Goal: Transaction & Acquisition: Purchase product/service

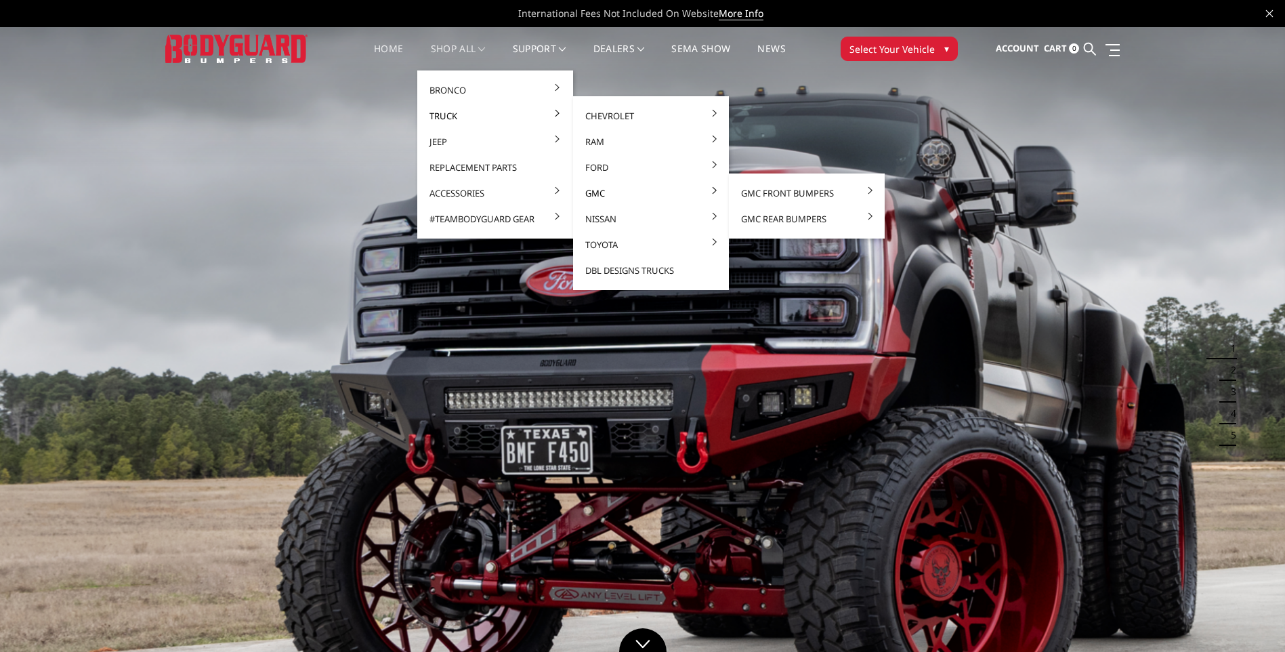
click at [600, 190] on link "GMC" at bounding box center [650, 193] width 145 height 26
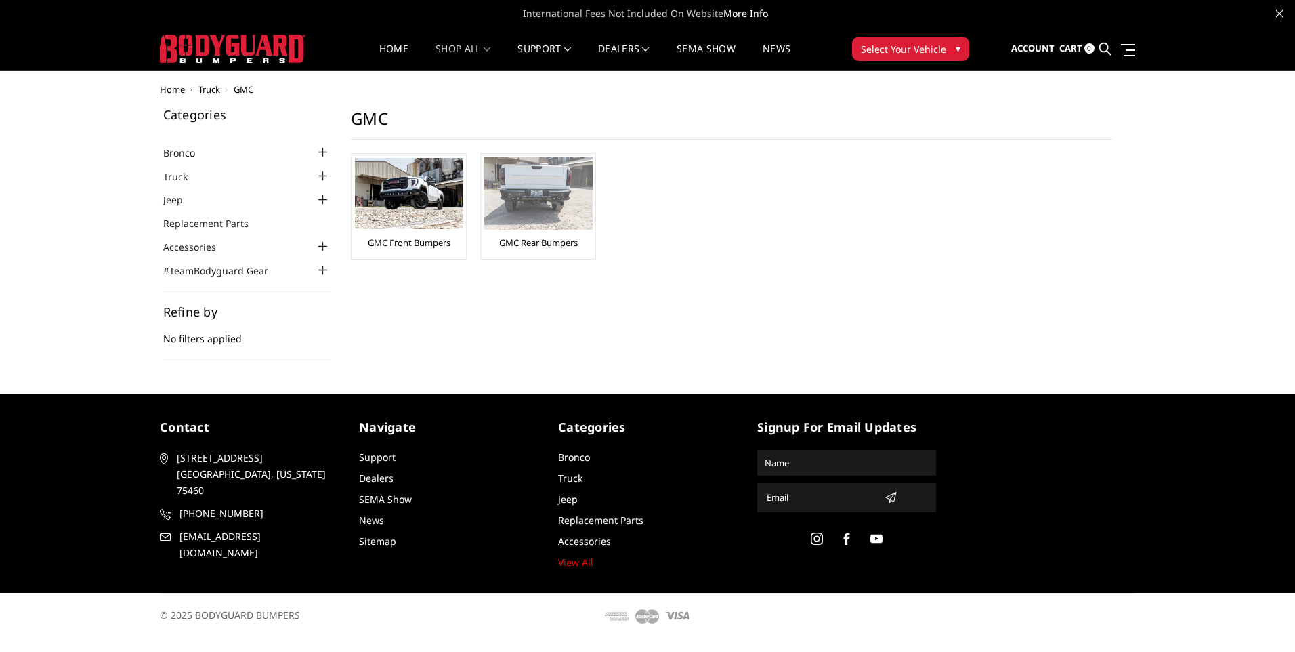
click at [559, 220] on img at bounding box center [538, 193] width 108 height 72
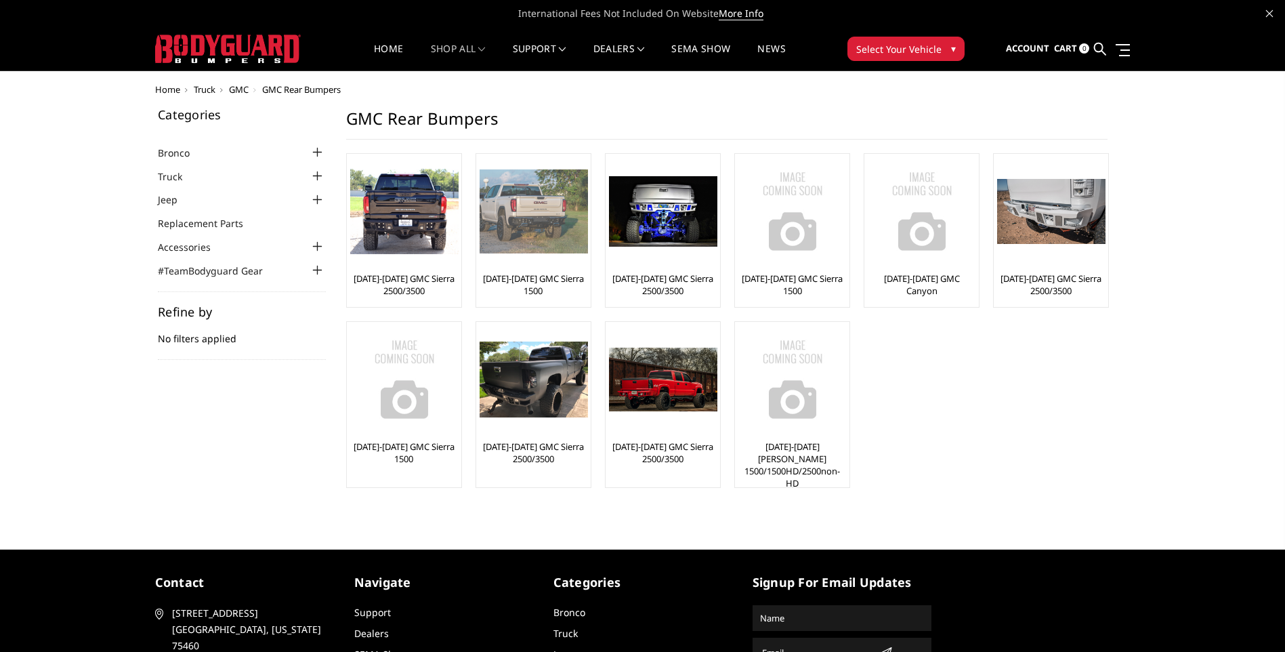
click at [551, 282] on link "[DATE]-[DATE] GMC Sierra 1500" at bounding box center [533, 284] width 108 height 24
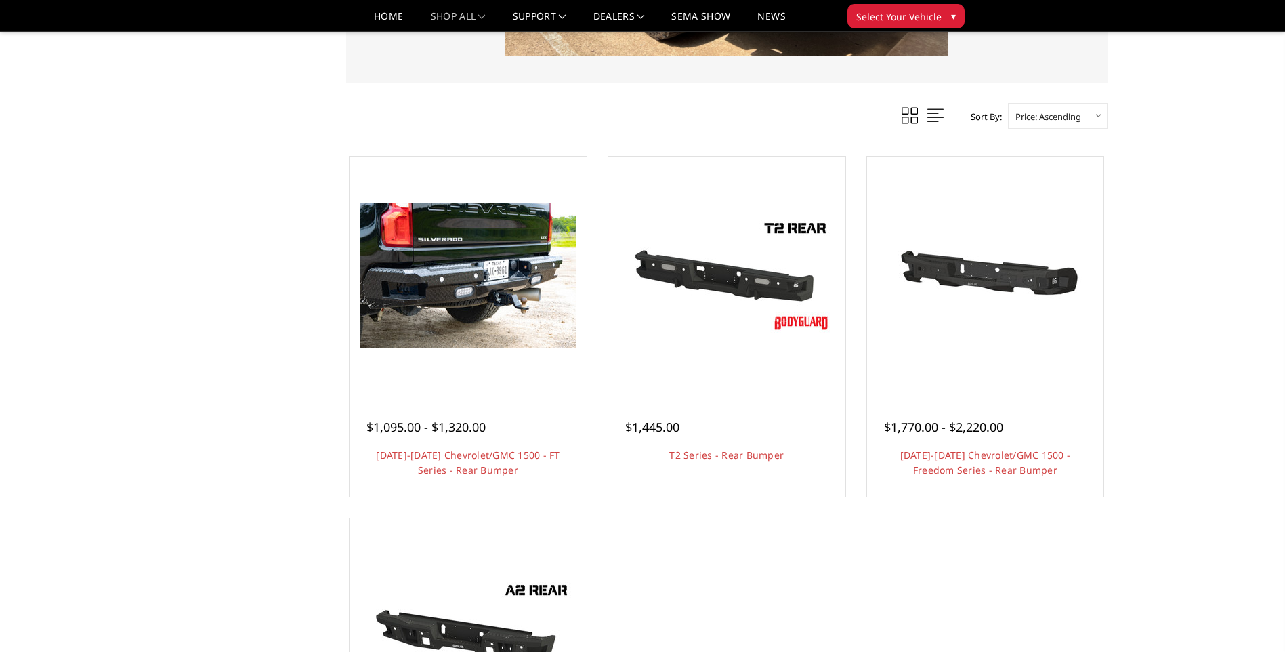
scroll to position [406, 0]
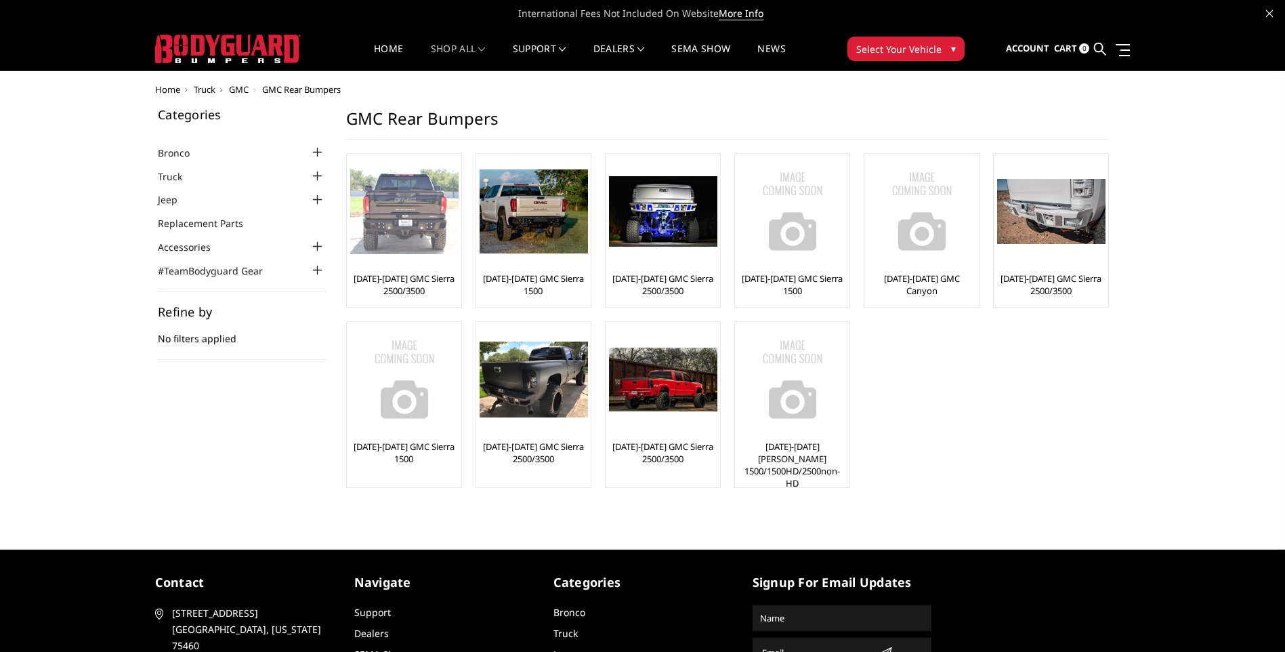
click at [406, 284] on link "[DATE]-[DATE] GMC Sierra 2500/3500" at bounding box center [404, 284] width 108 height 24
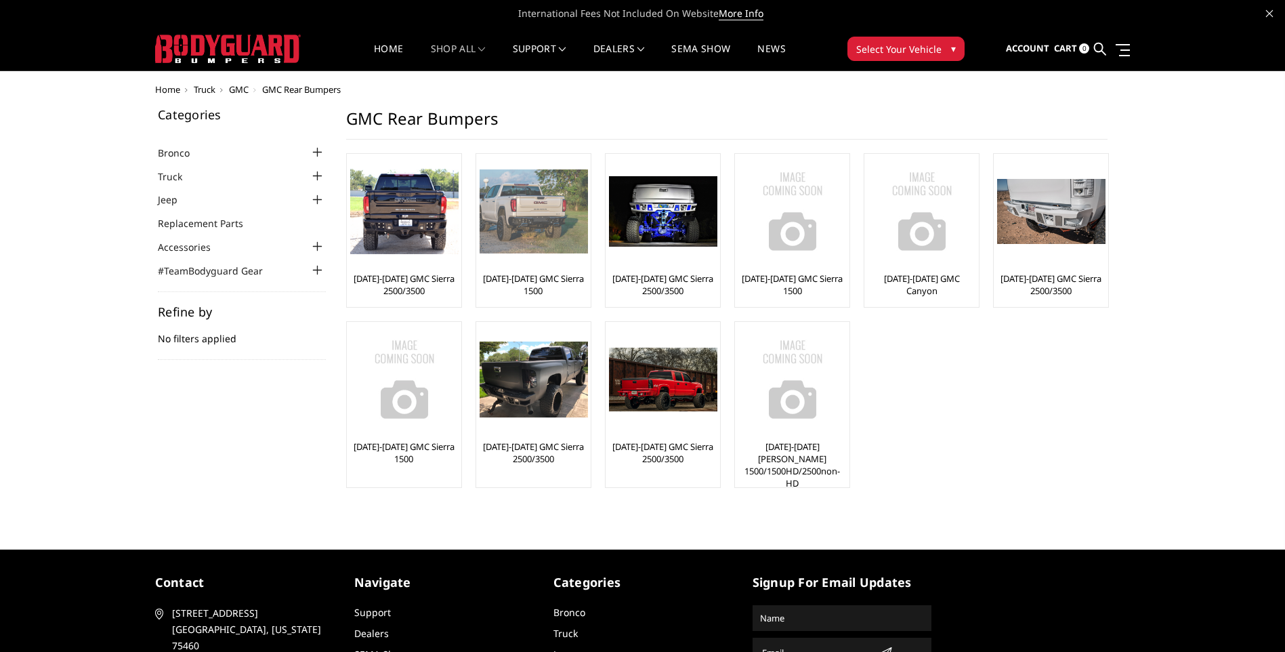
click at [543, 234] on img at bounding box center [533, 210] width 108 height 83
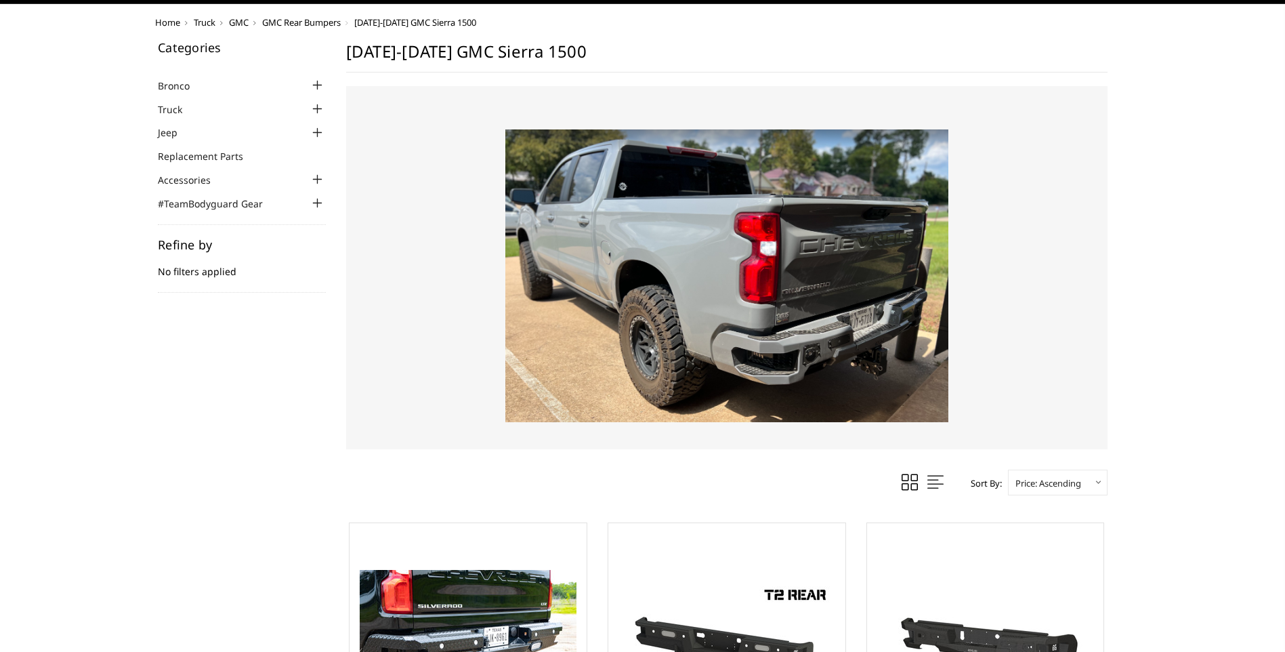
scroll to position [271, 0]
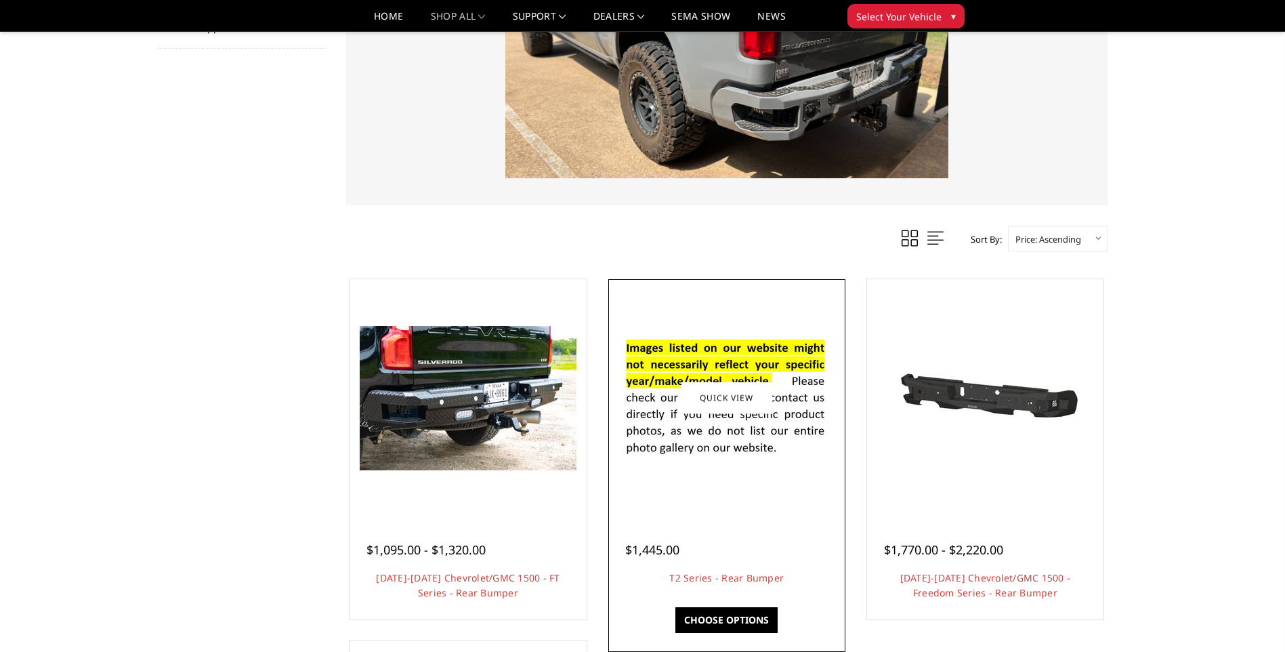
click at [768, 419] on img at bounding box center [726, 398] width 217 height 148
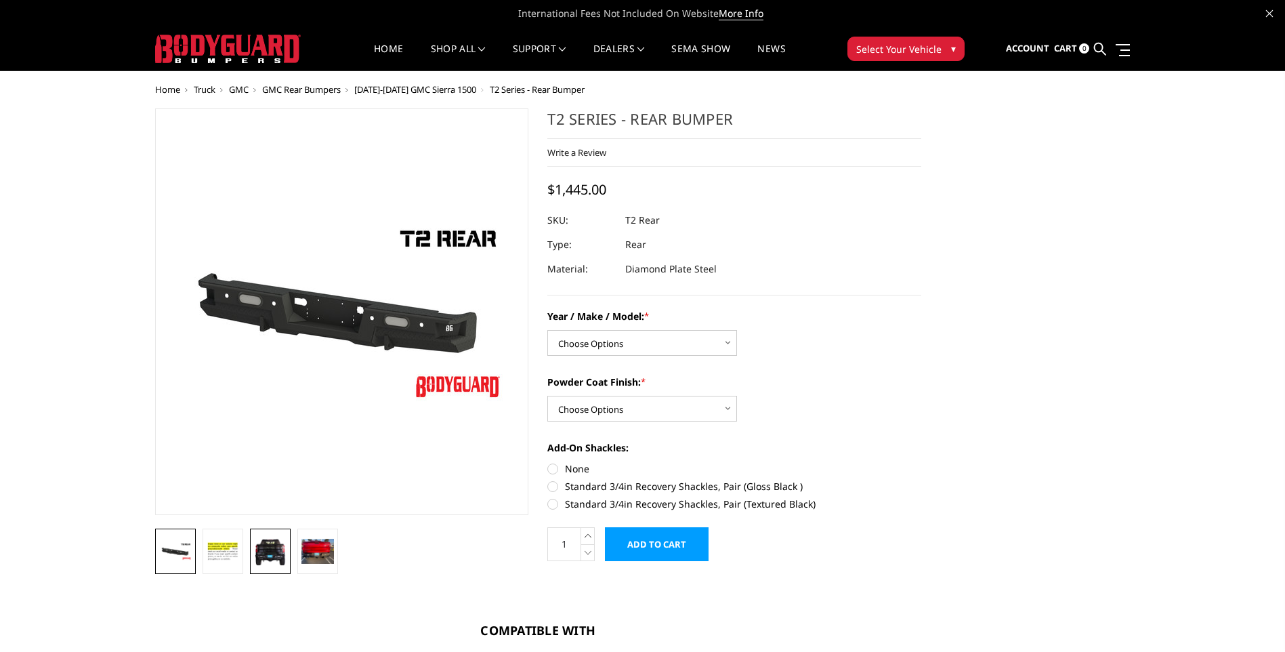
click at [260, 554] on img at bounding box center [270, 550] width 33 height 29
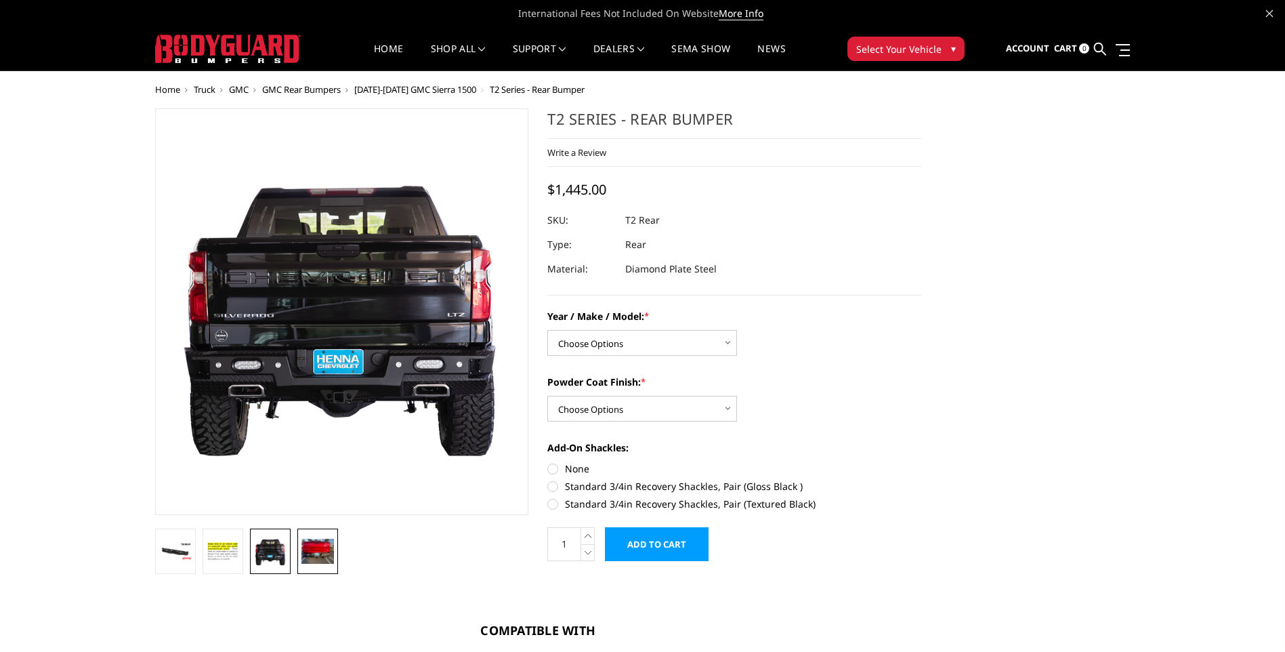
click at [315, 544] on img at bounding box center [317, 550] width 33 height 24
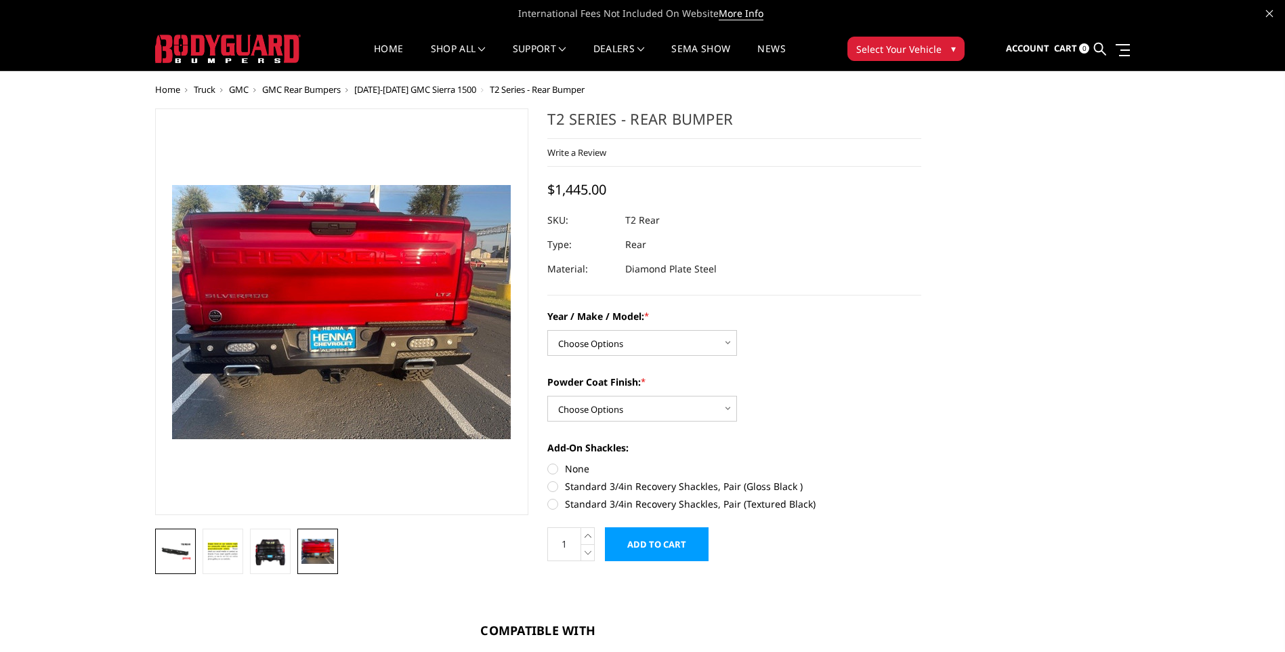
click at [178, 551] on img at bounding box center [175, 551] width 33 height 18
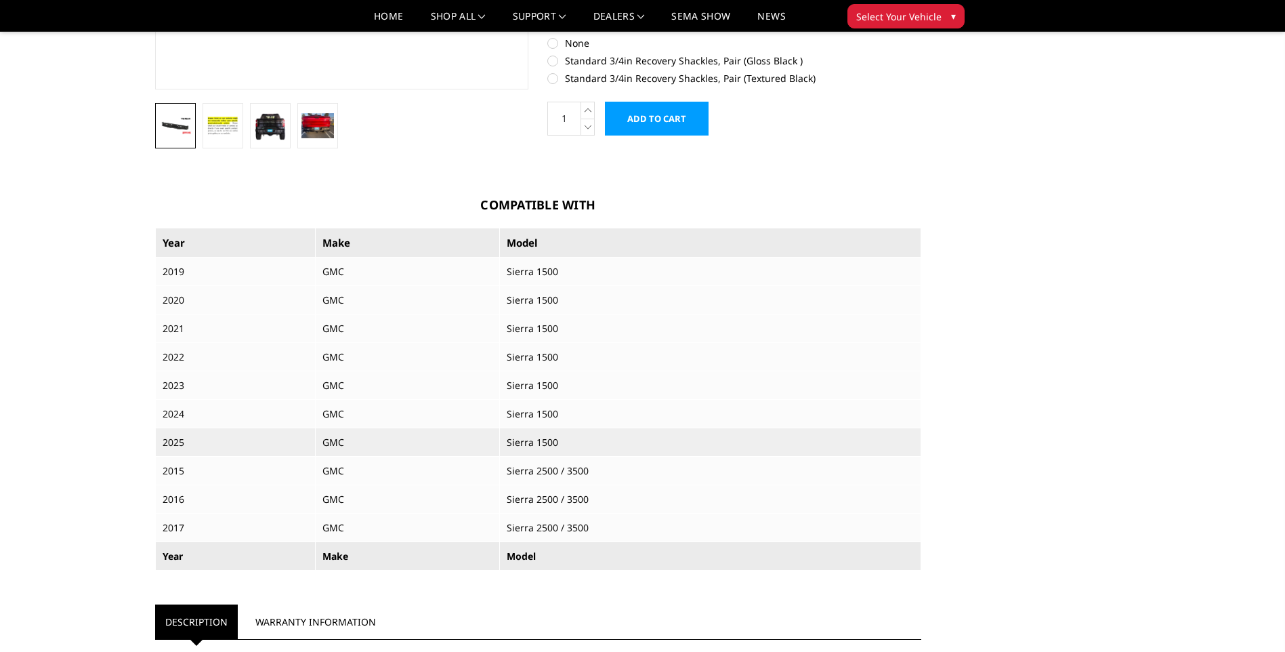
scroll to position [406, 0]
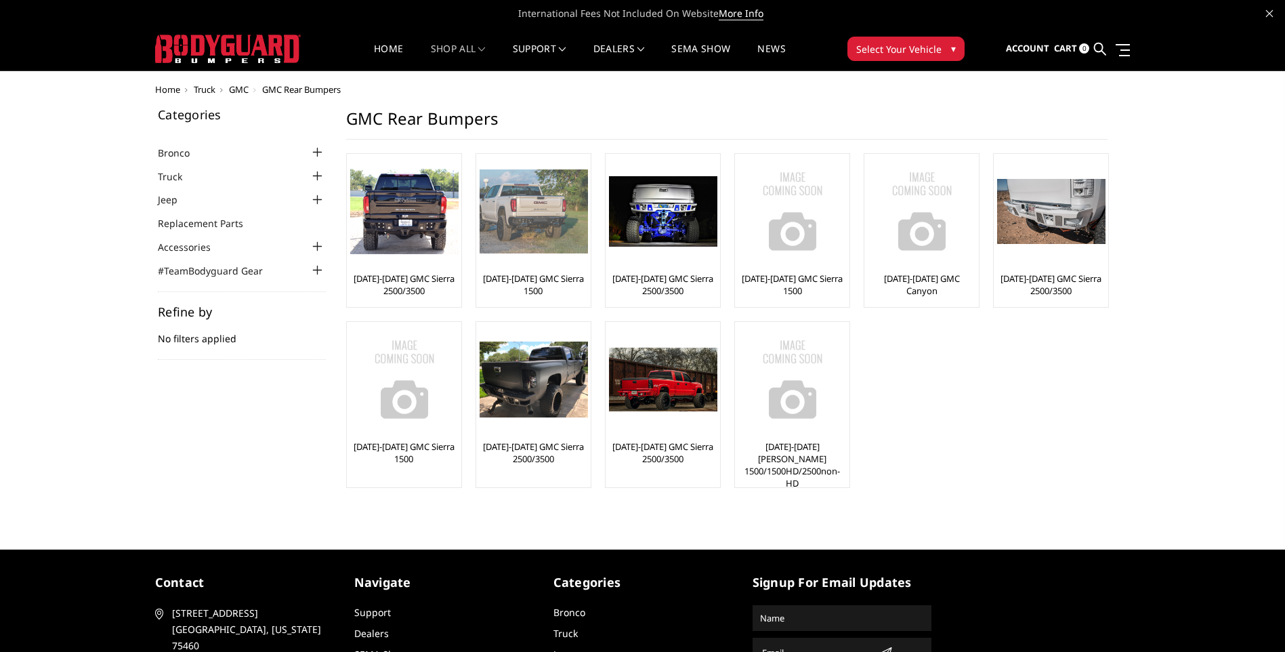
click at [549, 240] on img at bounding box center [533, 210] width 108 height 83
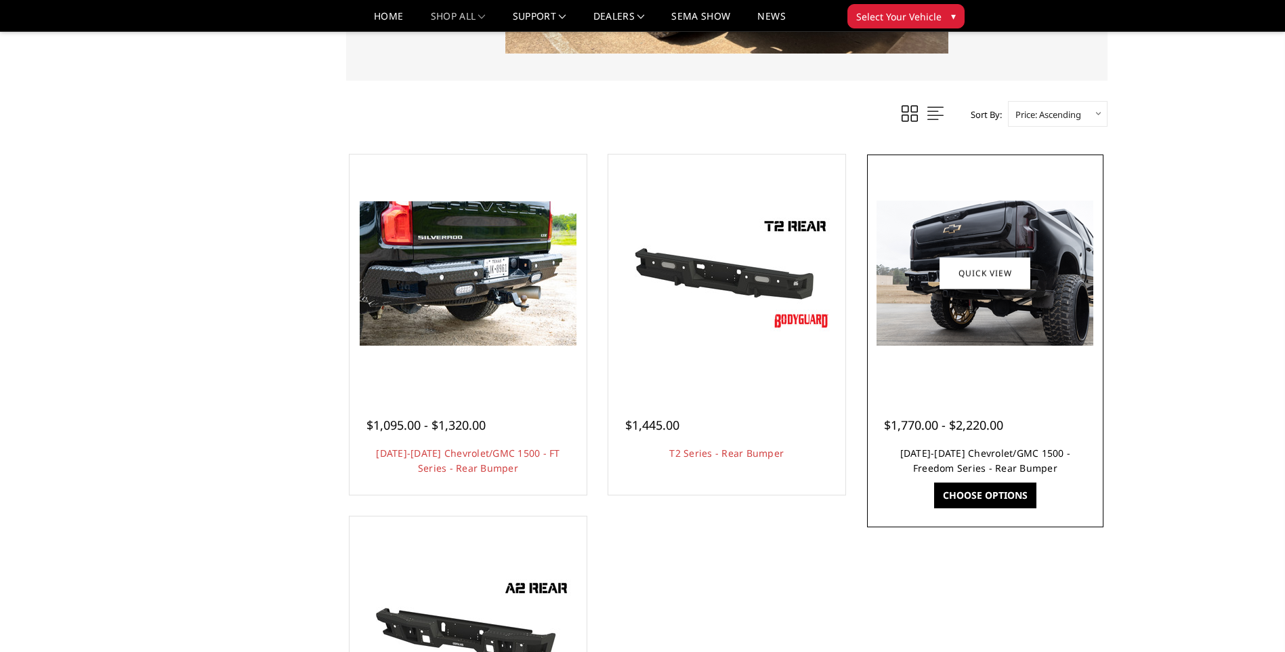
scroll to position [474, 0]
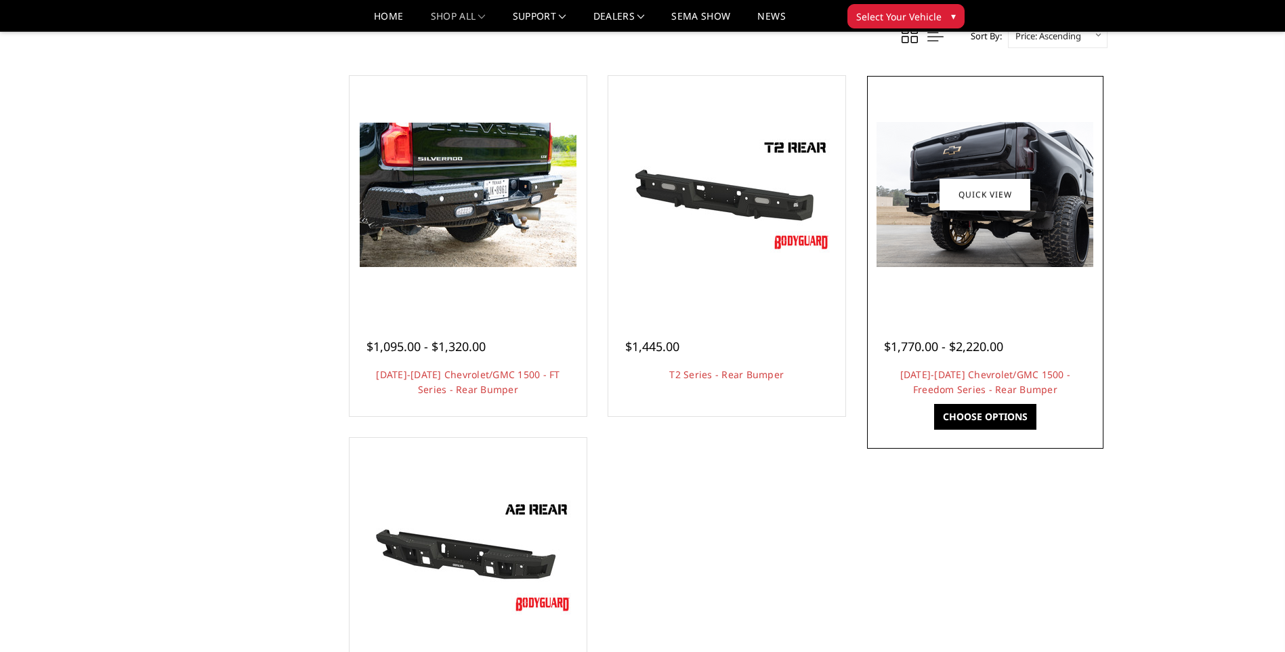
click at [963, 310] on div "$1,770.00 - $2,220.00 [DATE]-[DATE] Chevrolet/GMC 1500 - Freedom Series - Rear …" at bounding box center [985, 361] width 230 height 103
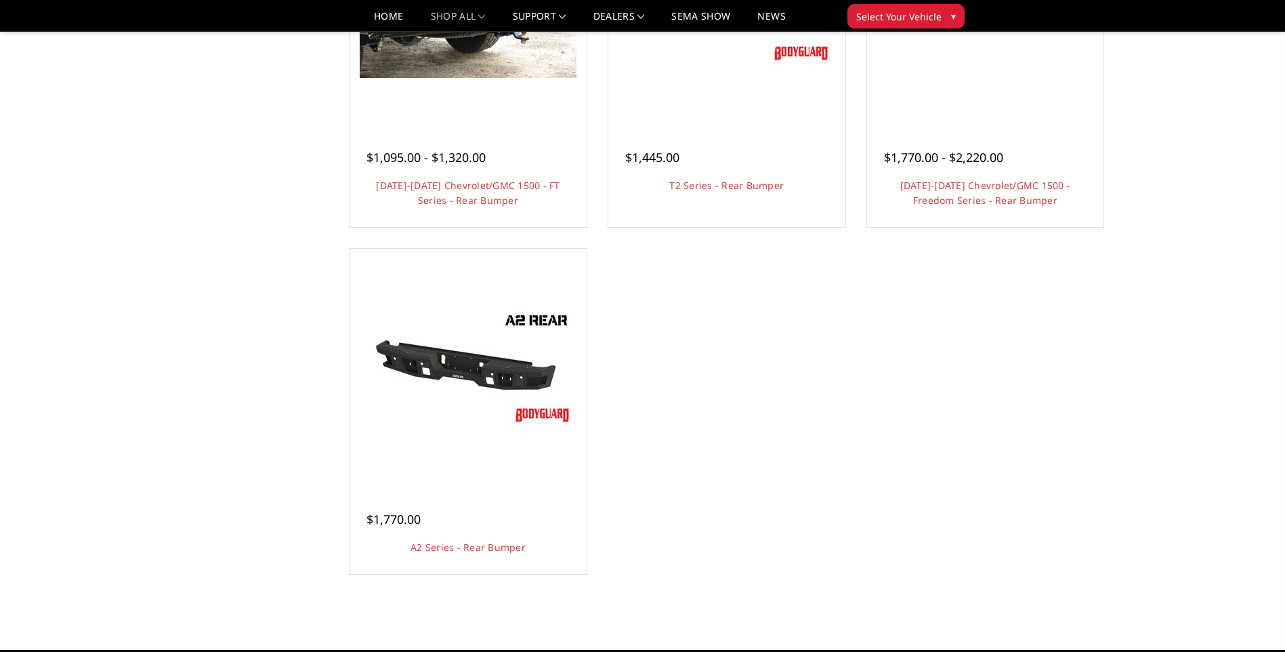
scroll to position [677, 0]
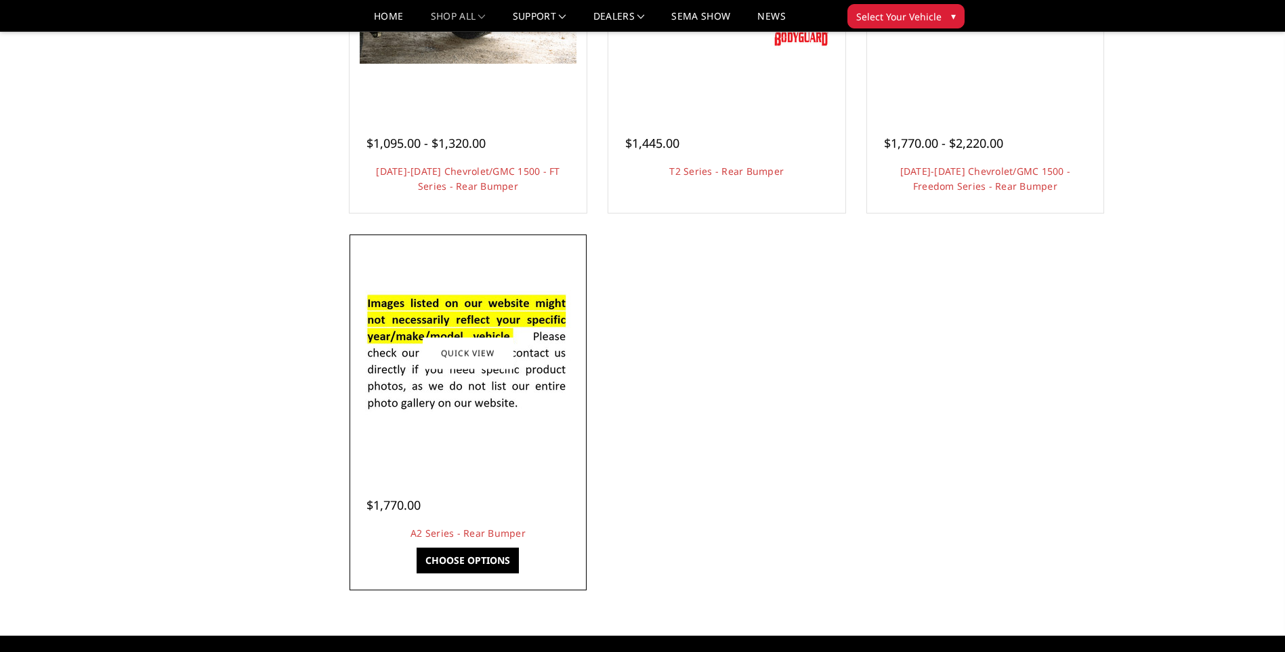
click at [522, 371] on img at bounding box center [468, 353] width 217 height 148
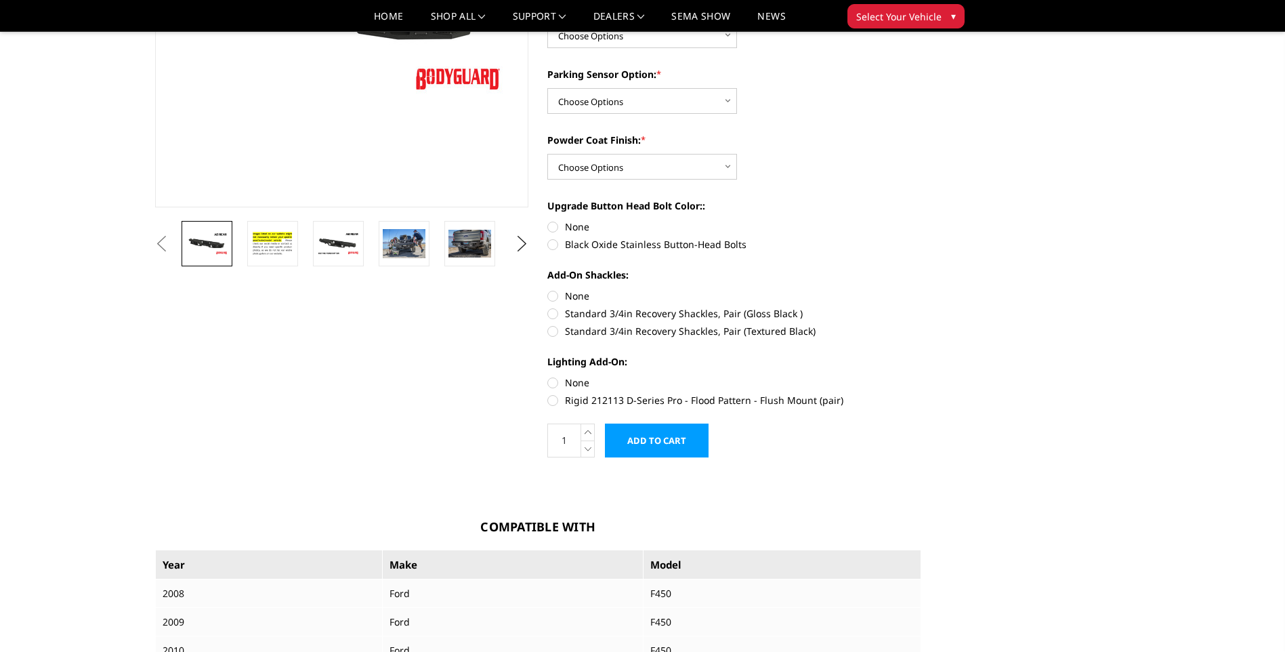
scroll to position [135, 0]
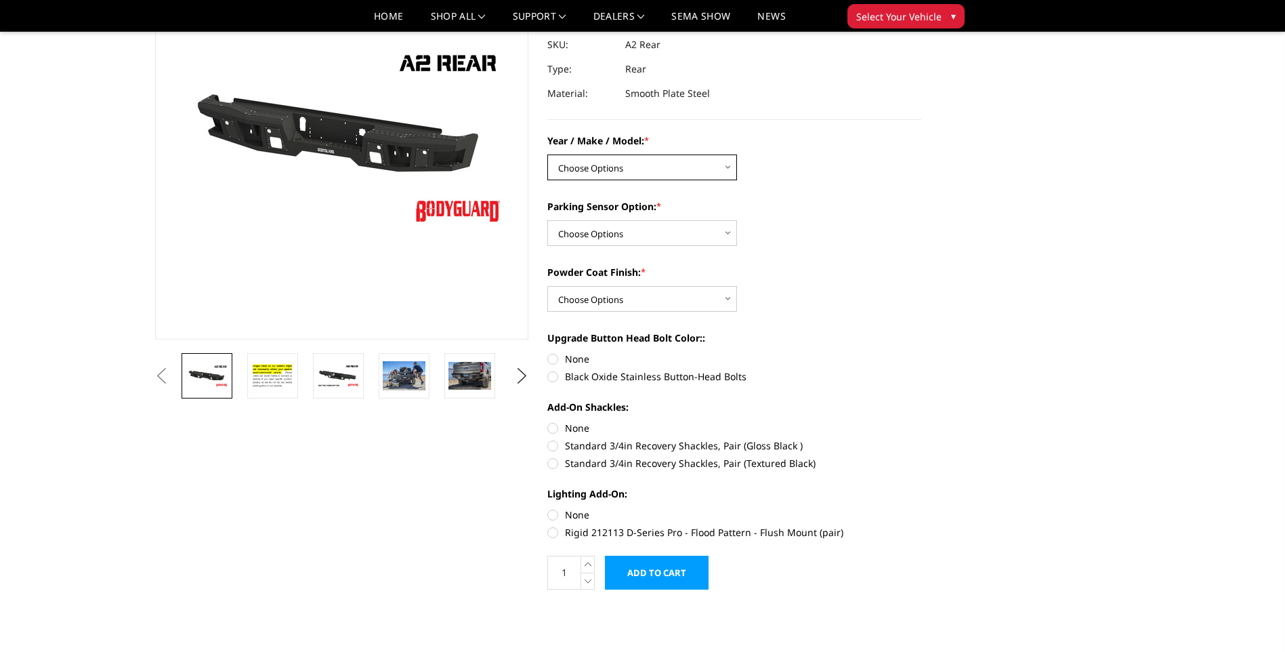
click at [692, 163] on select "Choose Options Chevrolet/GMC 20-24 2500 / 3500 Chevrolet/GMC 15-19 2500 / 3500 …" at bounding box center [642, 167] width 190 height 26
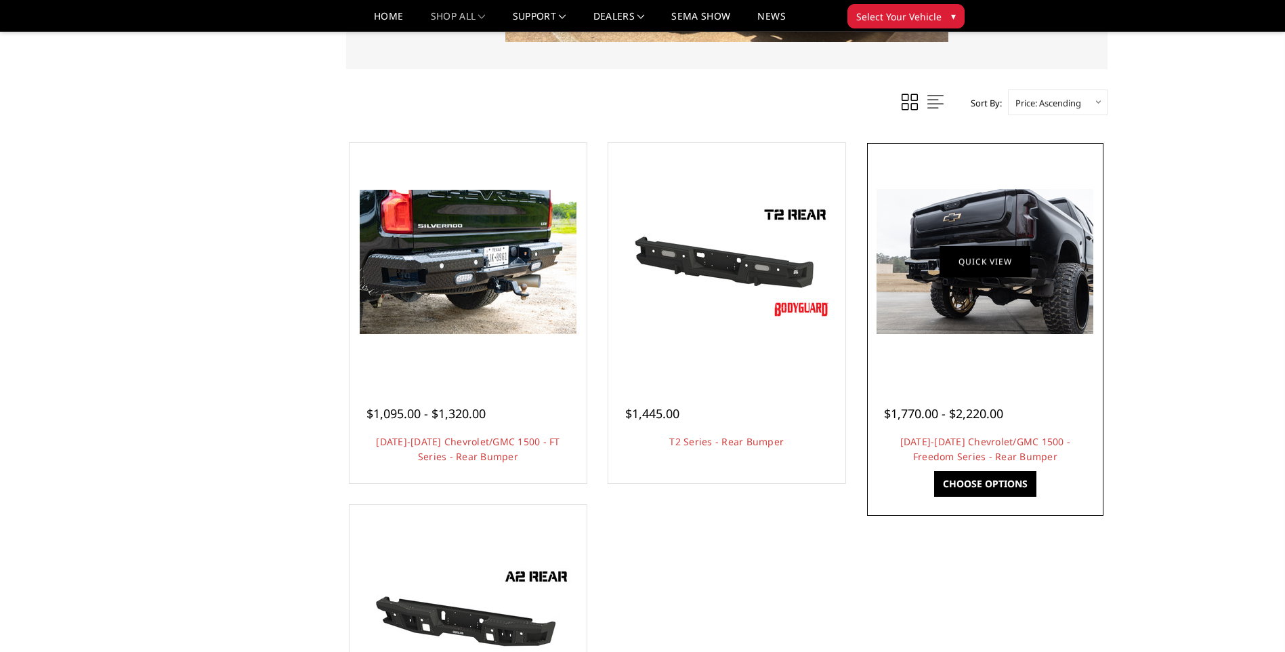
scroll to position [406, 0]
click at [991, 268] on link "Quick view" at bounding box center [984, 263] width 91 height 32
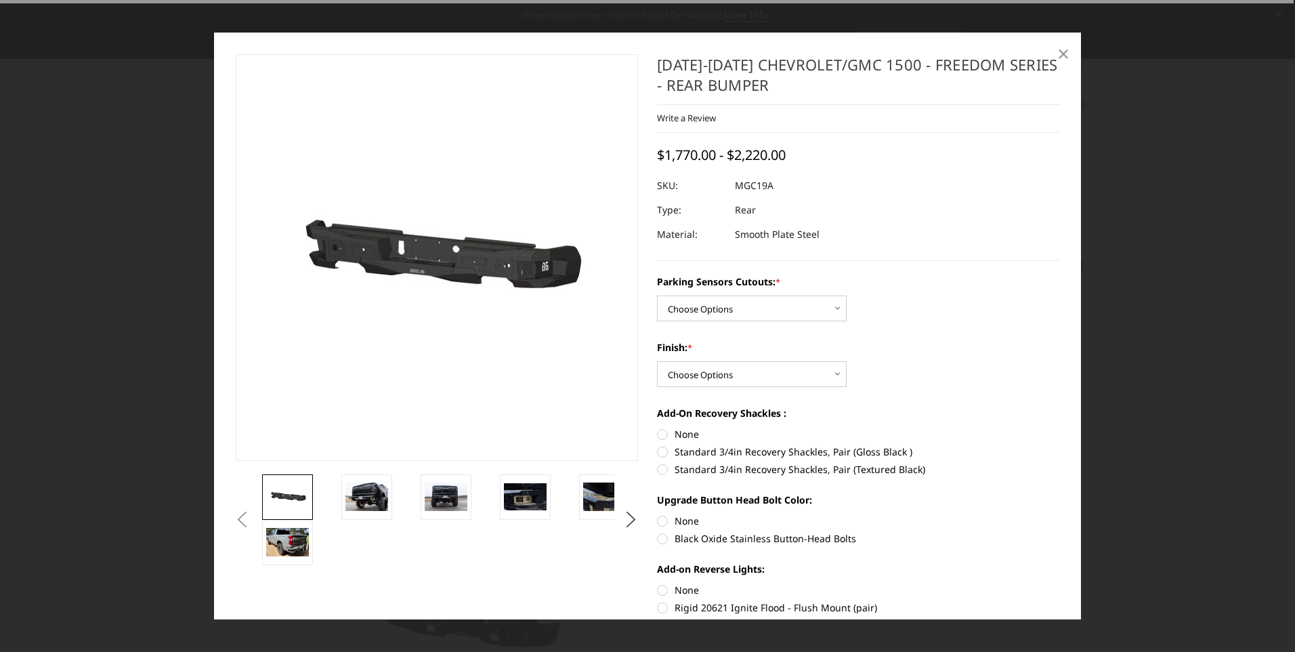
click at [1073, 45] on link "×" at bounding box center [1063, 54] width 22 height 22
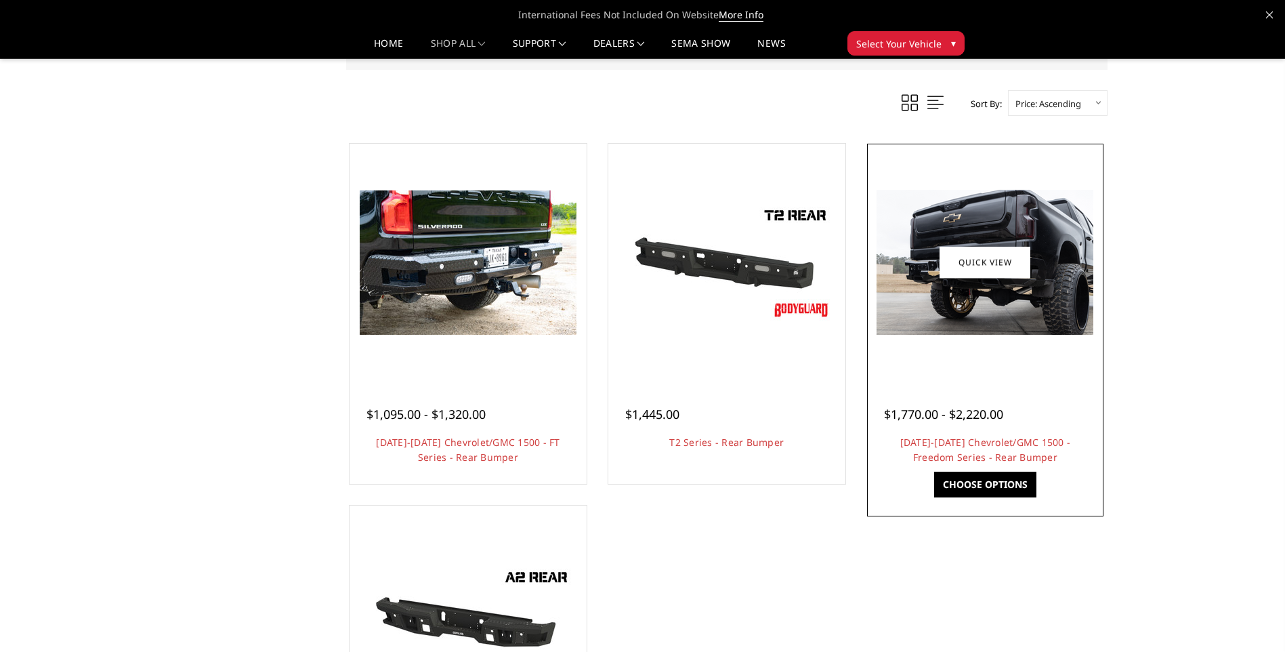
click at [1046, 272] on img at bounding box center [984, 262] width 217 height 145
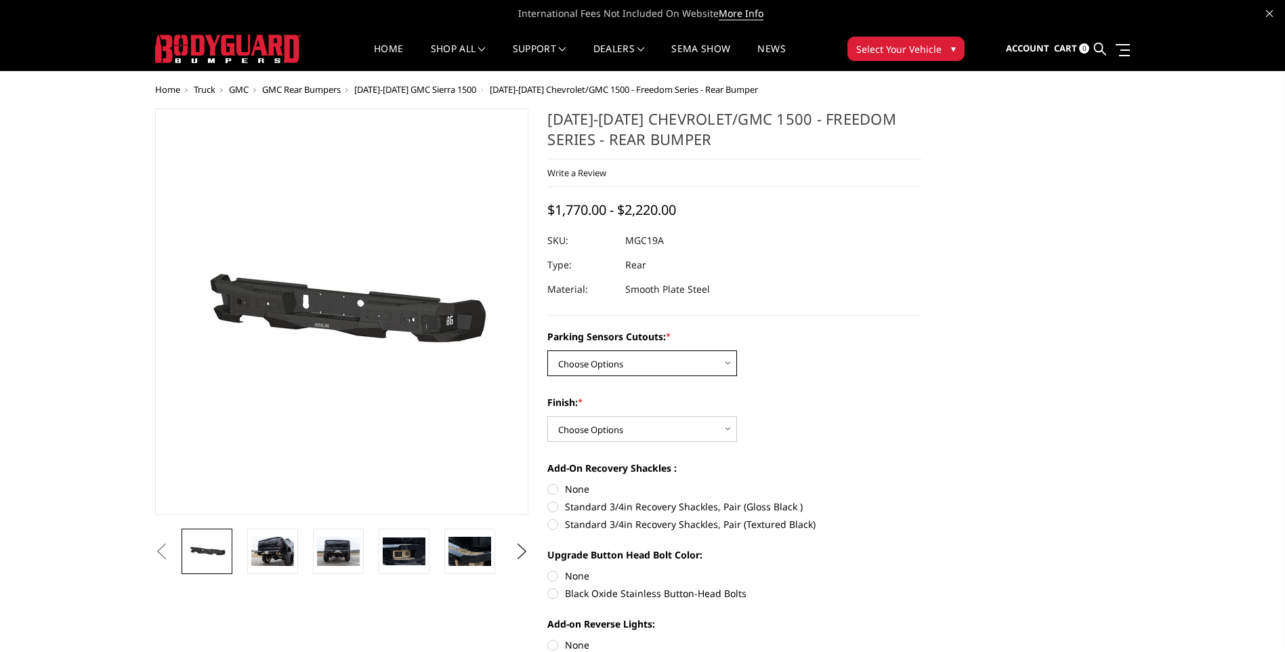
click at [688, 365] on select "Choose Options Yes - I have parking sensors No - I do NOT have parking sensors" at bounding box center [642, 363] width 190 height 26
select select "1664"
click at [547, 350] on select "Choose Options Yes - I have parking sensors No - I do NOT have parking sensors" at bounding box center [642, 363] width 190 height 26
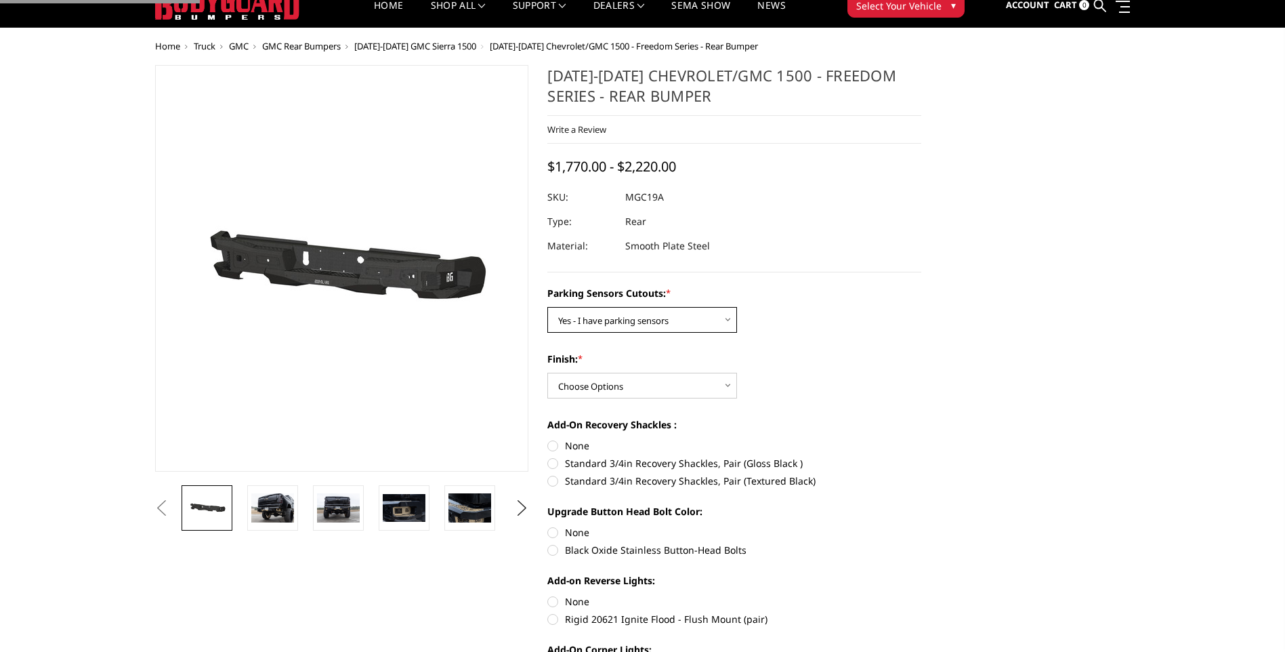
scroll to position [68, 0]
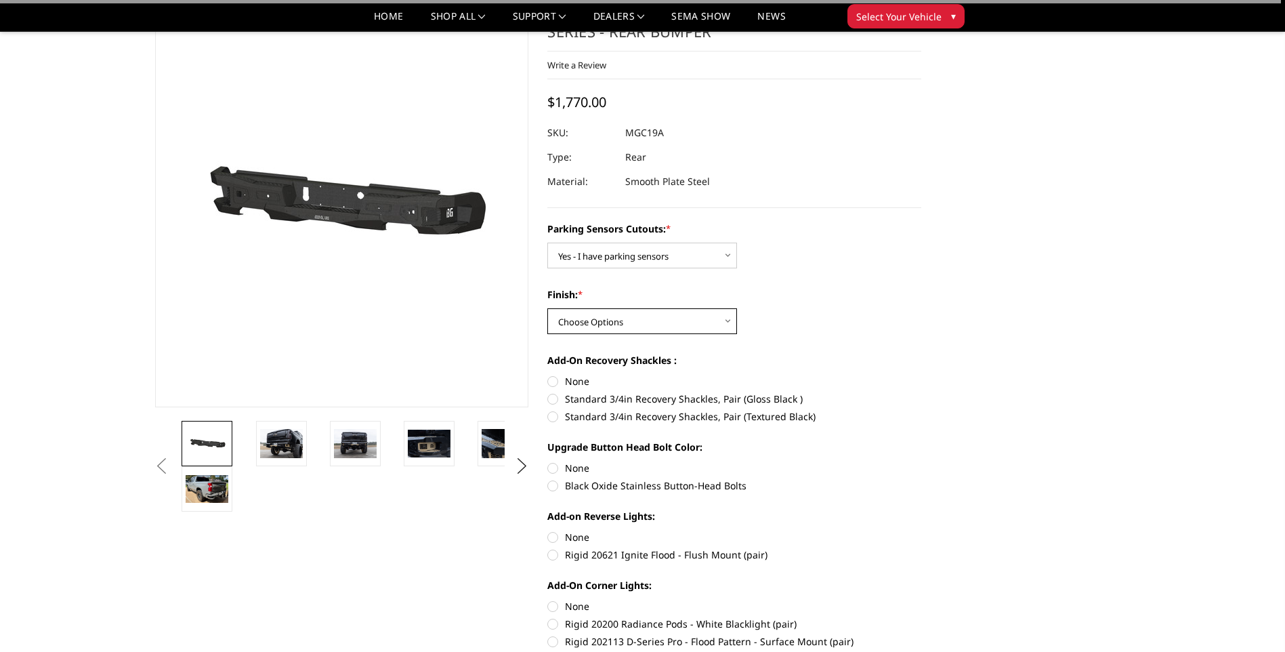
click at [684, 320] on select "Choose Options Bare Metal Texture Black Powder Coat" at bounding box center [642, 321] width 190 height 26
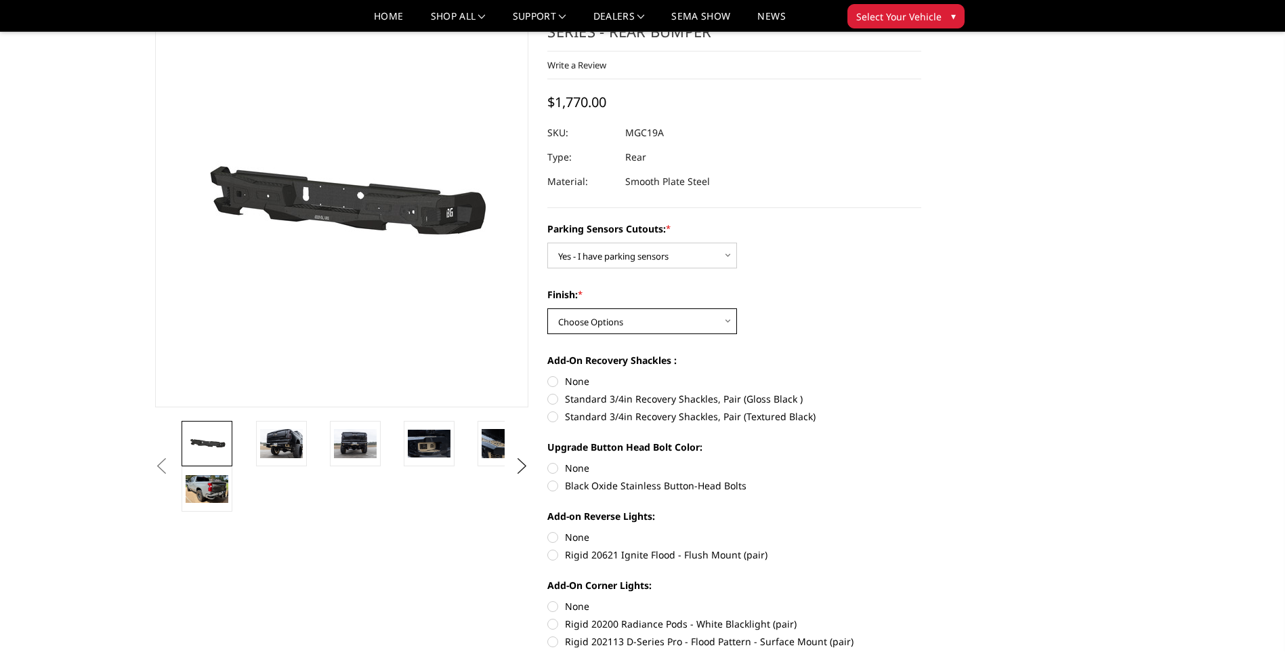
select select "1611"
click at [547, 308] on select "Choose Options Bare Metal Texture Black Powder Coat" at bounding box center [642, 321] width 190 height 26
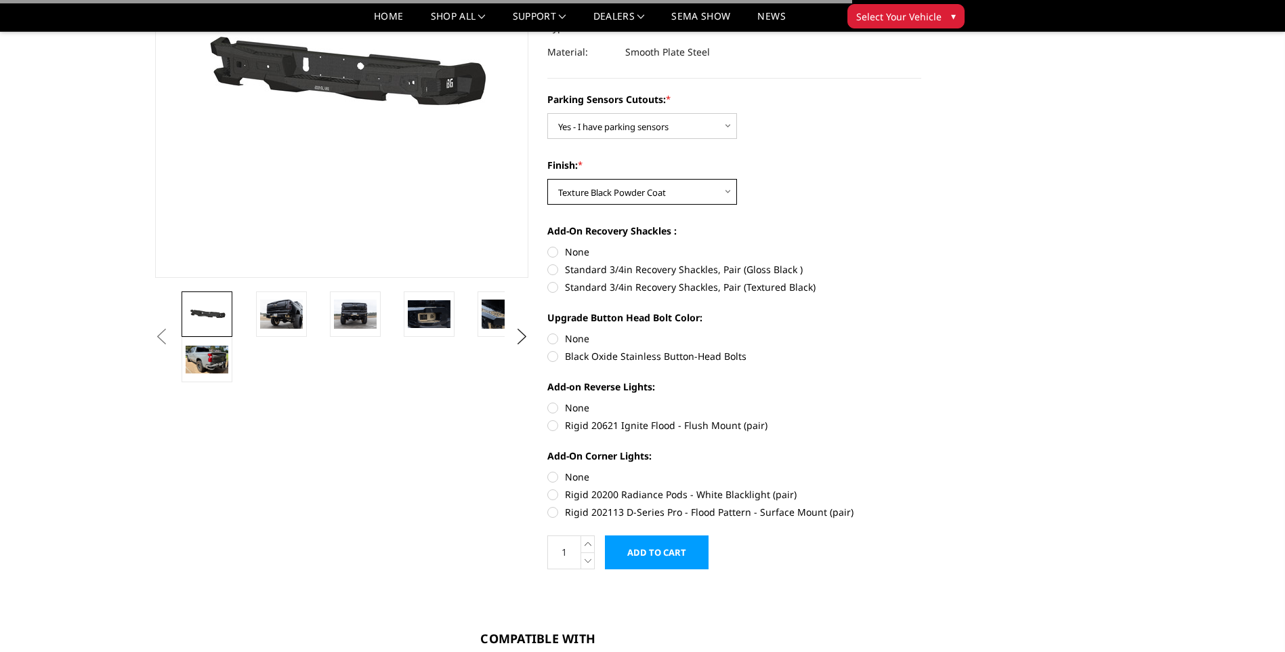
scroll to position [203, 0]
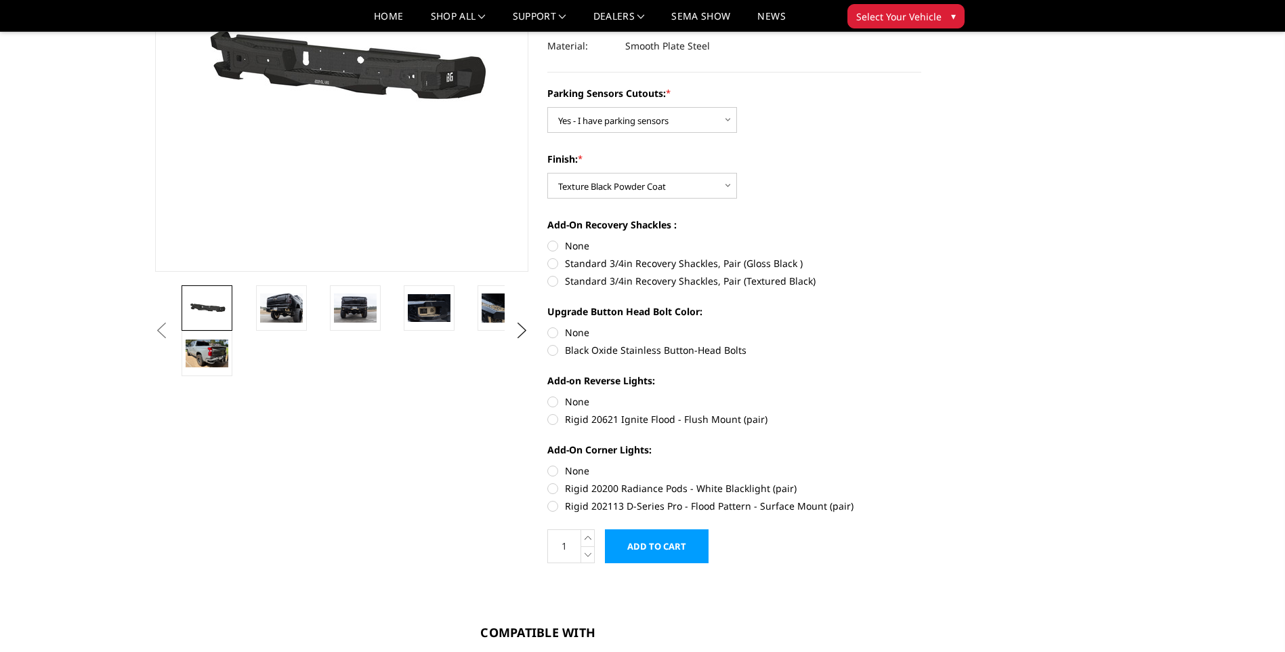
click at [561, 247] on label "None" at bounding box center [734, 245] width 374 height 14
click at [548, 239] on input "None" at bounding box center [547, 238] width 1 height 1
radio input "true"
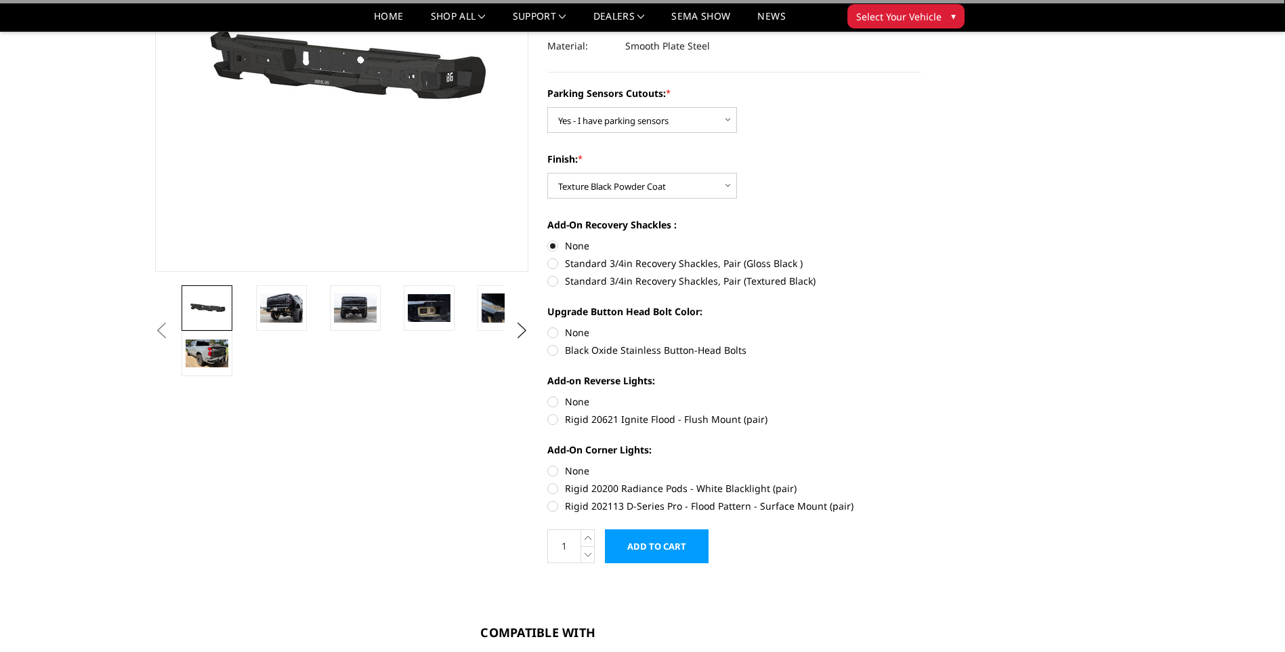
click at [568, 348] on label "Black Oxide Stainless Button-Head Bolts" at bounding box center [734, 350] width 374 height 14
click at [921, 326] on input "Black Oxide Stainless Button-Head Bolts" at bounding box center [921, 325] width 1 height 1
radio input "true"
click at [553, 423] on label "Rigid 20621 Ignite Flood - Flush Mount (pair)" at bounding box center [734, 419] width 374 height 14
click at [921, 395] on input "Rigid 20621 Ignite Flood - Flush Mount (pair)" at bounding box center [921, 394] width 1 height 1
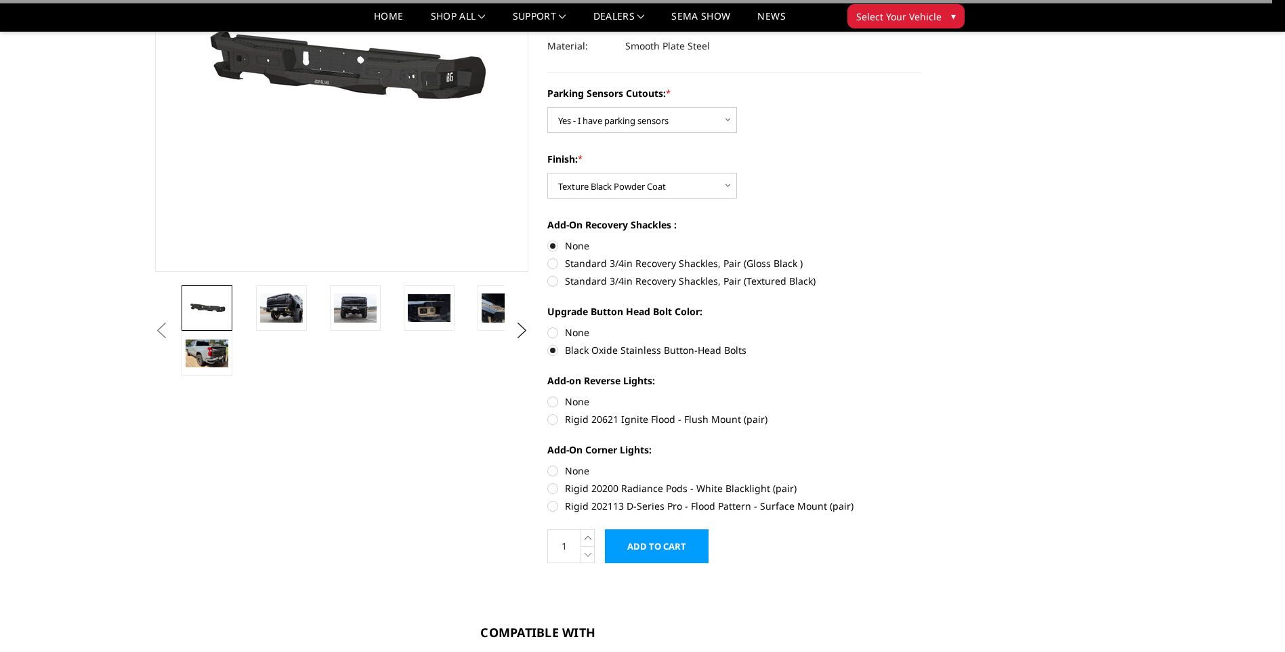
radio input "true"
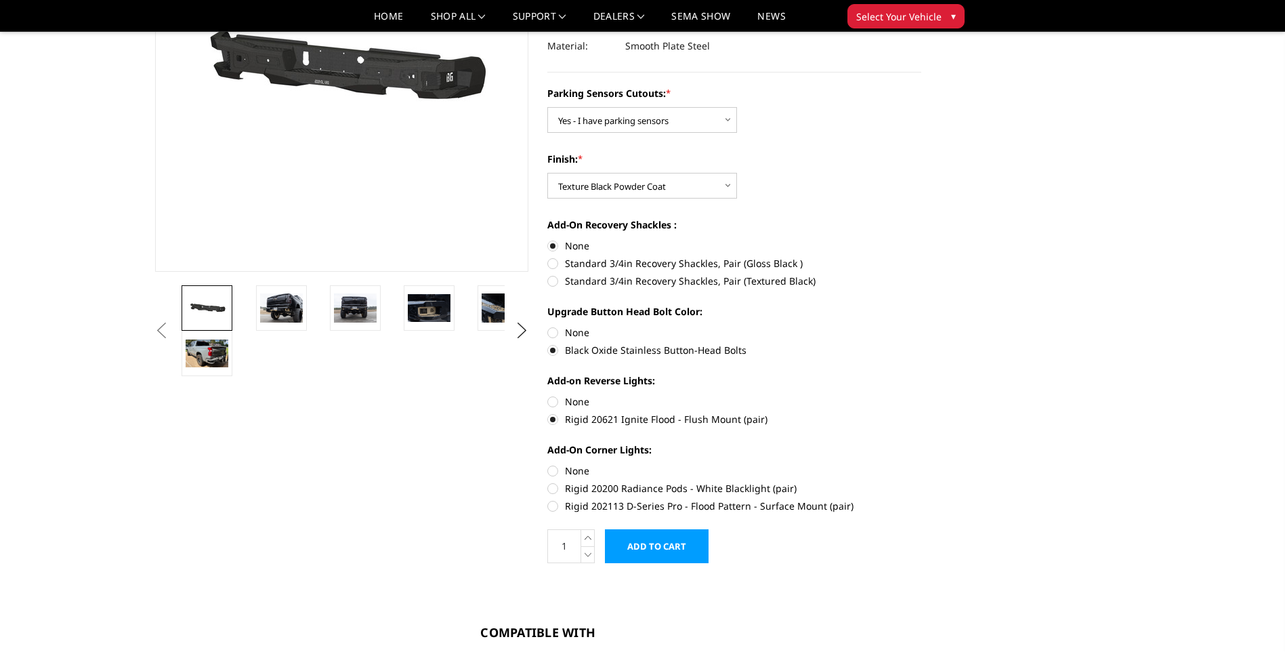
click at [679, 506] on label "Rigid 202113 D-Series Pro - Flood Pattern - Surface Mount (pair)" at bounding box center [734, 505] width 374 height 14
click at [921, 482] on input "Rigid 202113 D-Series Pro - Flood Pattern - Surface Mount (pair)" at bounding box center [921, 481] width 1 height 1
radio input "true"
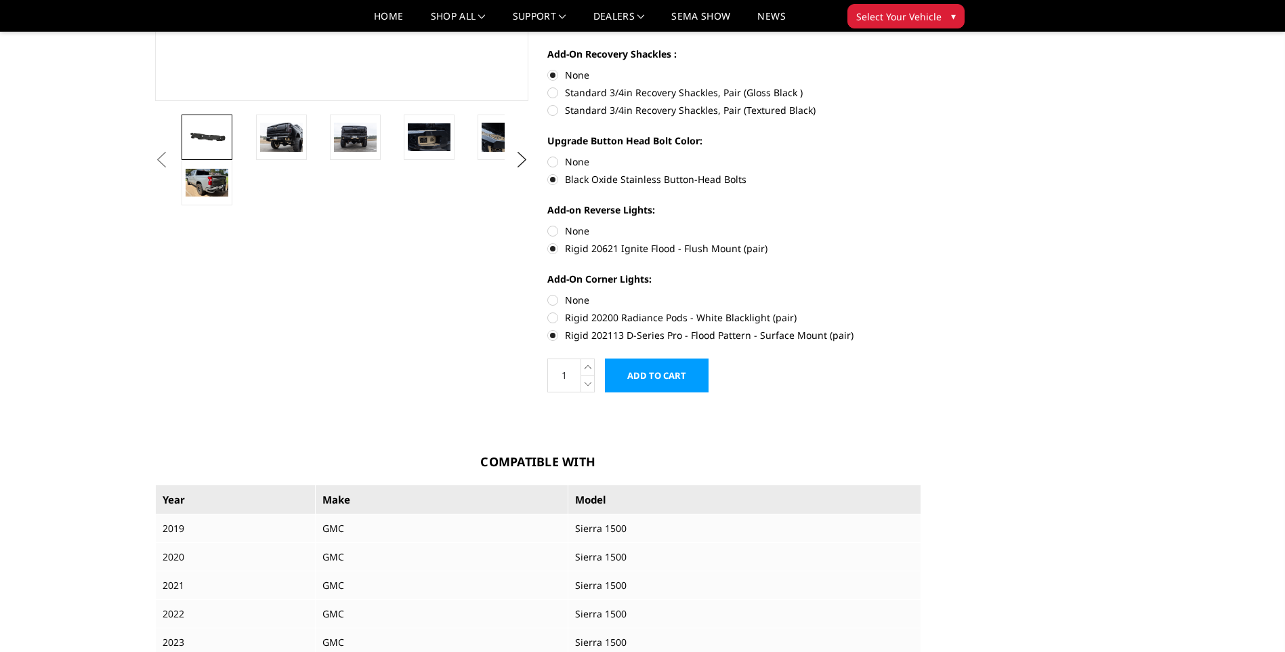
scroll to position [406, 0]
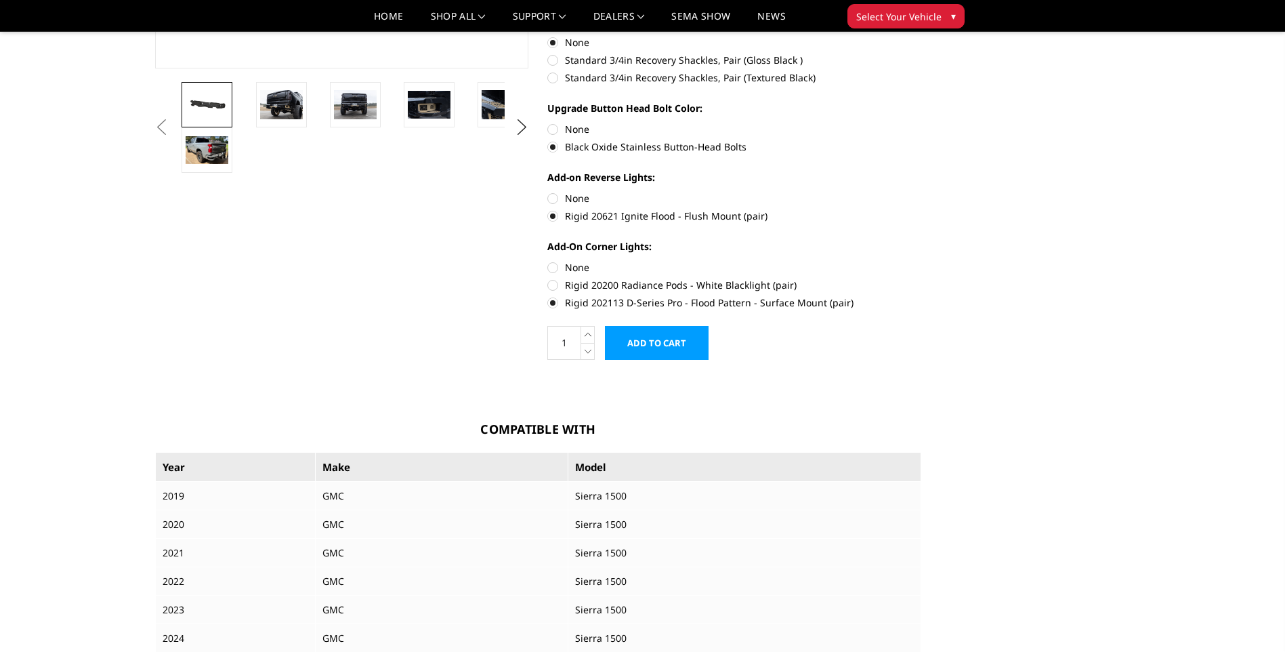
click at [681, 344] on input "Add to Cart" at bounding box center [657, 343] width 104 height 34
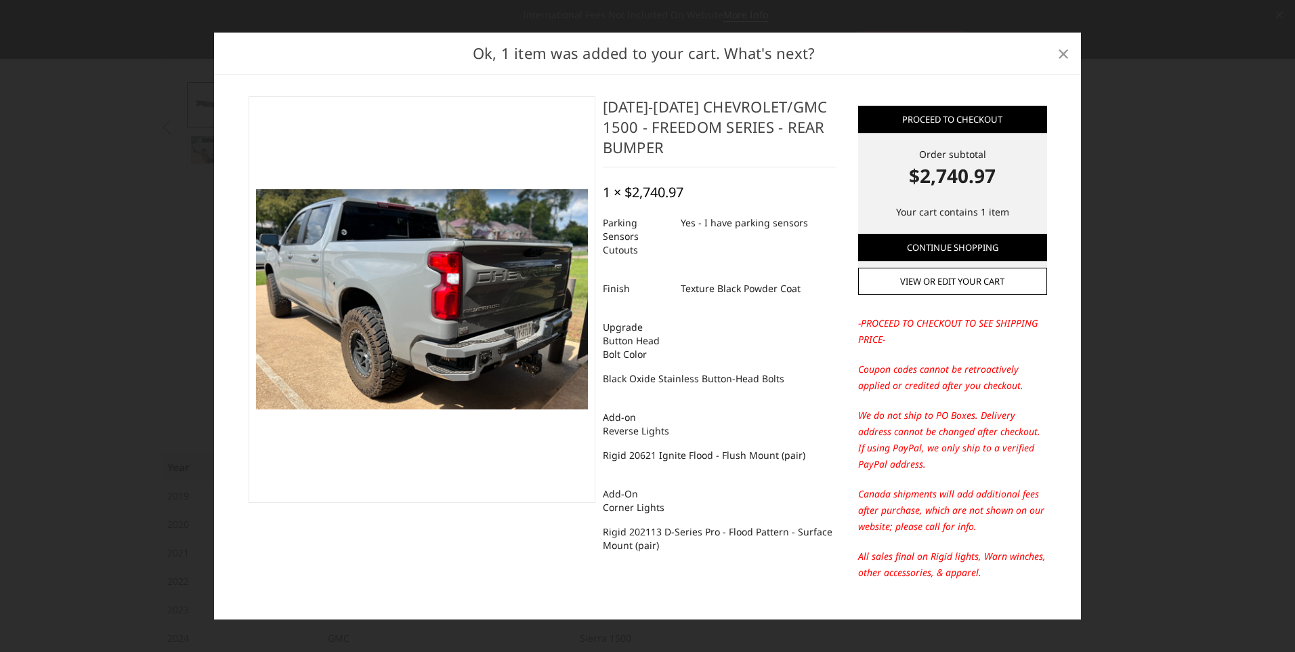
click at [1061, 46] on span "×" at bounding box center [1063, 53] width 12 height 29
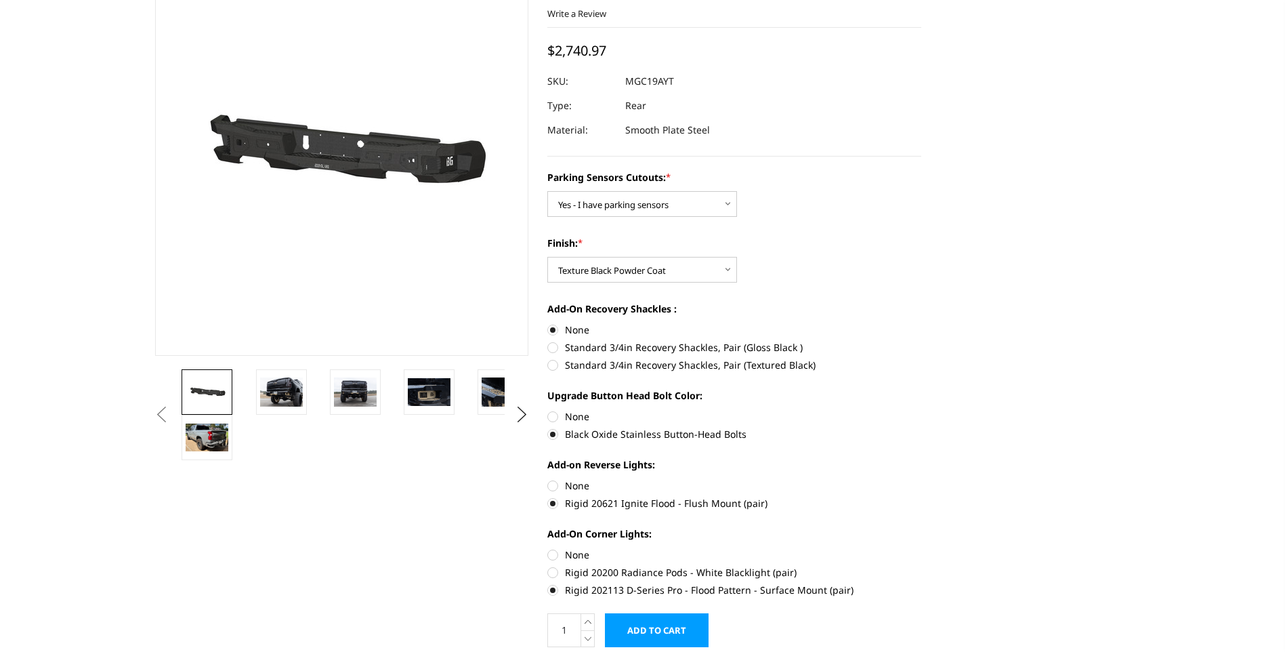
scroll to position [0, 0]
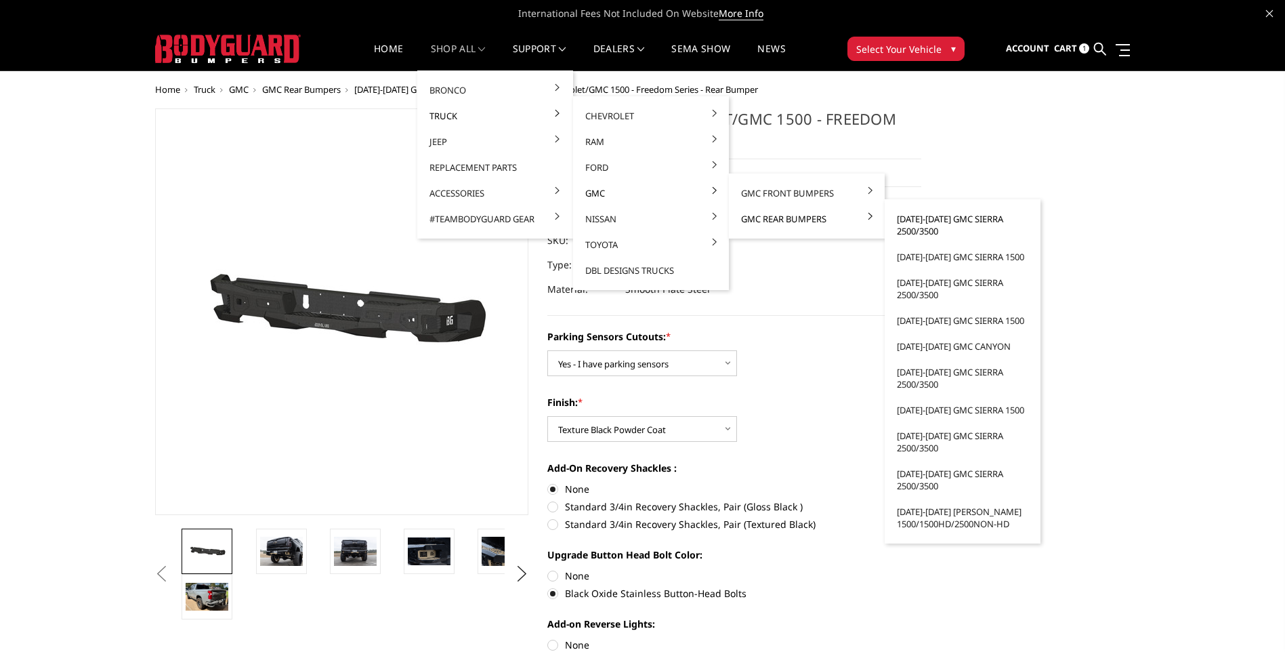
click at [960, 228] on link "[DATE]-[DATE] GMC Sierra 2500/3500" at bounding box center [962, 225] width 145 height 38
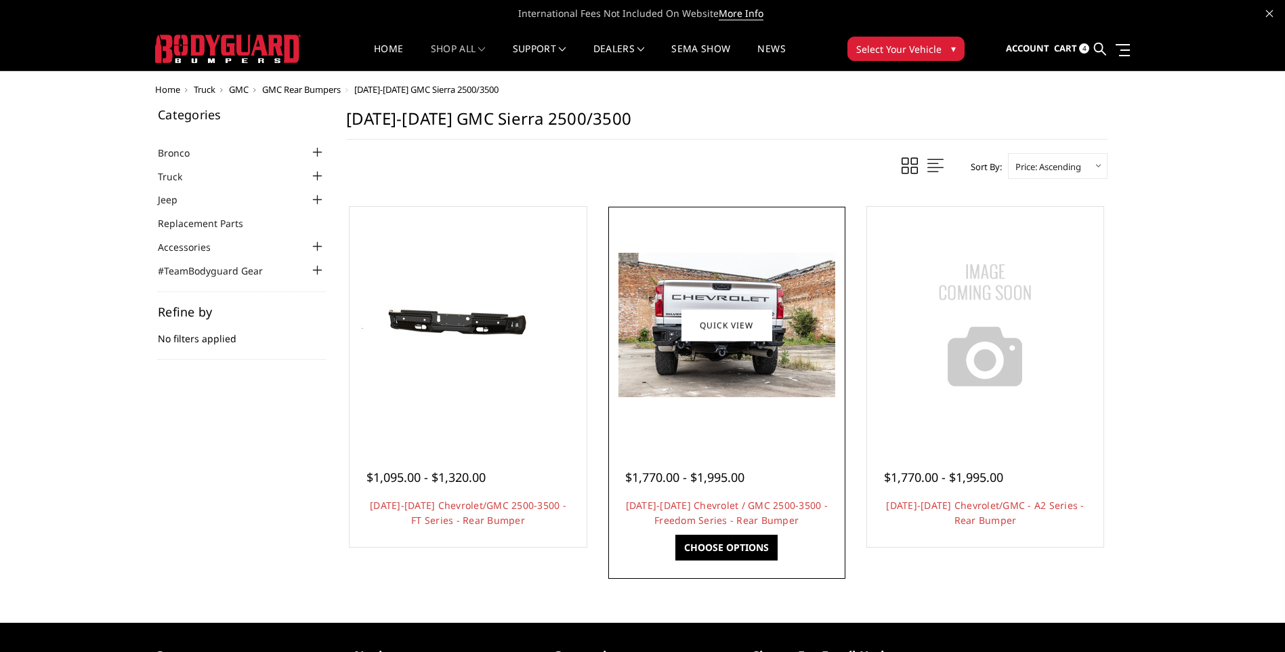
click at [781, 386] on img at bounding box center [726, 325] width 217 height 144
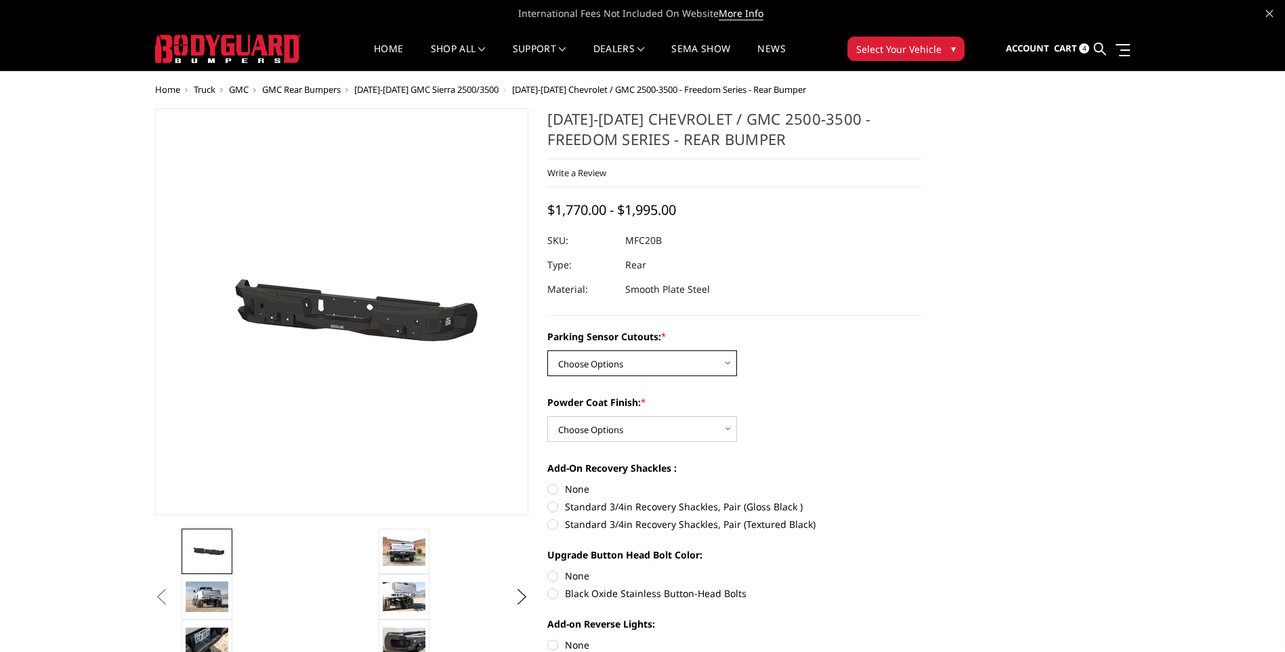
click at [715, 363] on select "Choose Options No - Without Parking Sensor Cutouts Yes - With Parking Sensor Cu…" at bounding box center [642, 363] width 190 height 26
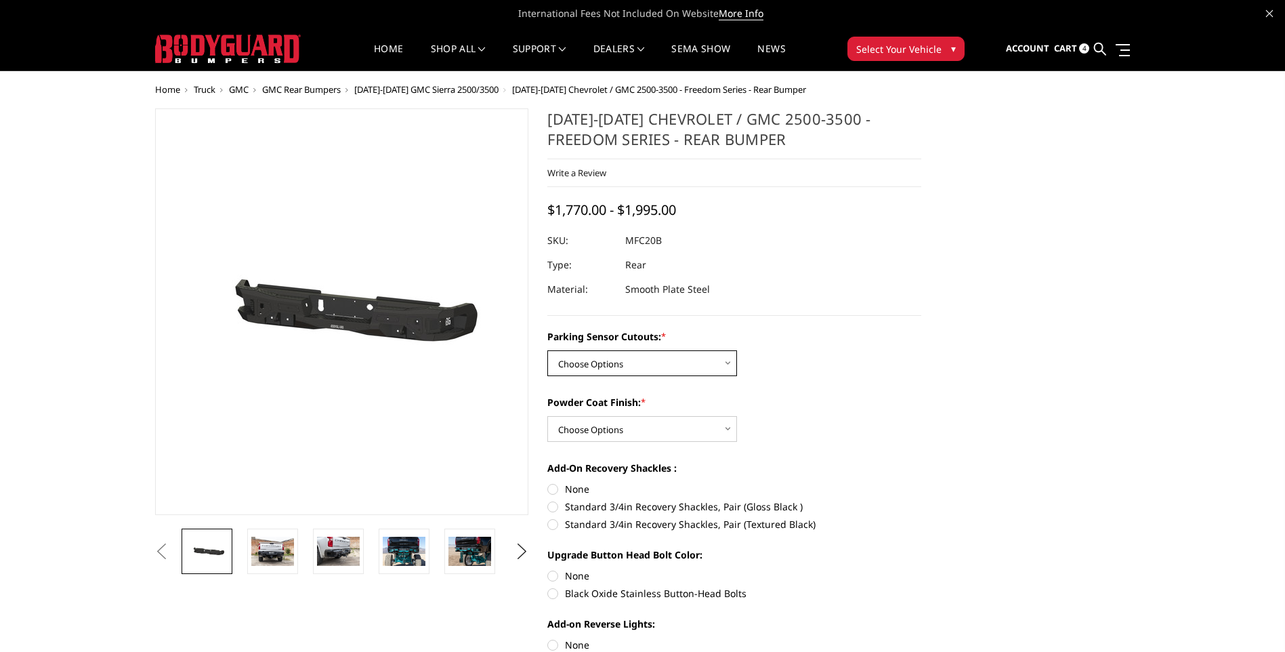
select select "2870"
click at [547, 350] on select "Choose Options No - Without Parking Sensor Cutouts Yes - With Parking Sensor Cu…" at bounding box center [642, 363] width 190 height 26
click at [682, 422] on select "Choose Options Bare Metal Texture Black Powder Coat" at bounding box center [642, 429] width 190 height 26
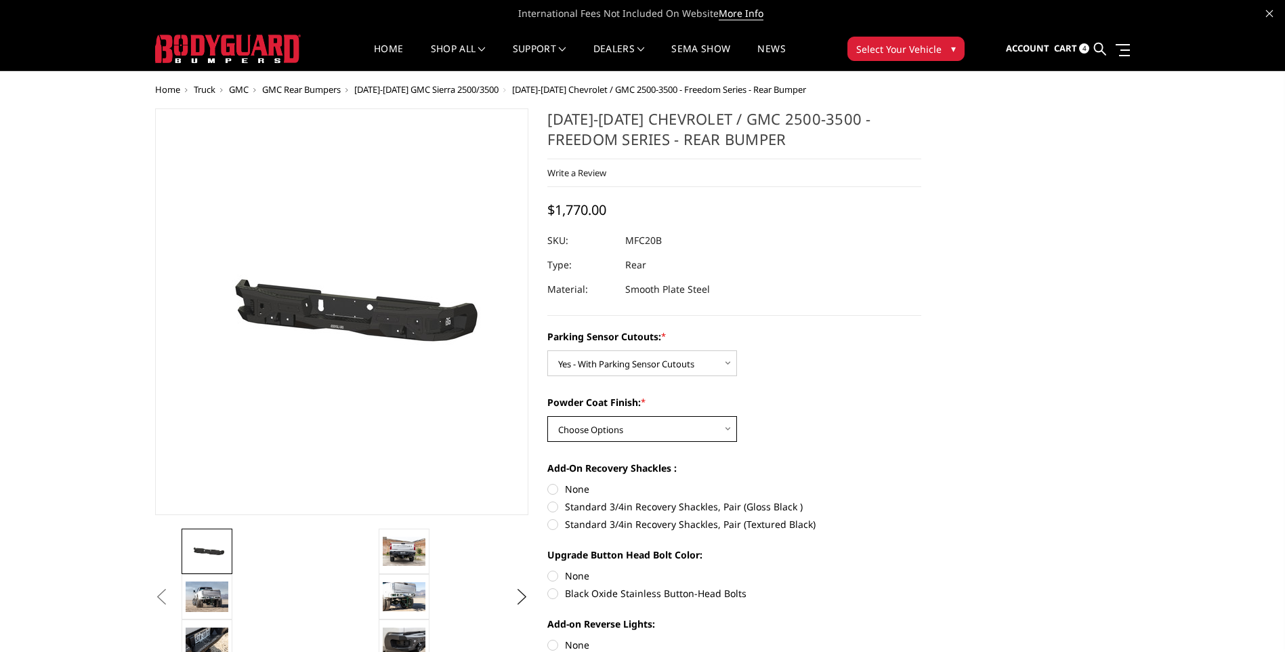
select select "2872"
click at [547, 416] on select "Choose Options Bare Metal Texture Black Powder Coat" at bounding box center [642, 429] width 190 height 26
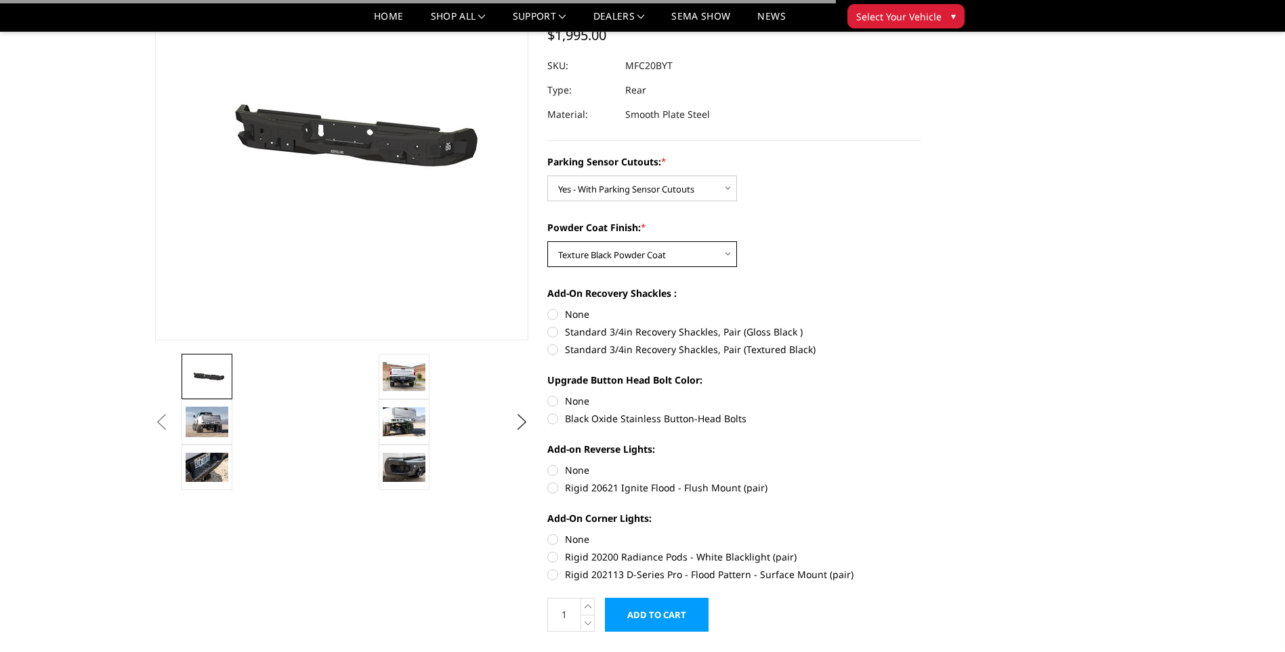
scroll to position [135, 0]
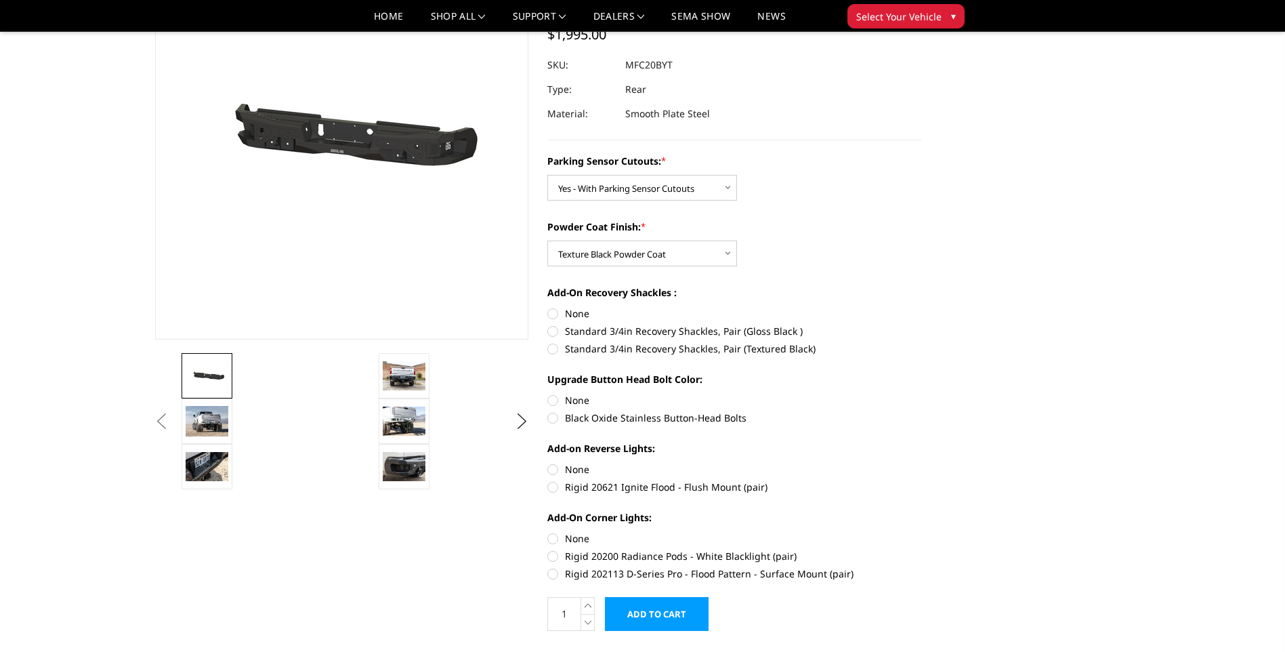
click at [587, 318] on label "None" at bounding box center [734, 313] width 374 height 14
click at [548, 307] on input "None" at bounding box center [547, 306] width 1 height 1
radio input "true"
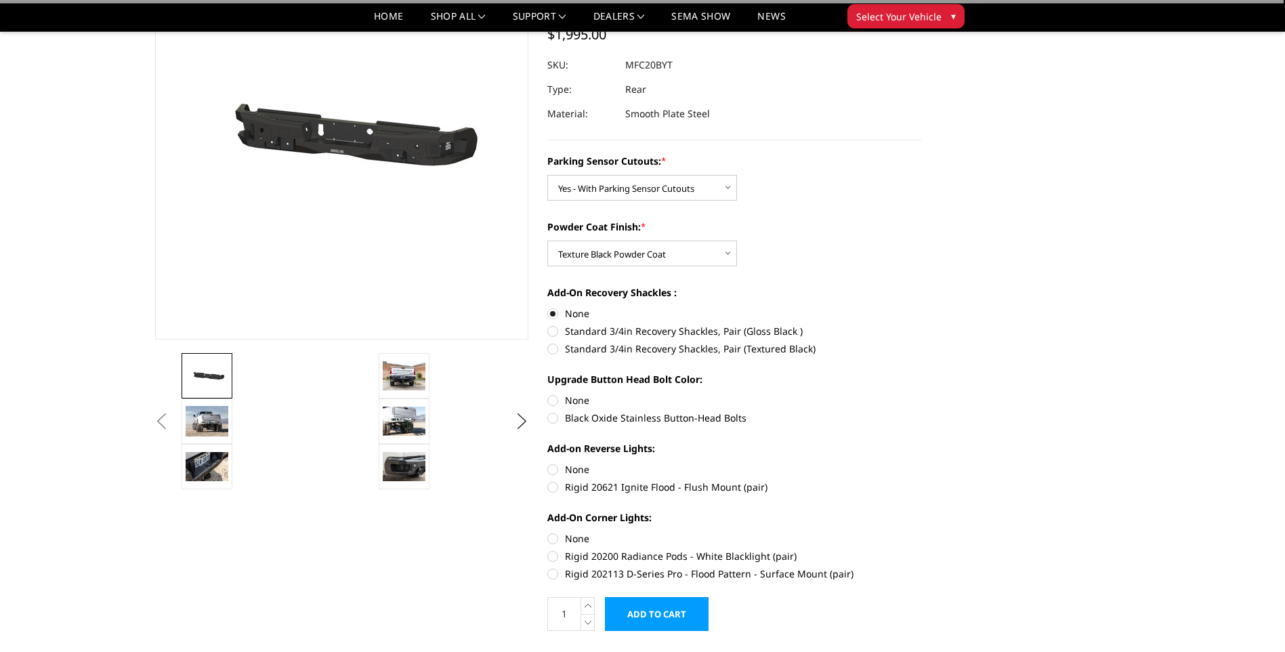
click at [566, 419] on label "Black Oxide Stainless Button-Head Bolts" at bounding box center [734, 417] width 374 height 14
click at [921, 393] on input "Black Oxide Stainless Button-Head Bolts" at bounding box center [921, 393] width 1 height 1
radio input "true"
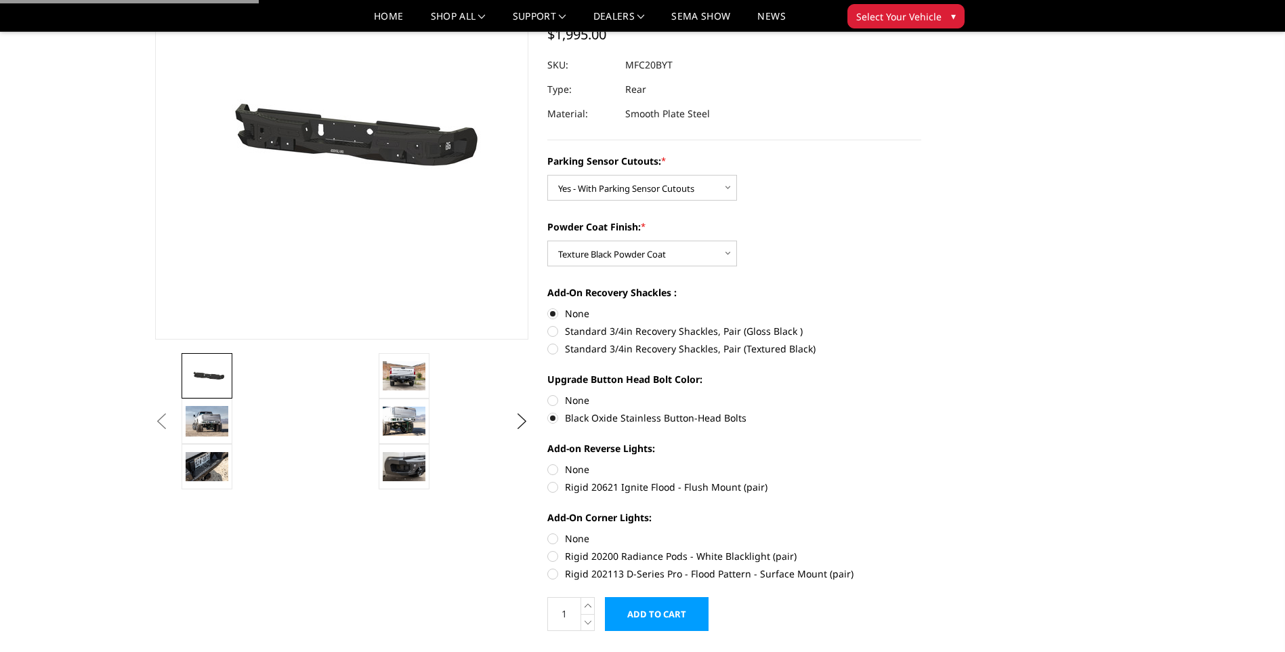
click at [552, 491] on label "Rigid 20621 Ignite Flood - Flush Mount (pair)" at bounding box center [734, 486] width 374 height 14
click at [921, 463] on input "Rigid 20621 Ignite Flood - Flush Mount (pair)" at bounding box center [921, 462] width 1 height 1
radio input "true"
click at [554, 575] on label "Rigid 202113 D-Series Pro - Flood Pattern - Surface Mount (pair)" at bounding box center [734, 573] width 374 height 14
click at [921, 549] on input "Rigid 202113 D-Series Pro - Flood Pattern - Surface Mount (pair)" at bounding box center [921, 549] width 1 height 1
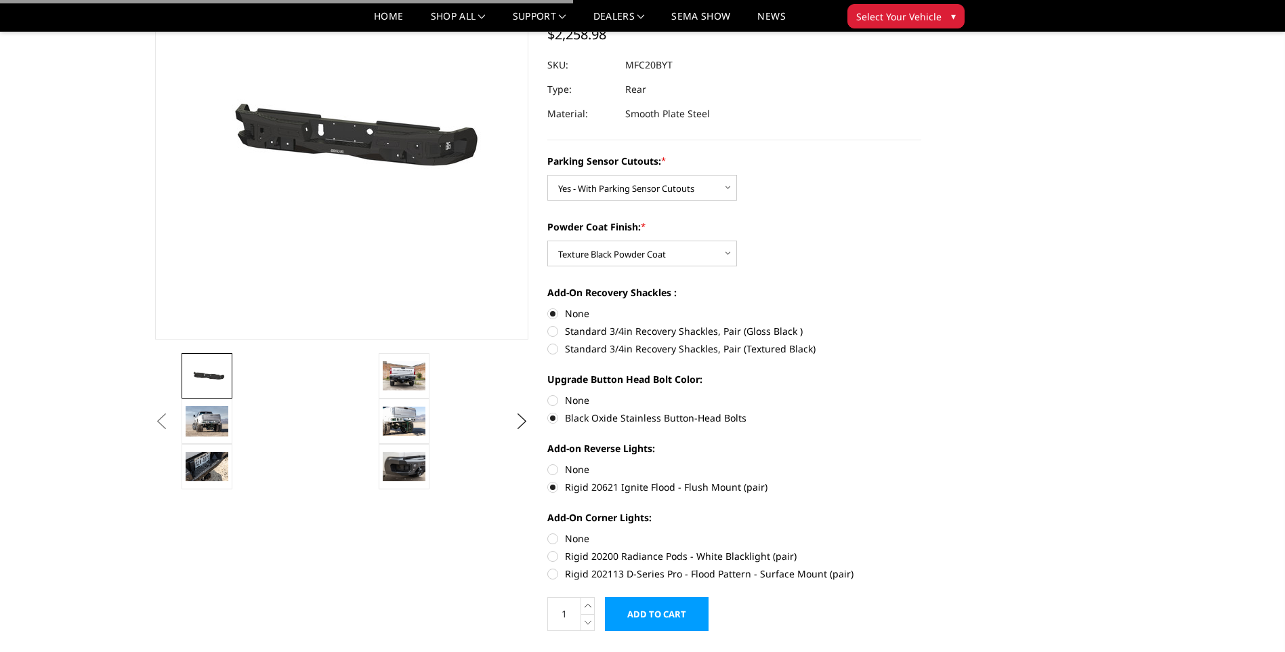
radio input "true"
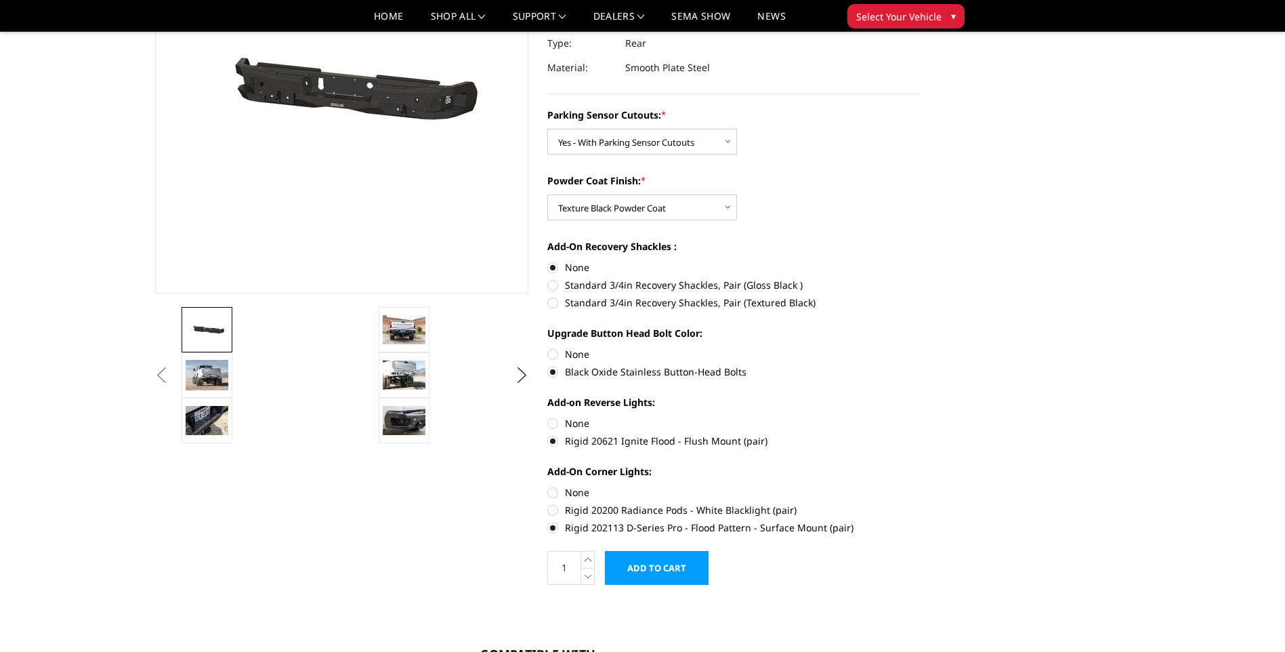
scroll to position [203, 0]
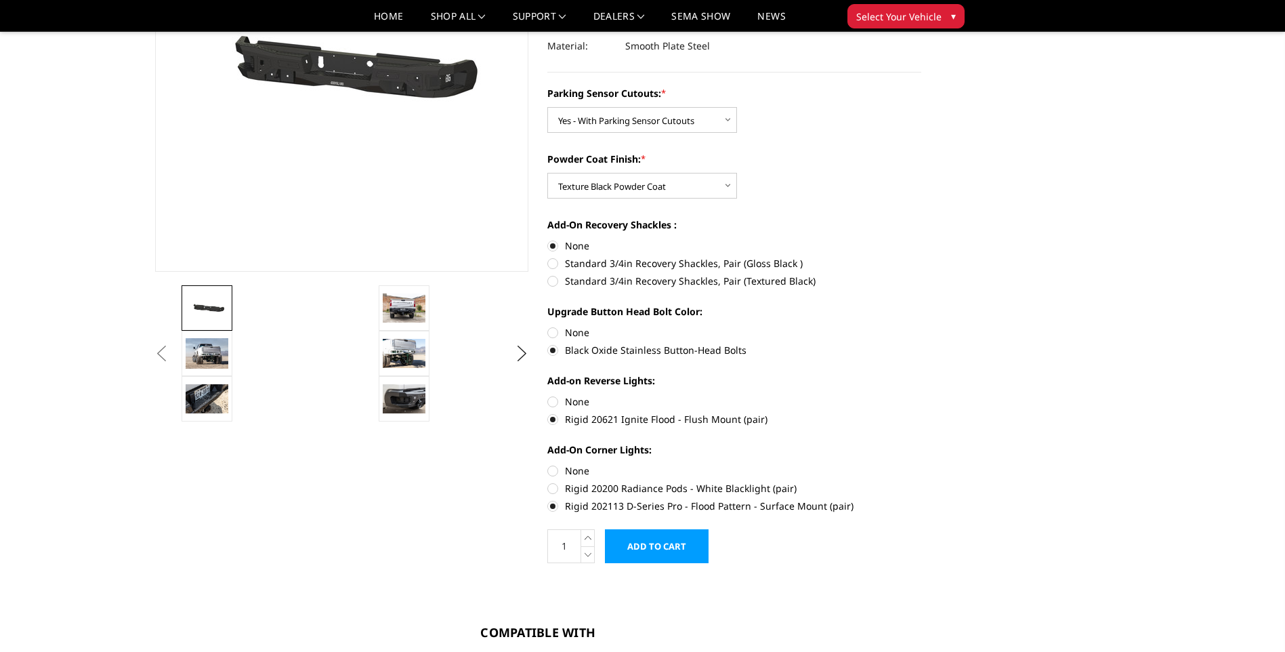
click at [685, 545] on input "Add to Cart" at bounding box center [657, 546] width 104 height 34
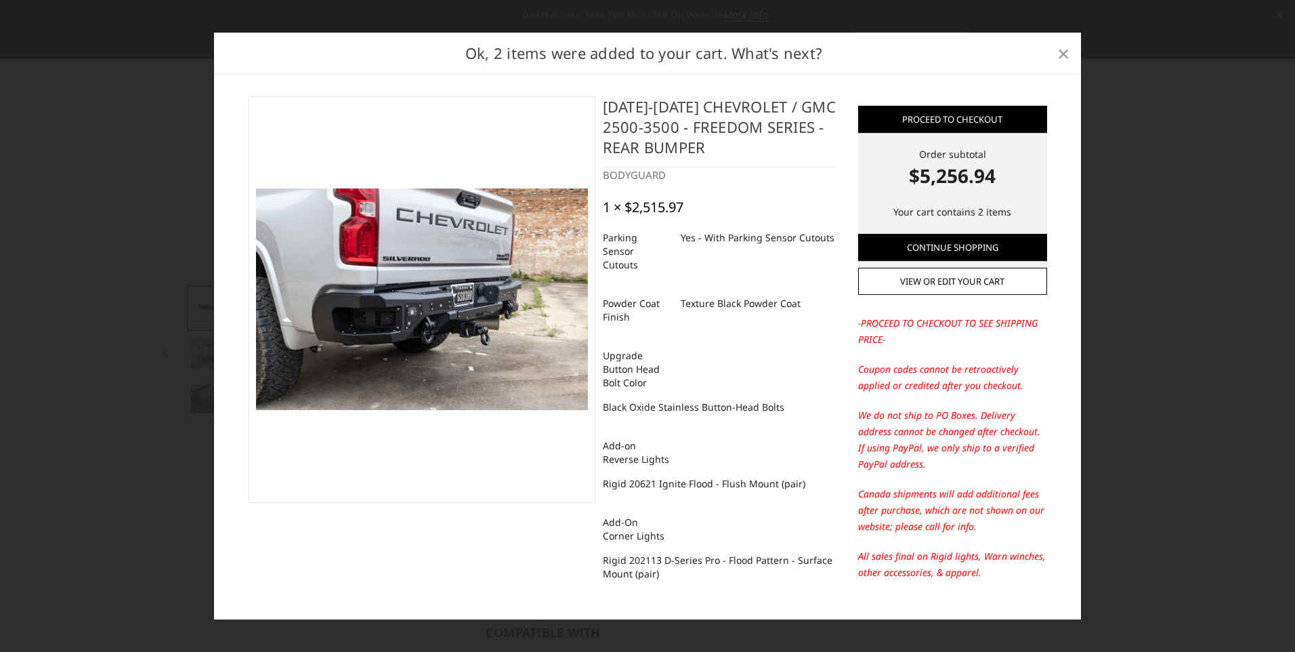
click at [1065, 58] on span "×" at bounding box center [1063, 53] width 12 height 29
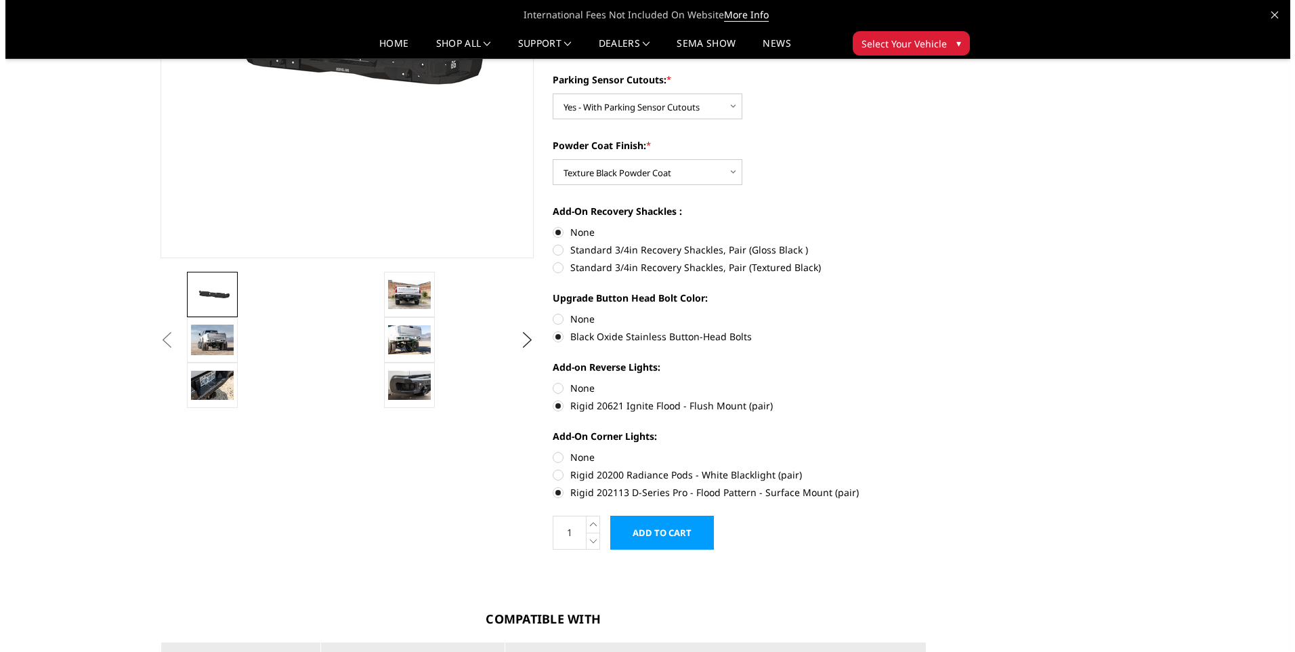
scroll to position [339, 0]
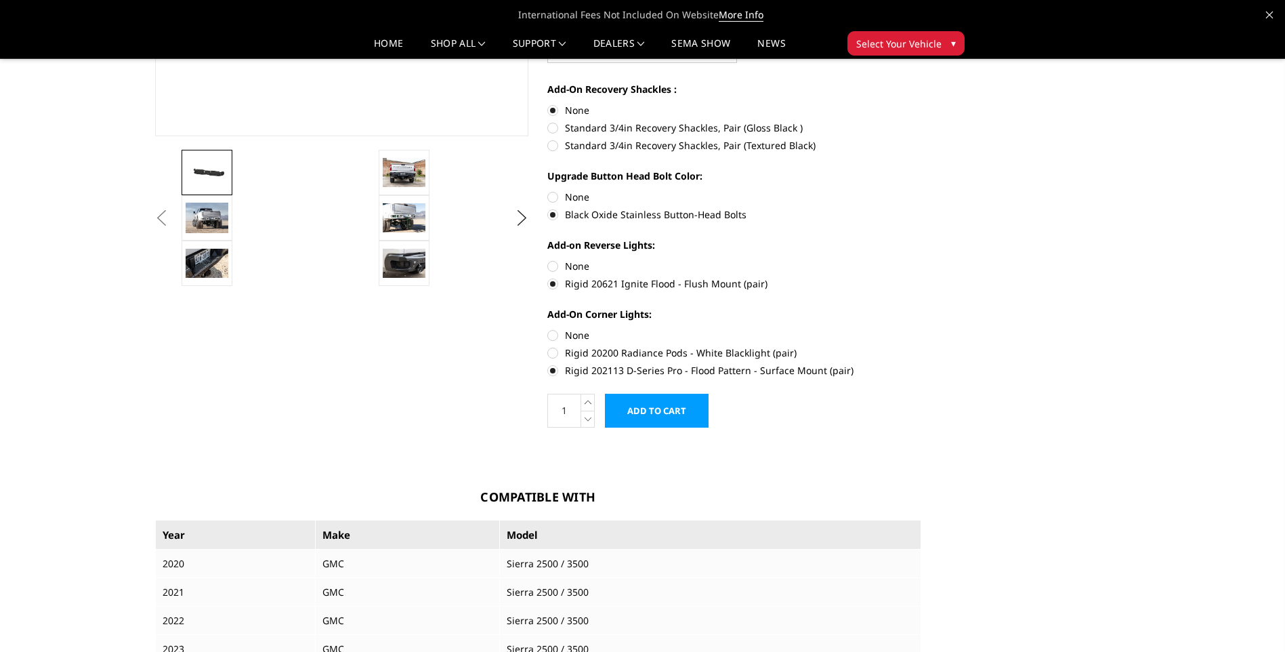
click at [676, 407] on input "Add to Cart" at bounding box center [657, 410] width 104 height 34
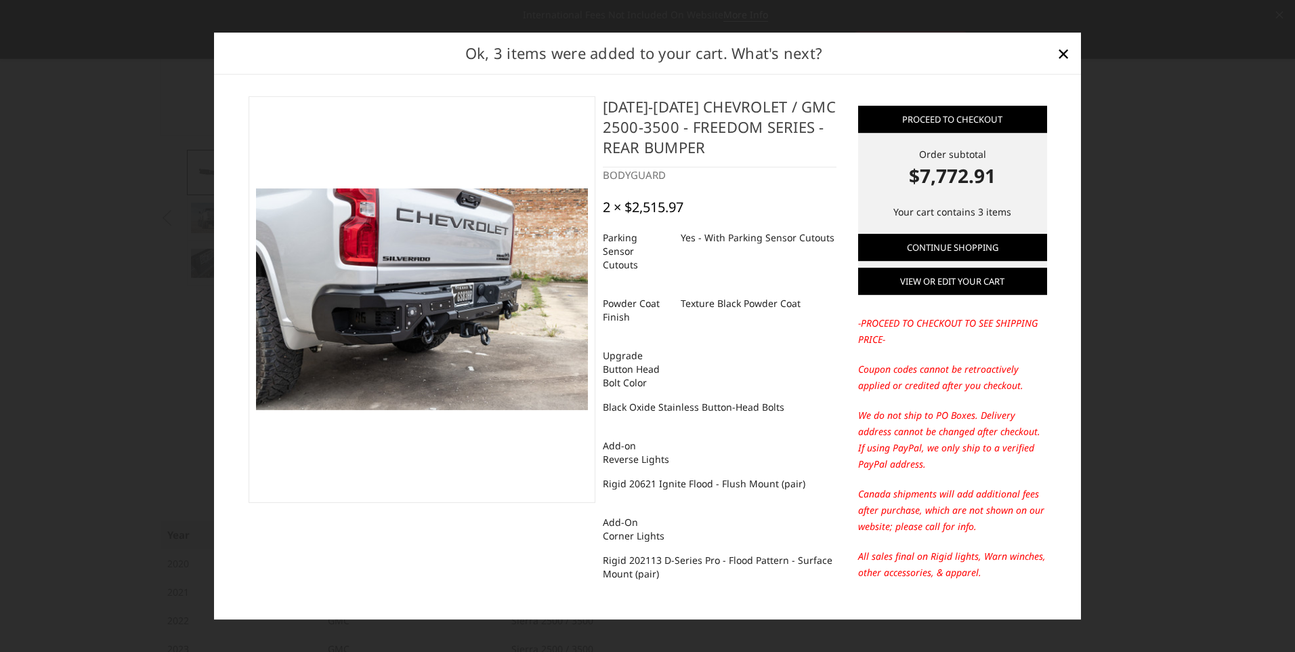
click at [993, 284] on link "View or edit your cart" at bounding box center [952, 281] width 189 height 27
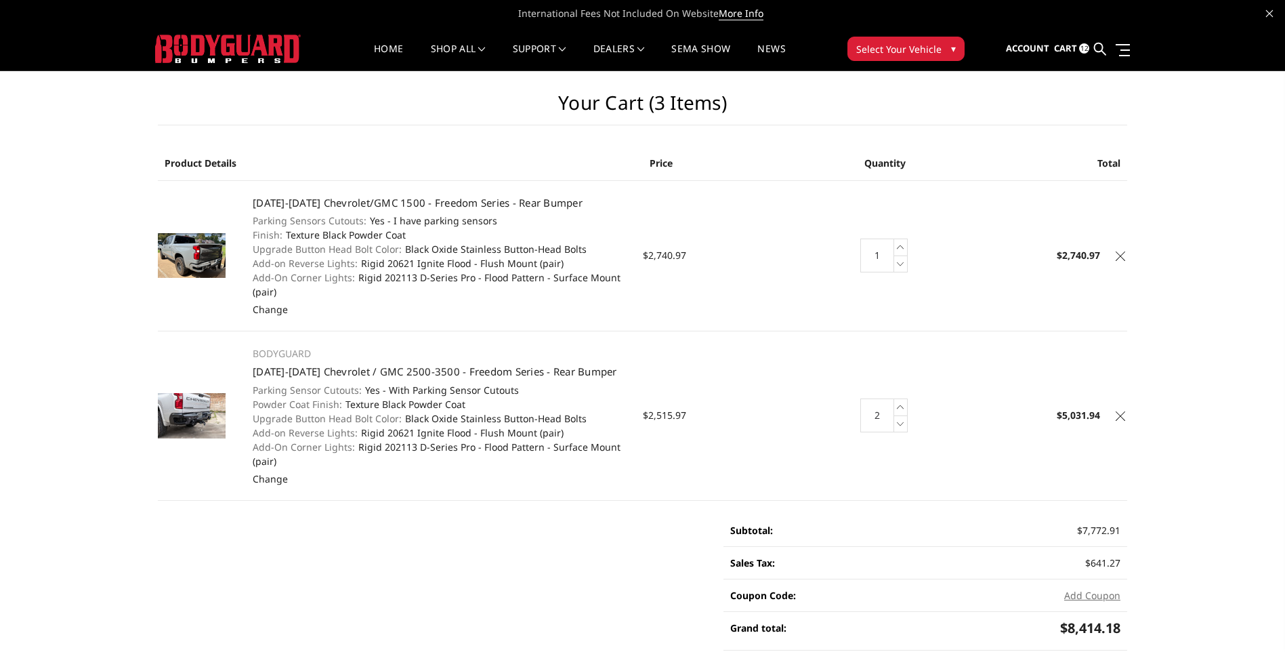
click at [1123, 255] on icon at bounding box center [1119, 255] width 9 height 9
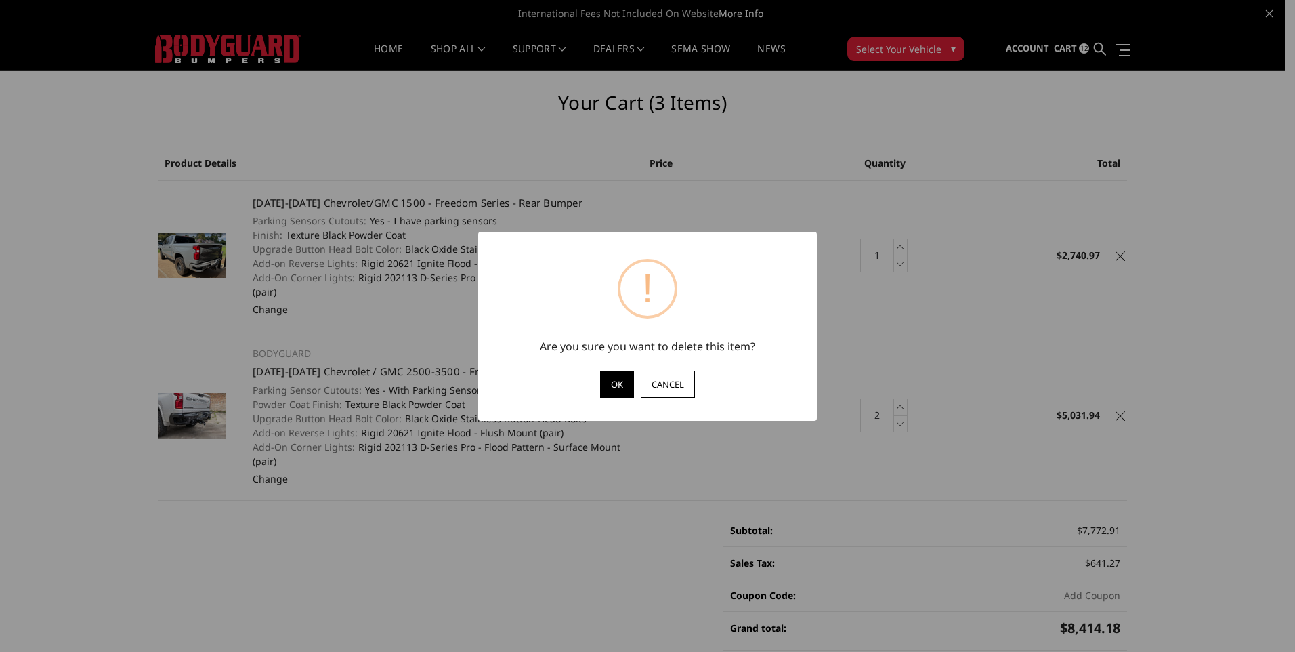
click at [616, 385] on button "OK" at bounding box center [617, 383] width 34 height 27
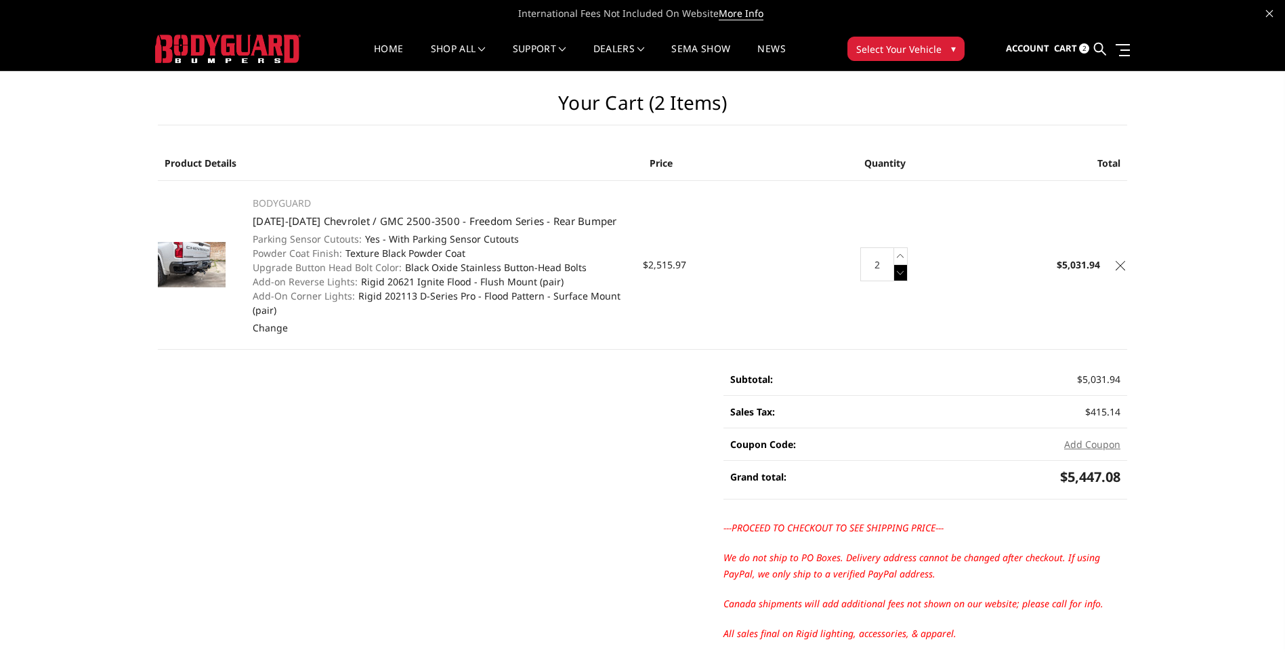
click at [903, 270] on icon at bounding box center [901, 272] width 14 height 17
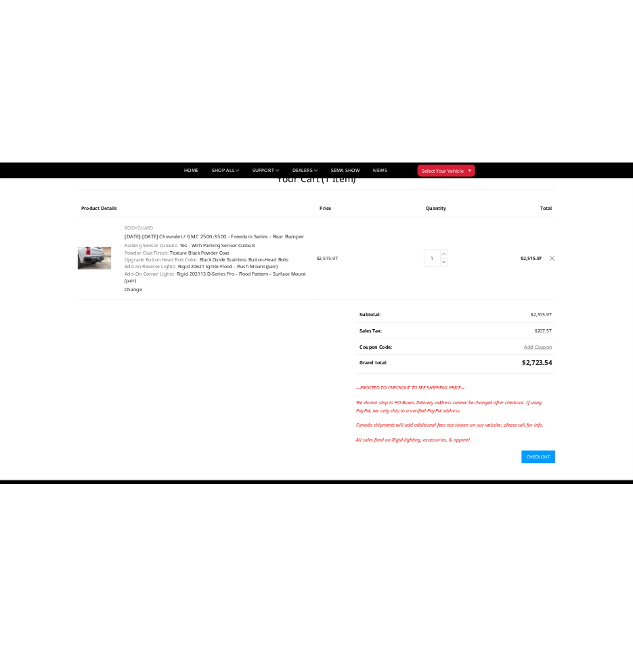
scroll to position [68, 0]
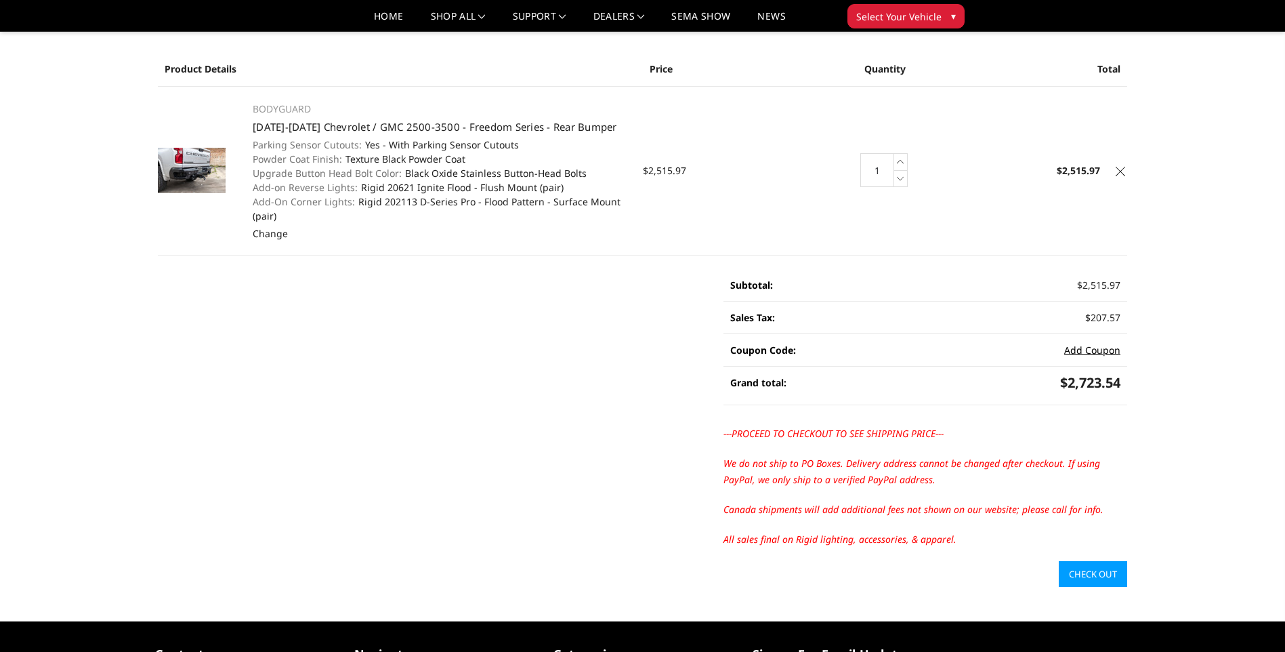
click at [1086, 350] on button "Add Coupon" at bounding box center [1092, 350] width 56 height 14
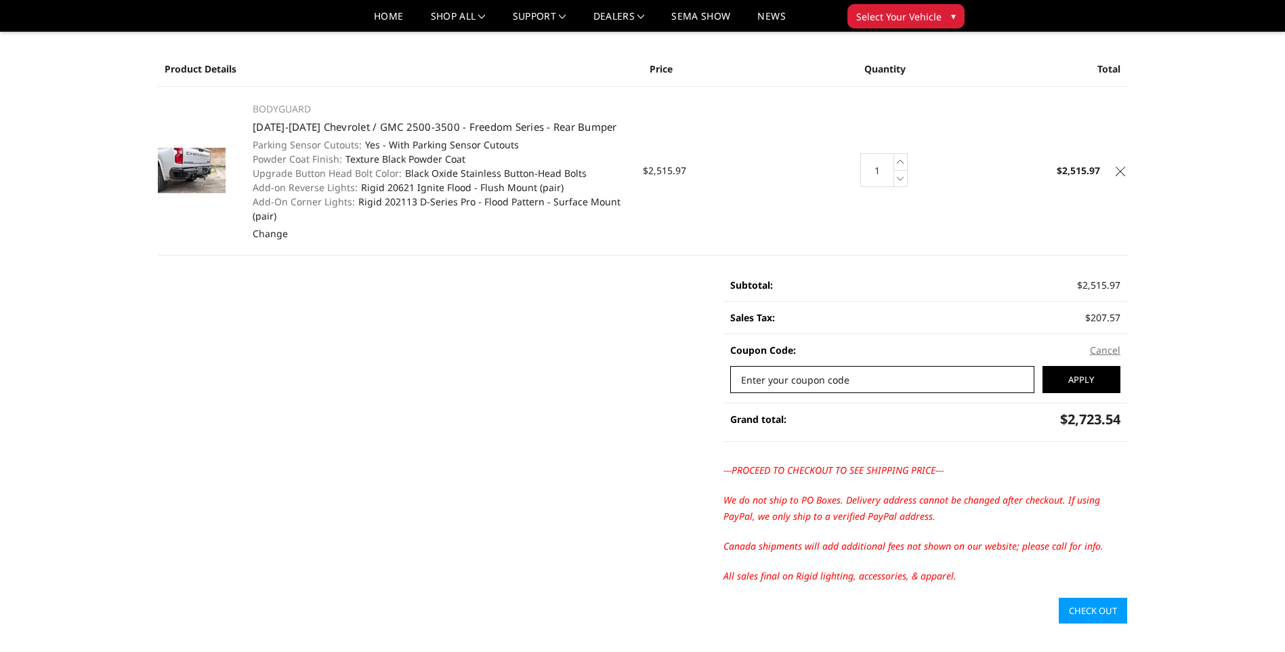
click at [1008, 377] on input "Enter your coupon code" at bounding box center [882, 379] width 304 height 27
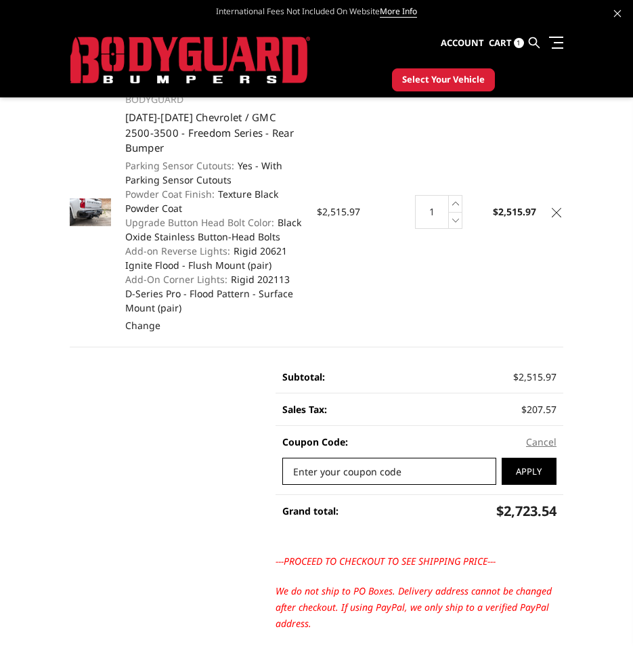
click at [325, 477] on input "Enter your coupon code" at bounding box center [389, 471] width 214 height 27
click at [322, 473] on input "Enter your coupon code" at bounding box center [389, 471] width 214 height 27
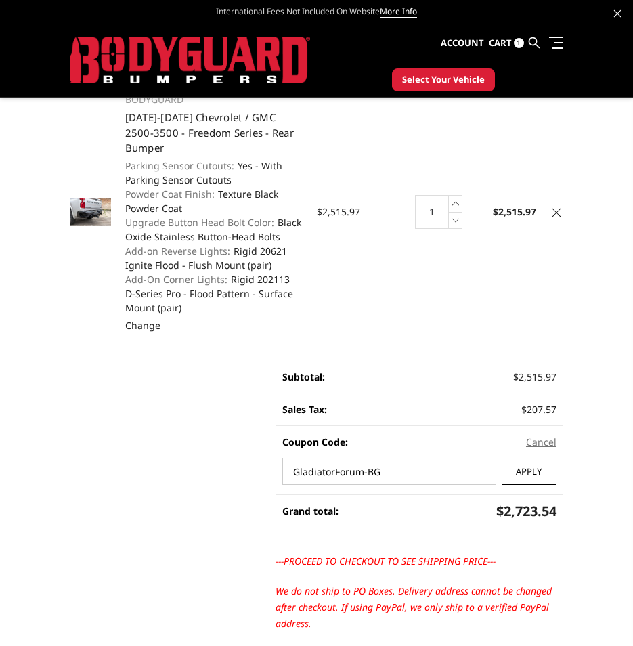
click at [529, 470] on input "Apply" at bounding box center [529, 471] width 55 height 27
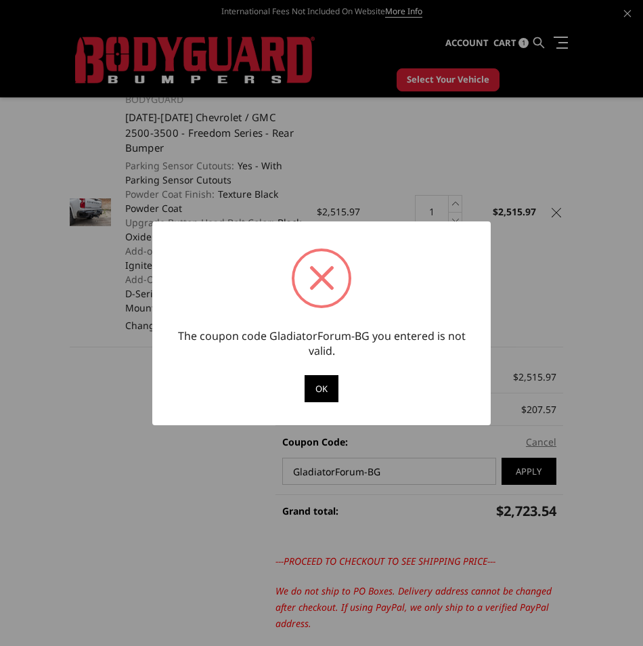
click at [333, 389] on button "OK" at bounding box center [322, 388] width 34 height 27
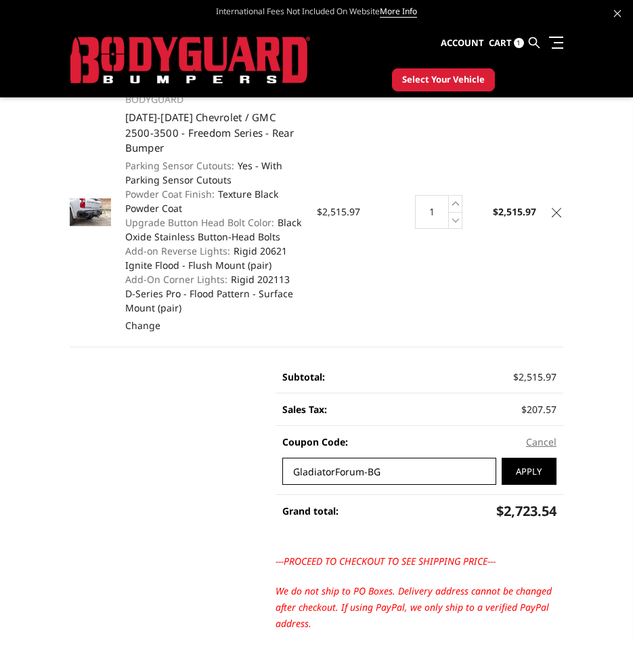
drag, startPoint x: 440, startPoint y: 474, endPoint x: 87, endPoint y: 477, distance: 353.5
click at [87, 477] on main "Your Cart (1 item) Product Details Price Quantity Total BODYGUARD 2020-2025 Che…" at bounding box center [316, 362] width 507 height 770
type input "KILO"
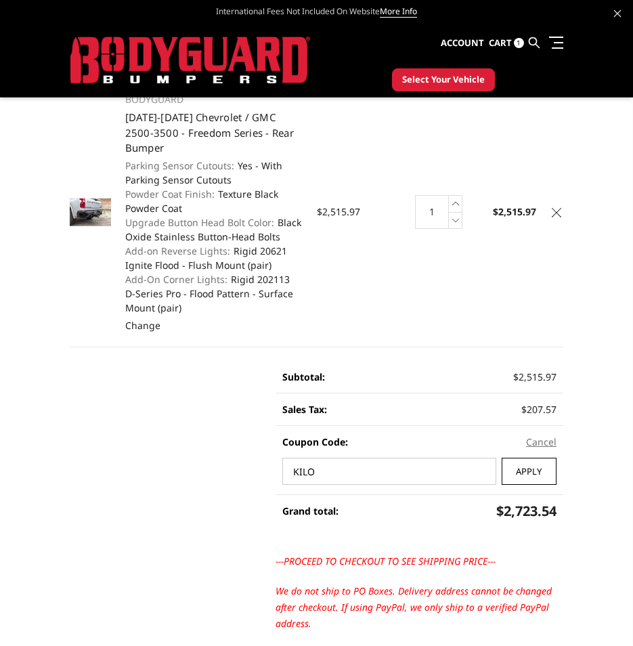
click at [521, 472] on input "Apply" at bounding box center [529, 471] width 55 height 27
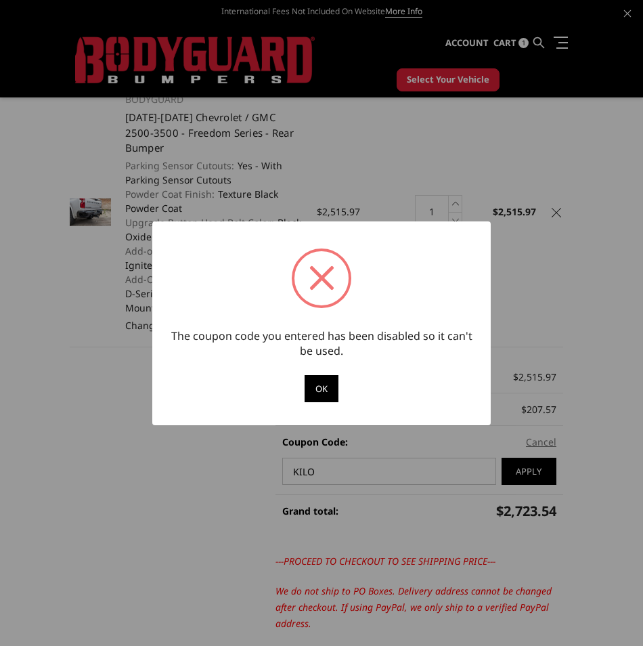
click at [321, 386] on button "OK" at bounding box center [322, 388] width 34 height 27
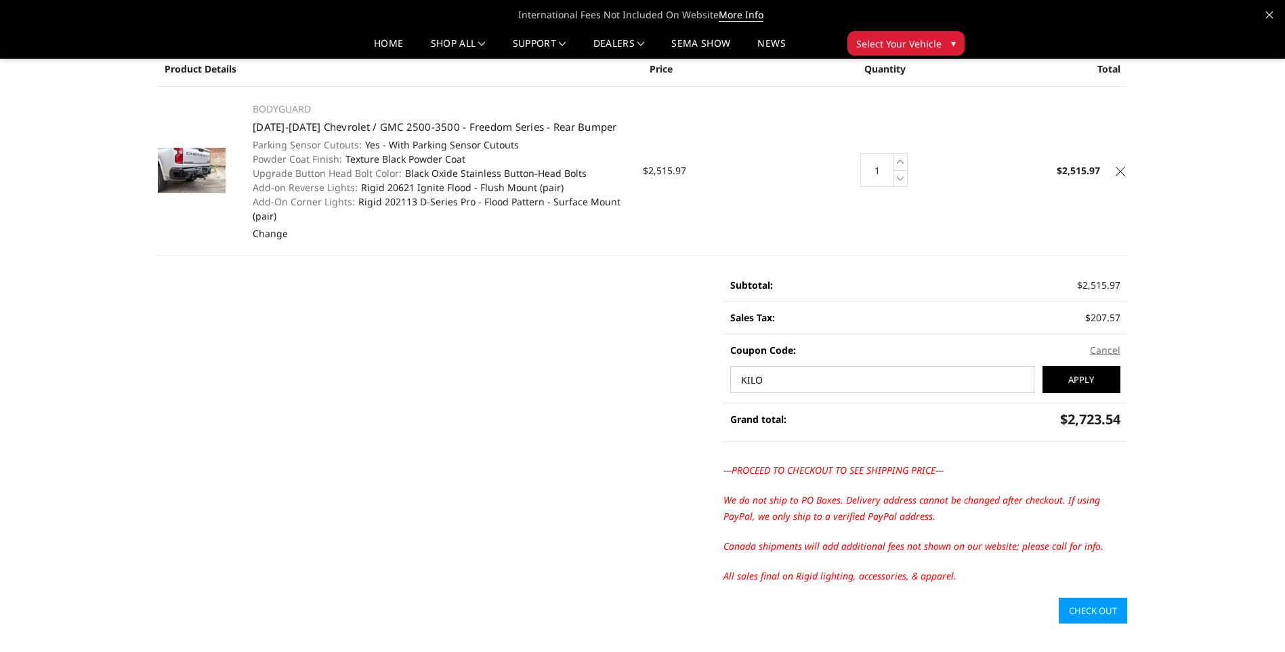
click at [1111, 620] on link "Check out" at bounding box center [1093, 610] width 68 height 26
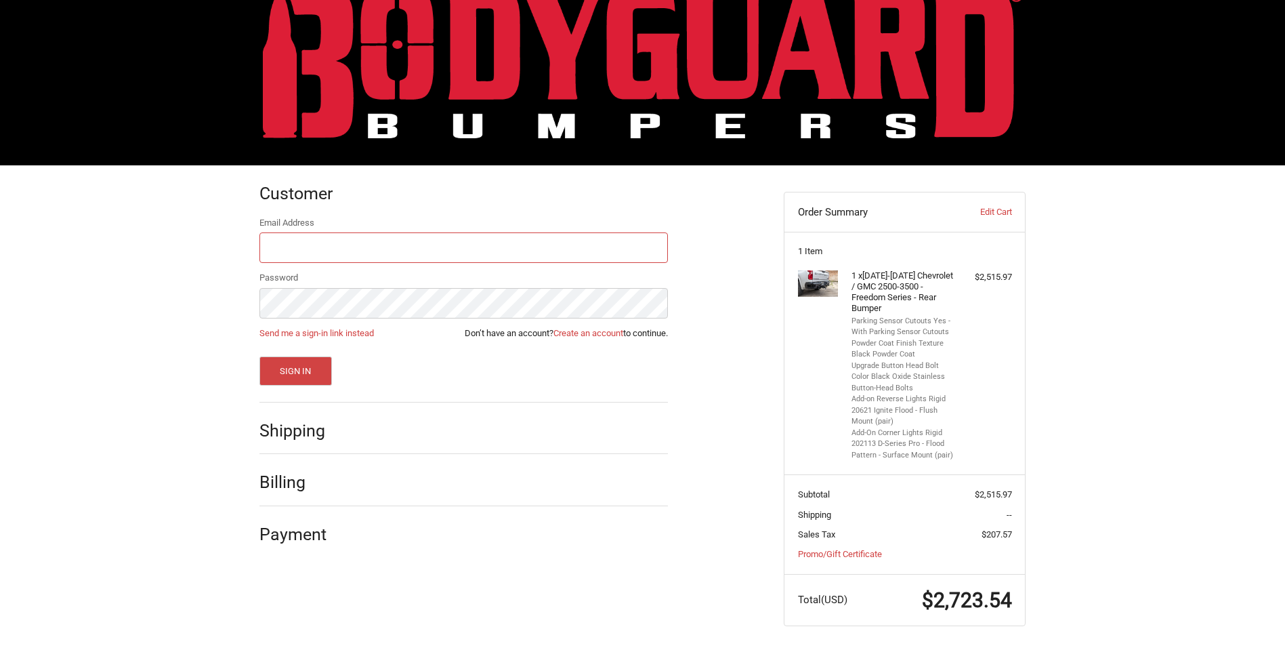
scroll to position [39, 0]
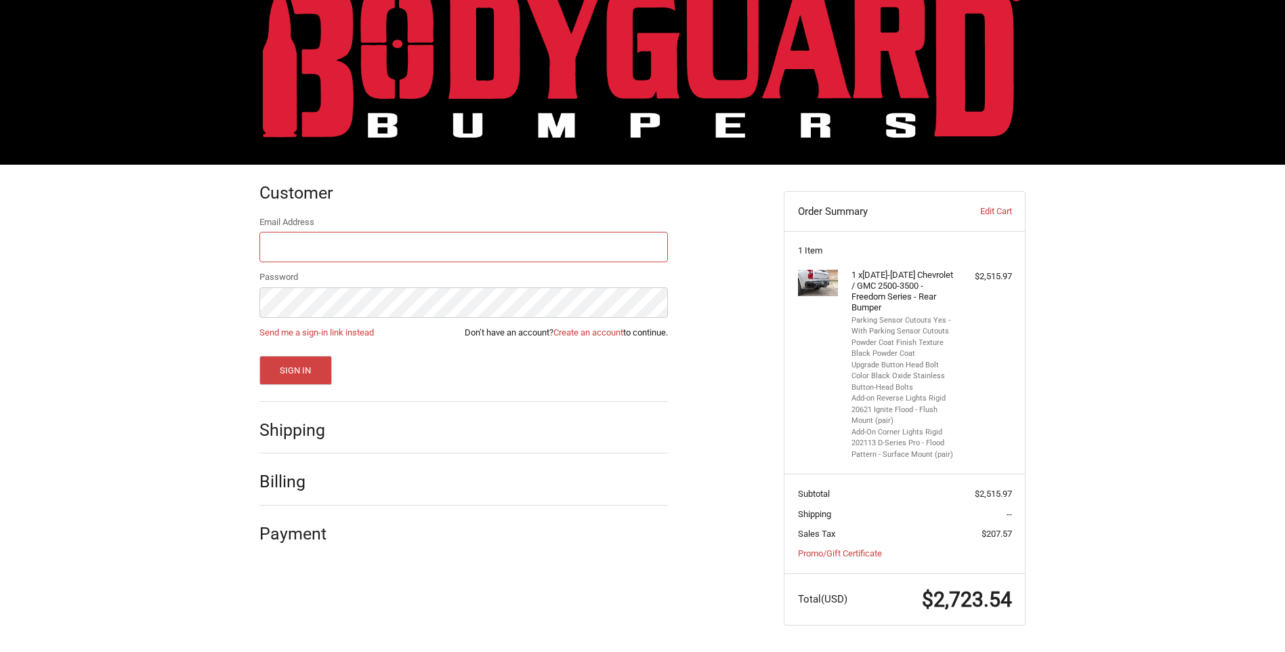
click at [347, 242] on input "Email Address" at bounding box center [463, 247] width 408 height 30
click at [243, 268] on div "Customer Returning Customer Email Address Password Send me a sign-in link inste…" at bounding box center [642, 408] width 813 height 487
click at [578, 335] on link "Create an account" at bounding box center [588, 332] width 70 height 10
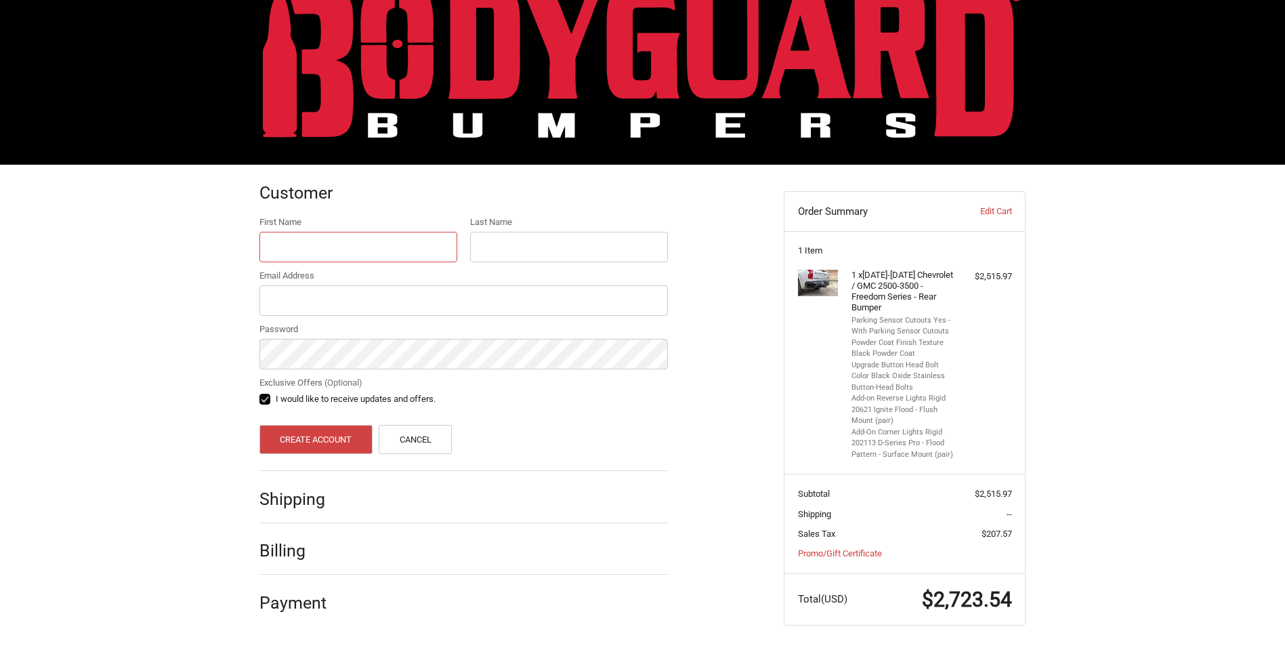
click at [337, 253] on input "First Name" at bounding box center [358, 247] width 198 height 30
type input "Kayla"
type input "Pestreich"
type input "Kpestreich@gmail.com"
click at [353, 430] on button "Create Account" at bounding box center [315, 439] width 113 height 29
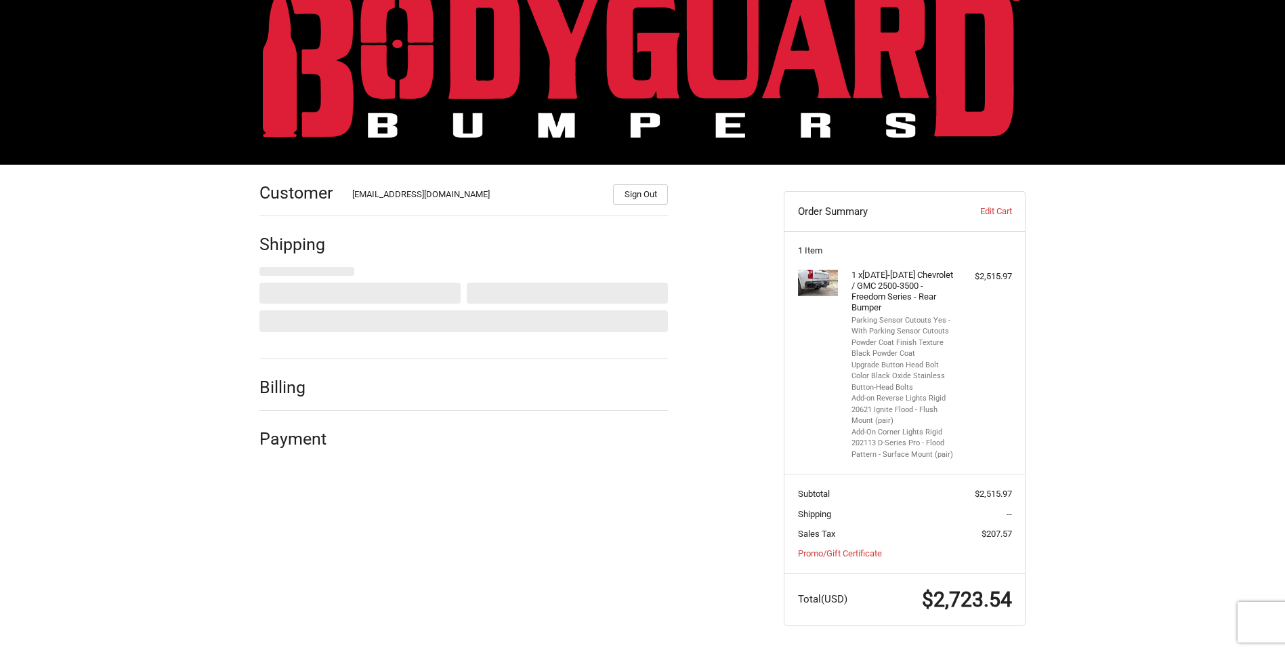
select select "US"
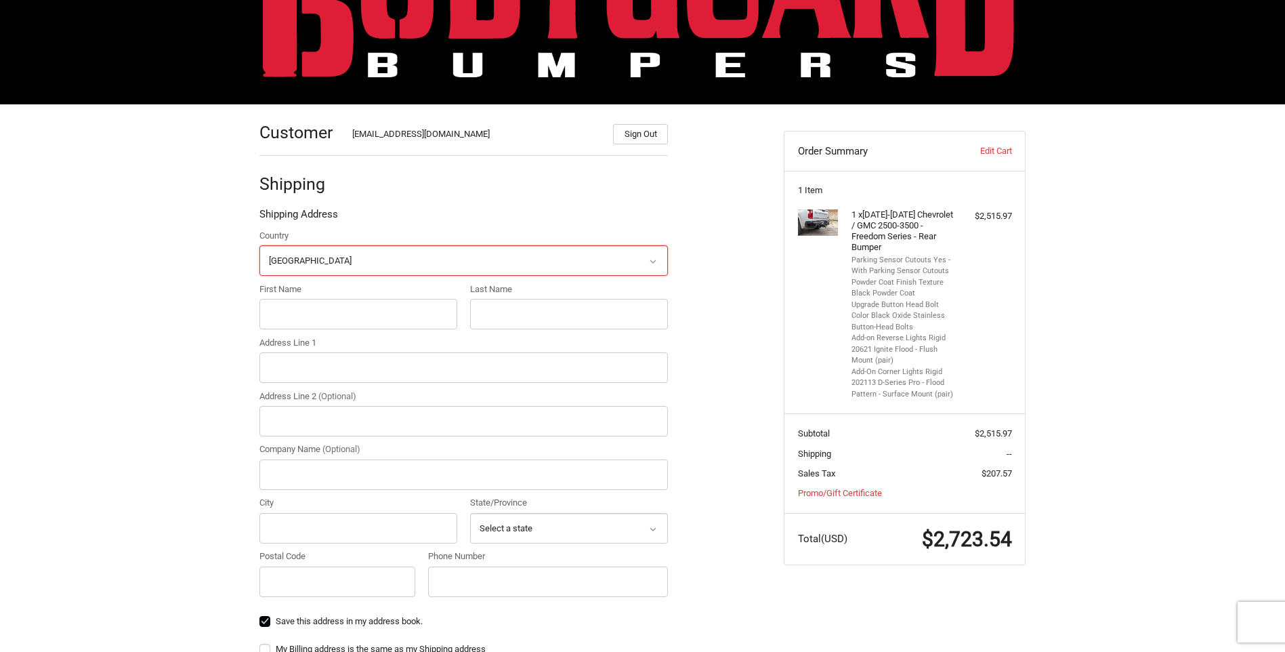
scroll to position [125, 0]
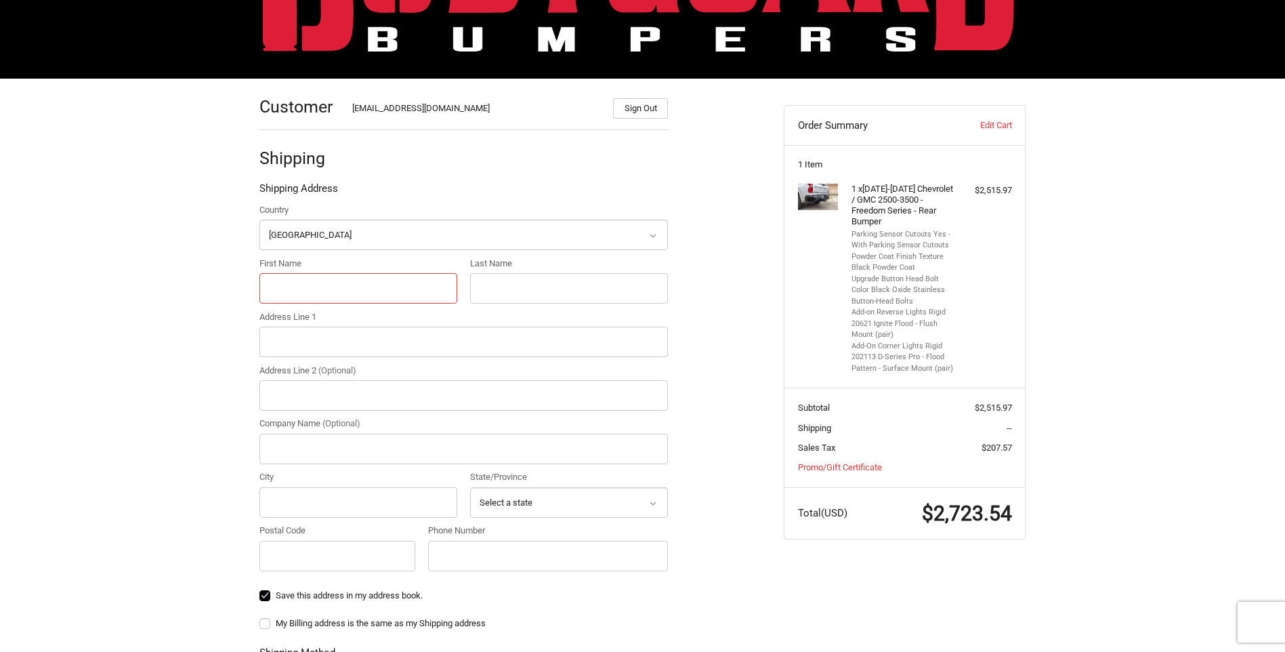
click at [357, 286] on input "First Name" at bounding box center [358, 288] width 198 height 30
type input "Kayla"
type input "Pestreich"
type input "210 Fulbourn Place"
type input "Myrtle Beach"
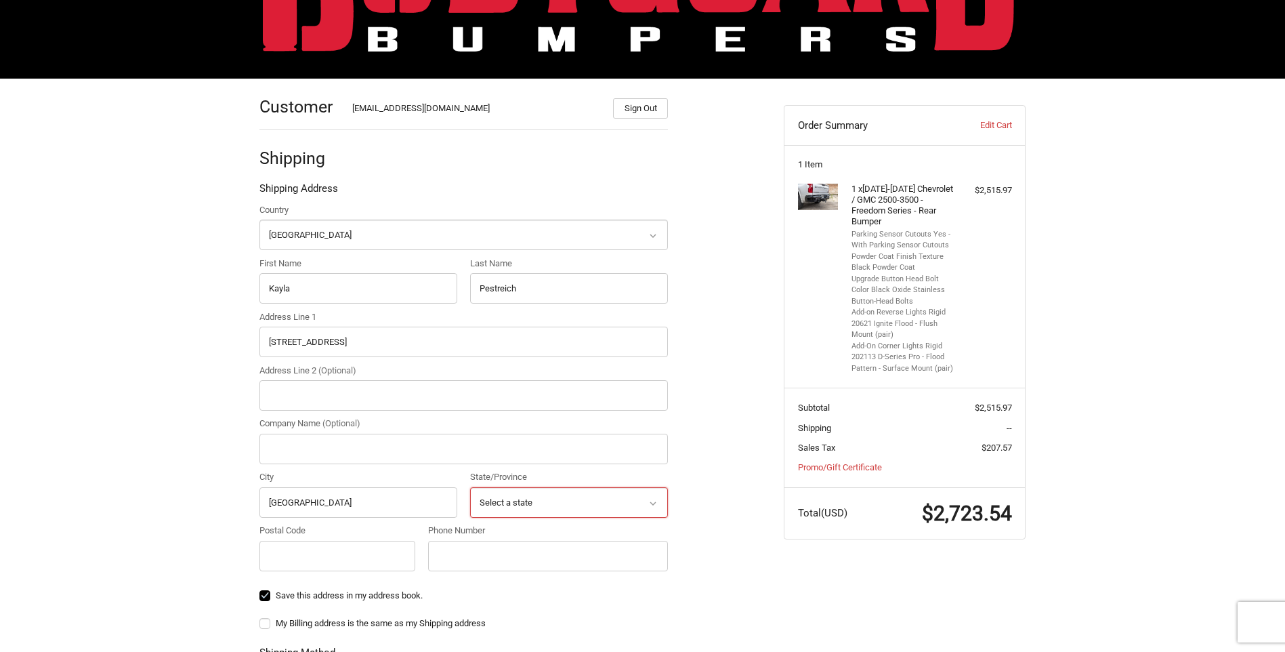
select select "SC"
type input "29579"
type input "17326682585"
drag, startPoint x: 387, startPoint y: 347, endPoint x: 126, endPoint y: 335, distance: 261.7
click at [126, 335] on div "Customer Kpestreich@gmail.com Sign Out Shipping Shipping Address Country Select…" at bounding box center [642, 523] width 1285 height 888
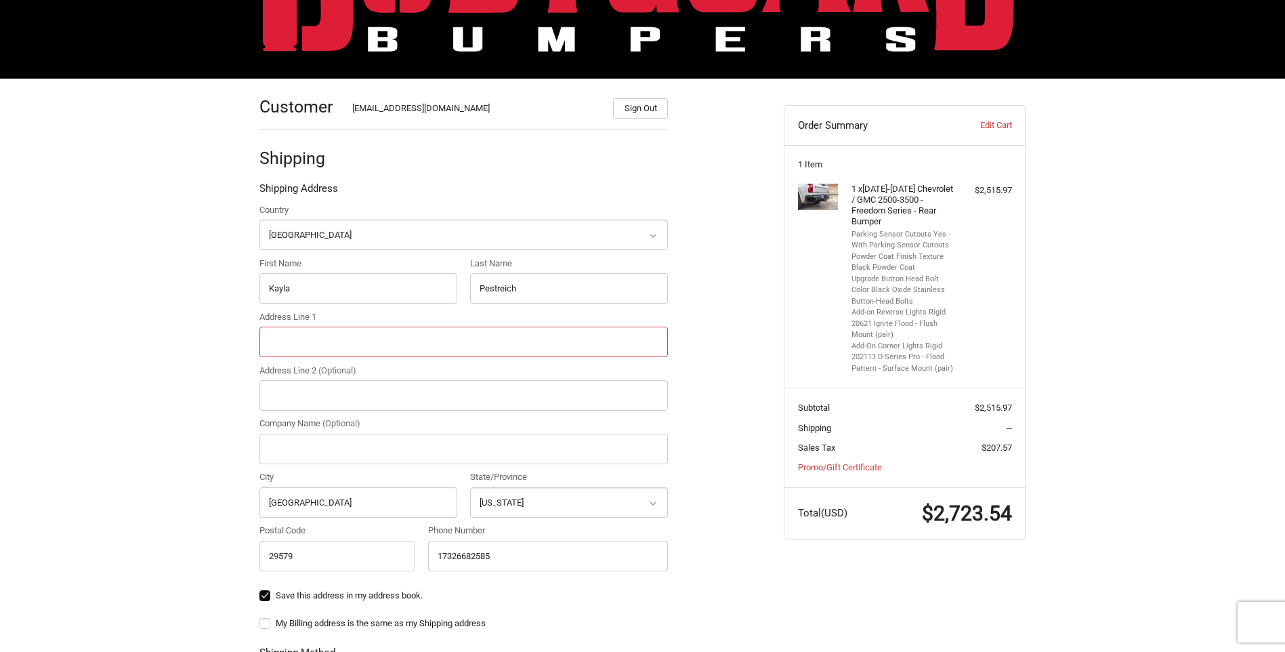
paste input "Zaquan Shaquez Jamison"
type input "Zaquan Shaquez Jamison"
drag, startPoint x: 355, startPoint y: 341, endPoint x: 198, endPoint y: 342, distance: 157.1
click at [198, 342] on div "Customer Kpestreich@gmail.com Sign Out Shipping Shipping Address Country Select…" at bounding box center [642, 523] width 1285 height 888
paste input "2897 Church Street, Conway, SC, 29526"
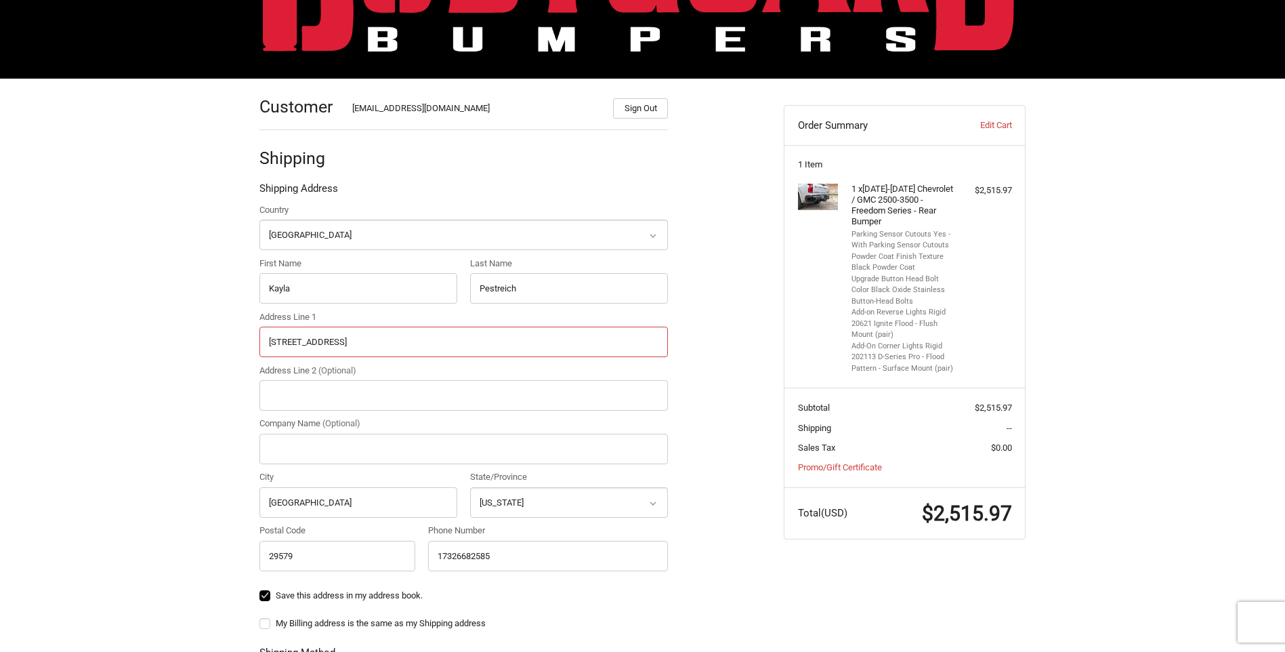
drag, startPoint x: 435, startPoint y: 340, endPoint x: 349, endPoint y: 341, distance: 86.7
click at [349, 341] on input "2897 Church Street, Conway, SC, 29526" at bounding box center [463, 341] width 408 height 30
type input "2897 Church Street"
click at [338, 438] on input "Company Name (Optional)" at bounding box center [463, 448] width 408 height 30
type input "Horry County Collision"
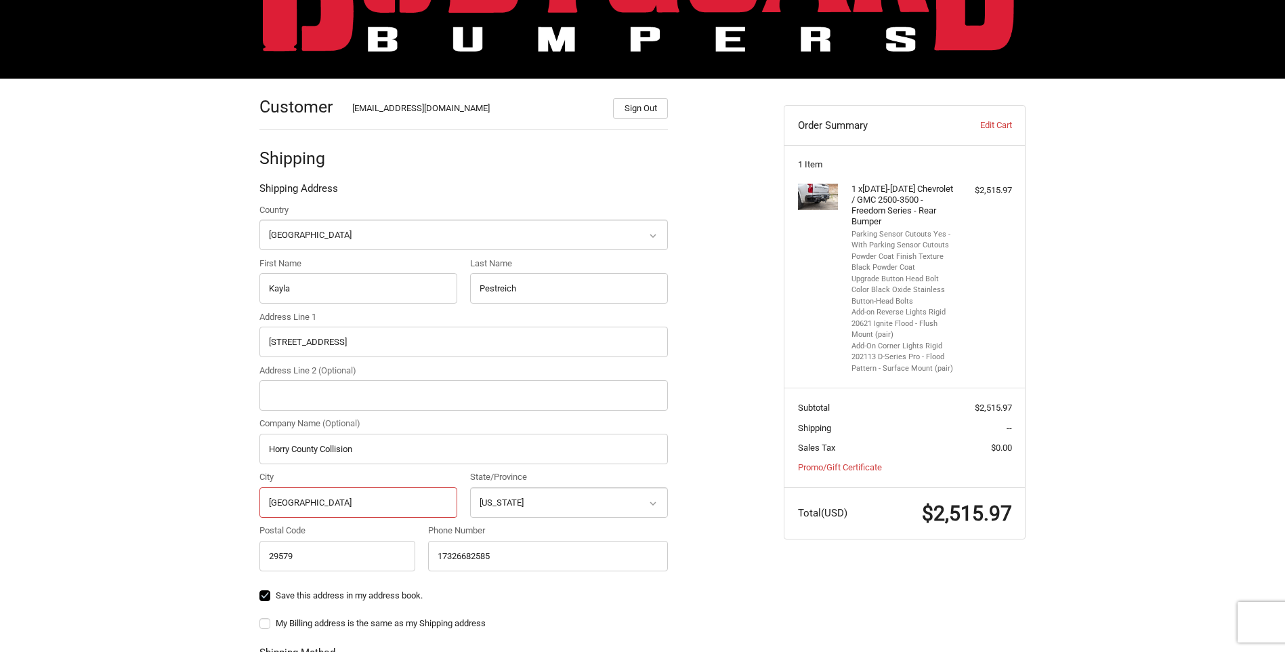
drag, startPoint x: 399, startPoint y: 503, endPoint x: 225, endPoint y: 495, distance: 174.2
click at [225, 496] on div "Customer Kpestreich@gmail.com Sign Out Shipping Shipping Address Country Select…" at bounding box center [642, 548] width 1285 height 938
type input "Conway"
click at [301, 553] on input "29579" at bounding box center [337, 555] width 156 height 30
type input "2"
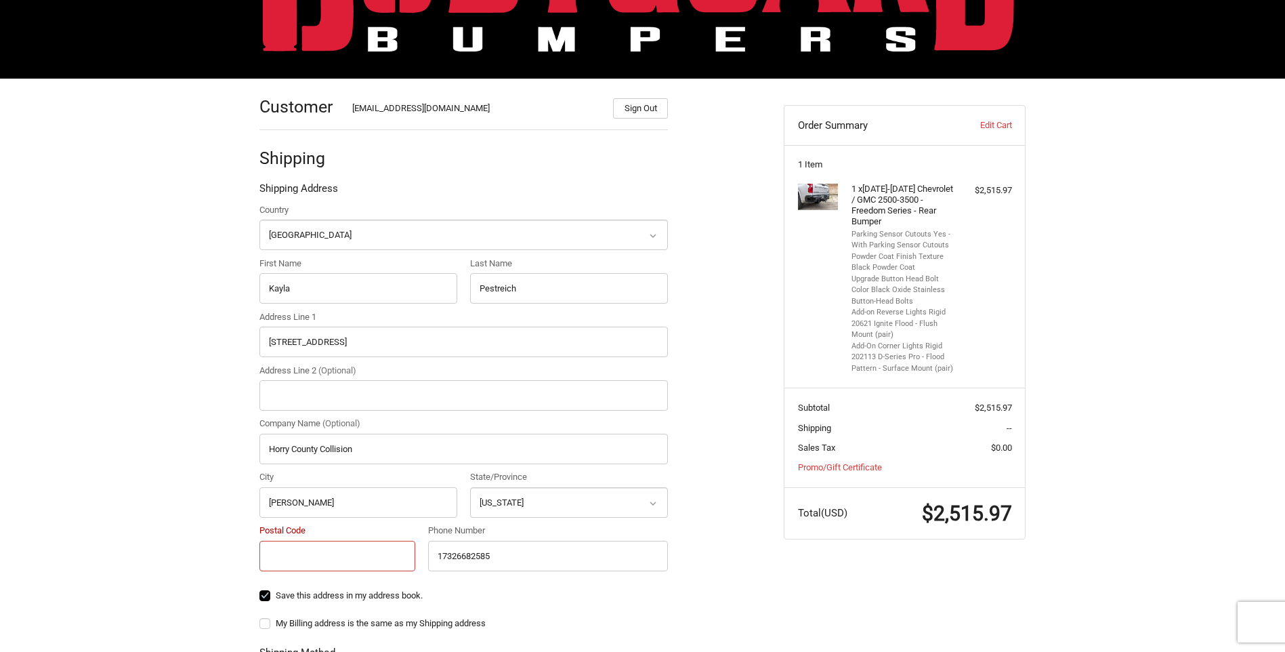
paste input "Conway, SC, 29526"
drag, startPoint x: 249, startPoint y: 557, endPoint x: 207, endPoint y: 557, distance: 42.0
click at [208, 557] on div "Customer Kpestreich@gmail.com Sign Out Shipping Shipping Address Country Select…" at bounding box center [642, 548] width 1285 height 938
type input "29526"
click at [719, 475] on ol "Customer Kpestreich@gmail.com Sign Out Shipping Shipping Address Country Select…" at bounding box center [489, 541] width 461 height 924
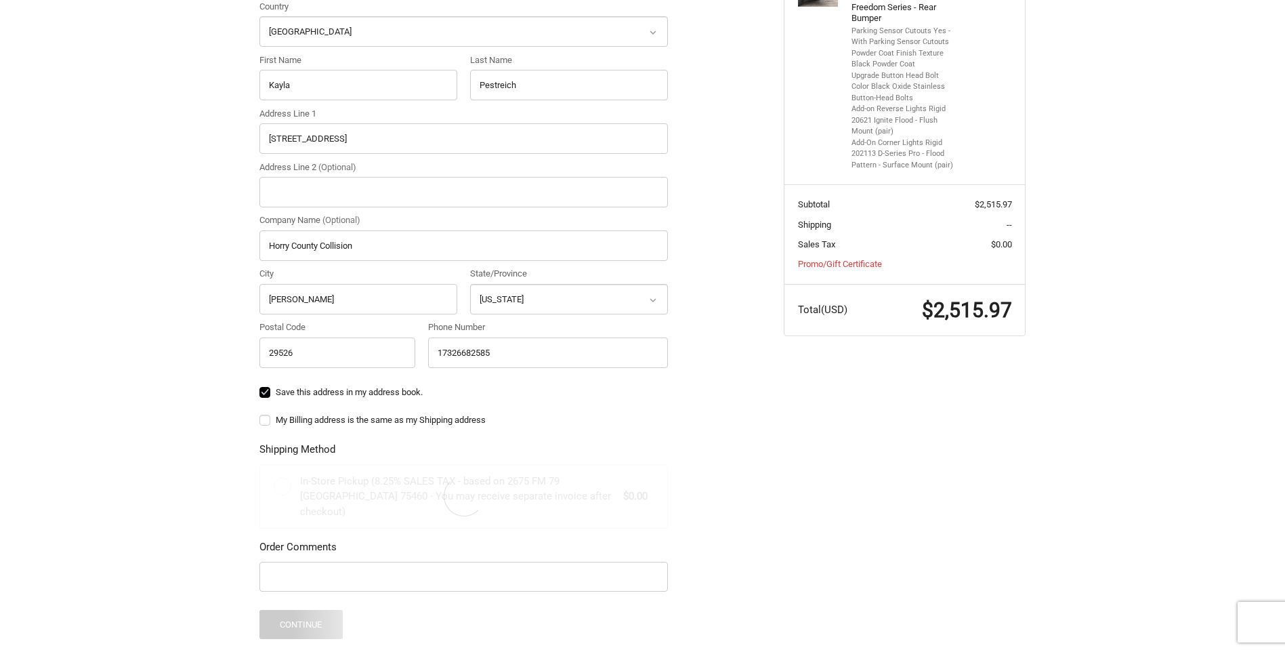
scroll to position [396, 0]
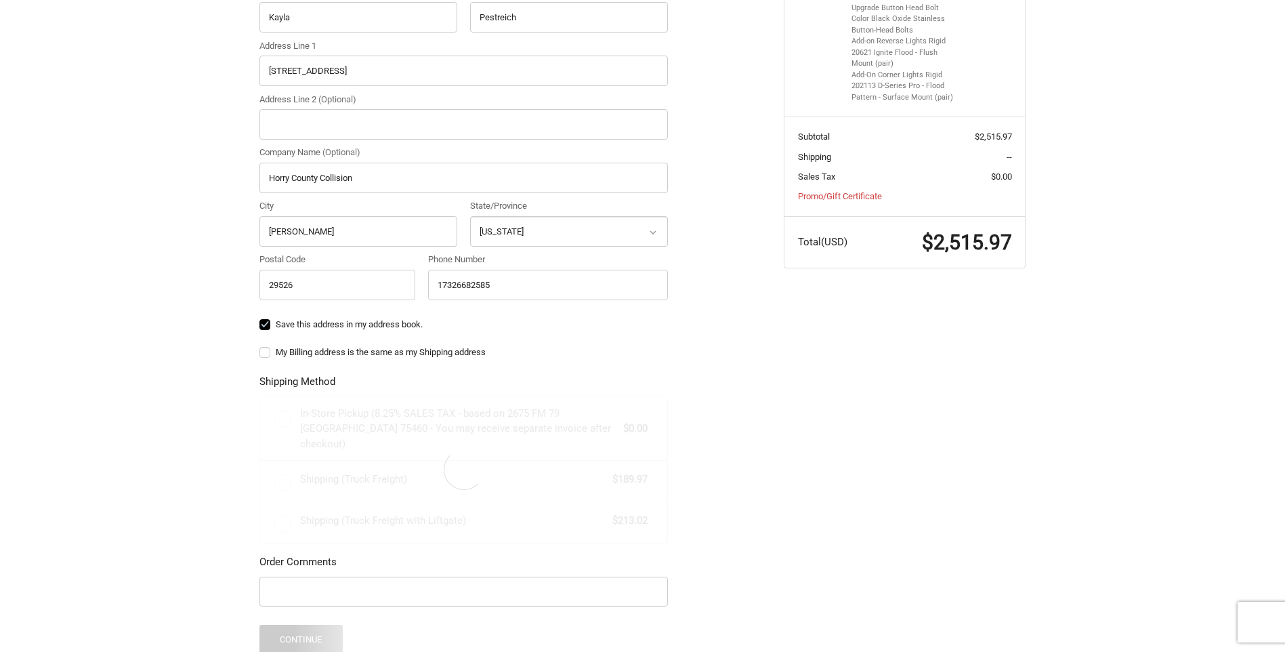
click at [761, 351] on div "Customer Kpestreich@gmail.com Sign Out Shipping Shipping Address Country Select…" at bounding box center [511, 291] width 524 height 966
radio input "true"
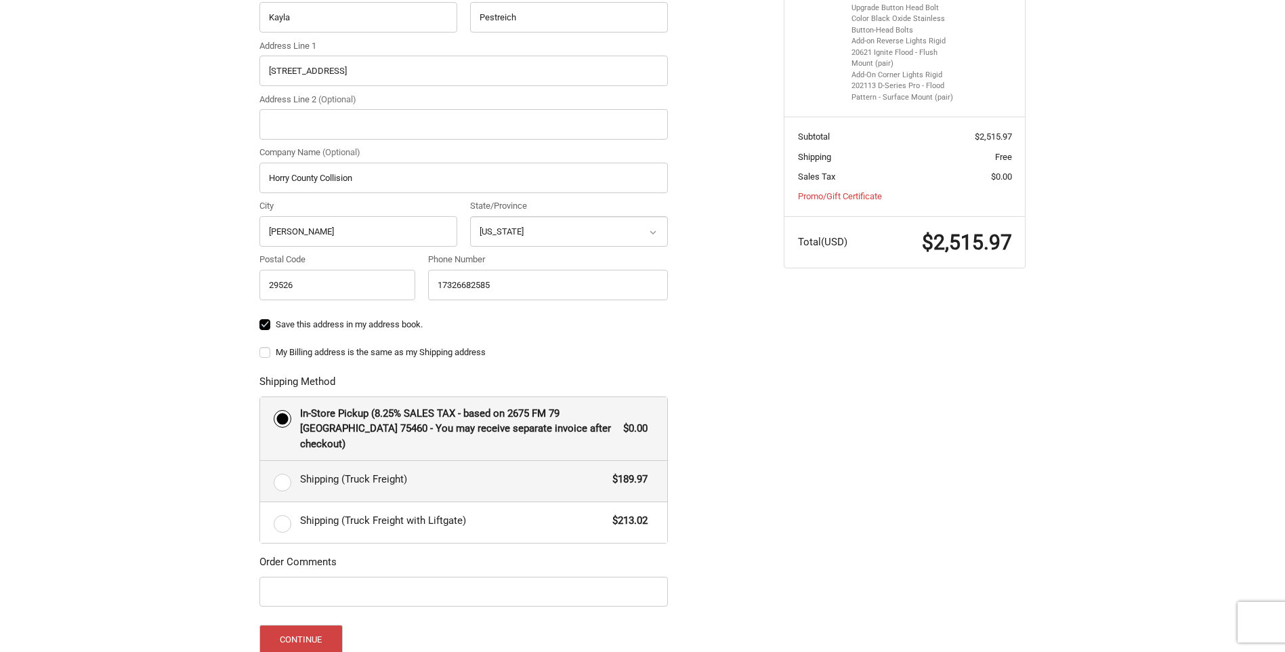
click at [283, 466] on label "Shipping (Truck Freight) $189.97" at bounding box center [463, 481] width 407 height 41
click at [261, 461] on input "Shipping (Truck Freight) $189.97" at bounding box center [260, 461] width 1 height 1
radio input "true"
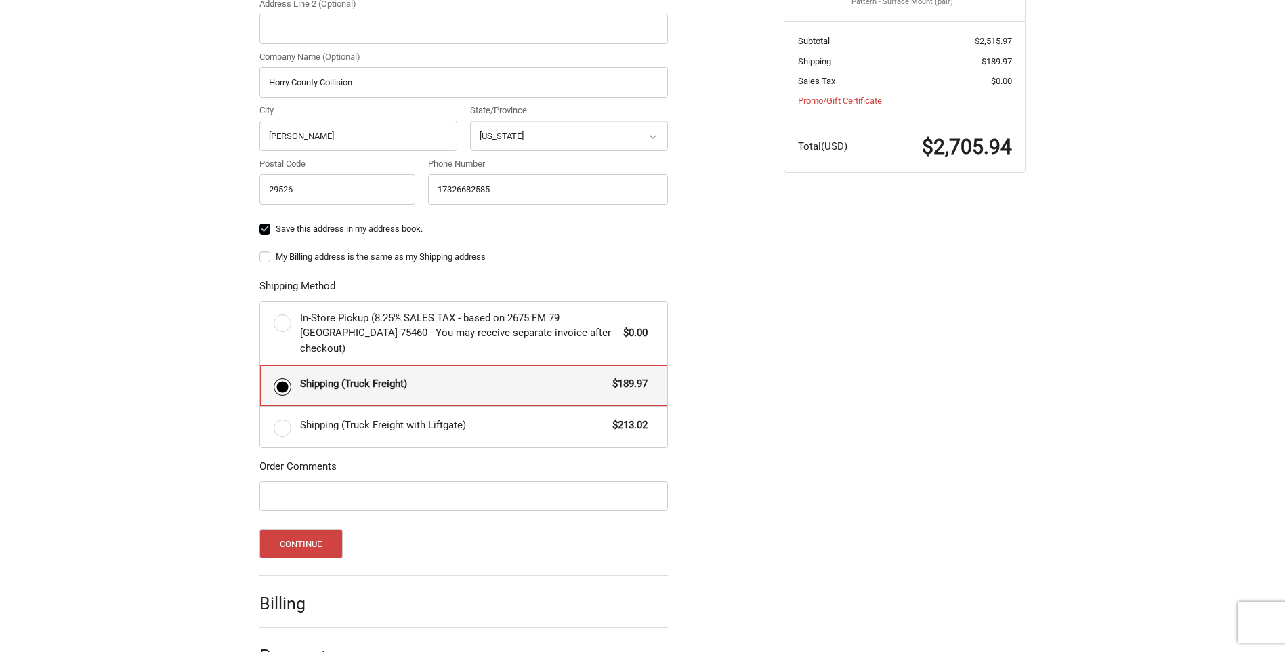
scroll to position [515, 0]
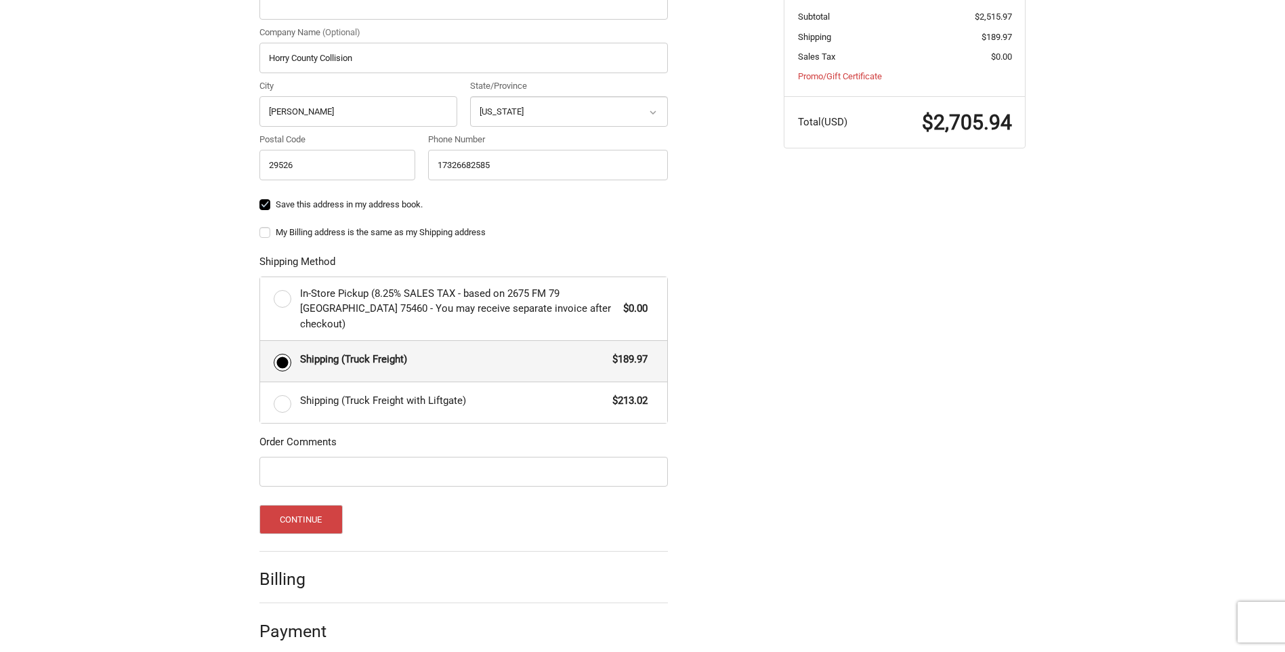
click at [297, 568] on h2 "Billing" at bounding box center [298, 578] width 79 height 21
click at [325, 393] on span "Shipping (Truck Freight with Liftgate)" at bounding box center [453, 401] width 306 height 16
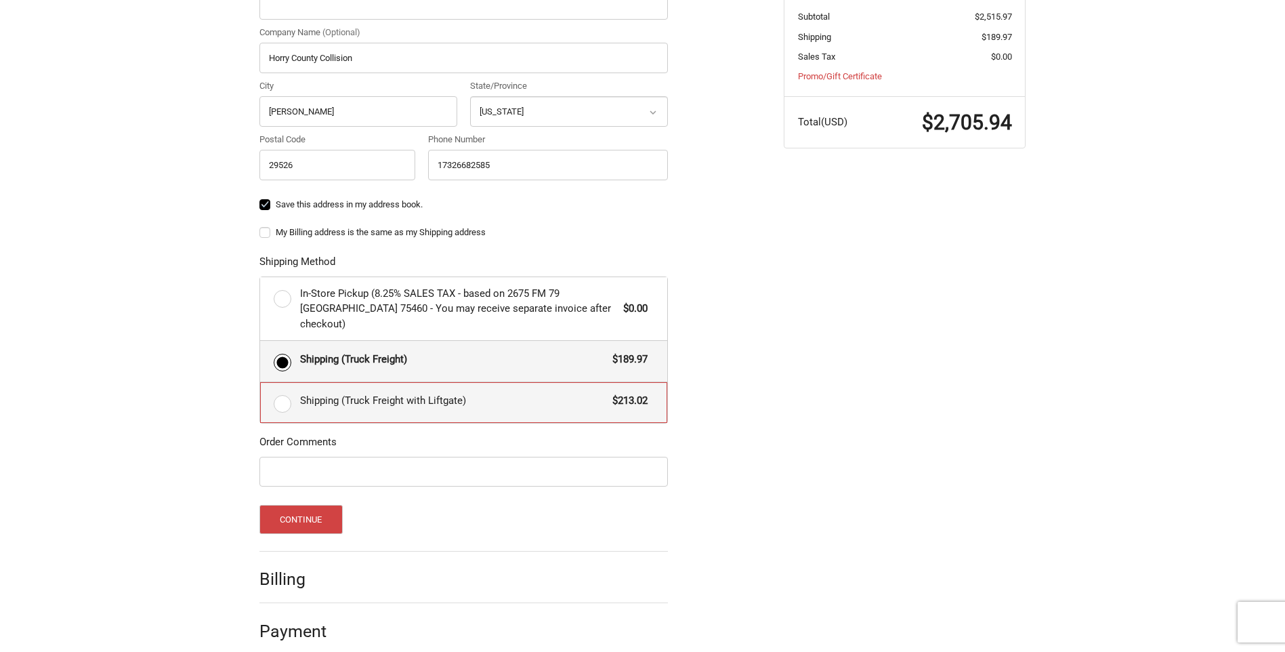
click at [261, 383] on input "Shipping (Truck Freight with Liftgate) $213.02" at bounding box center [260, 382] width 1 height 1
radio input "true"
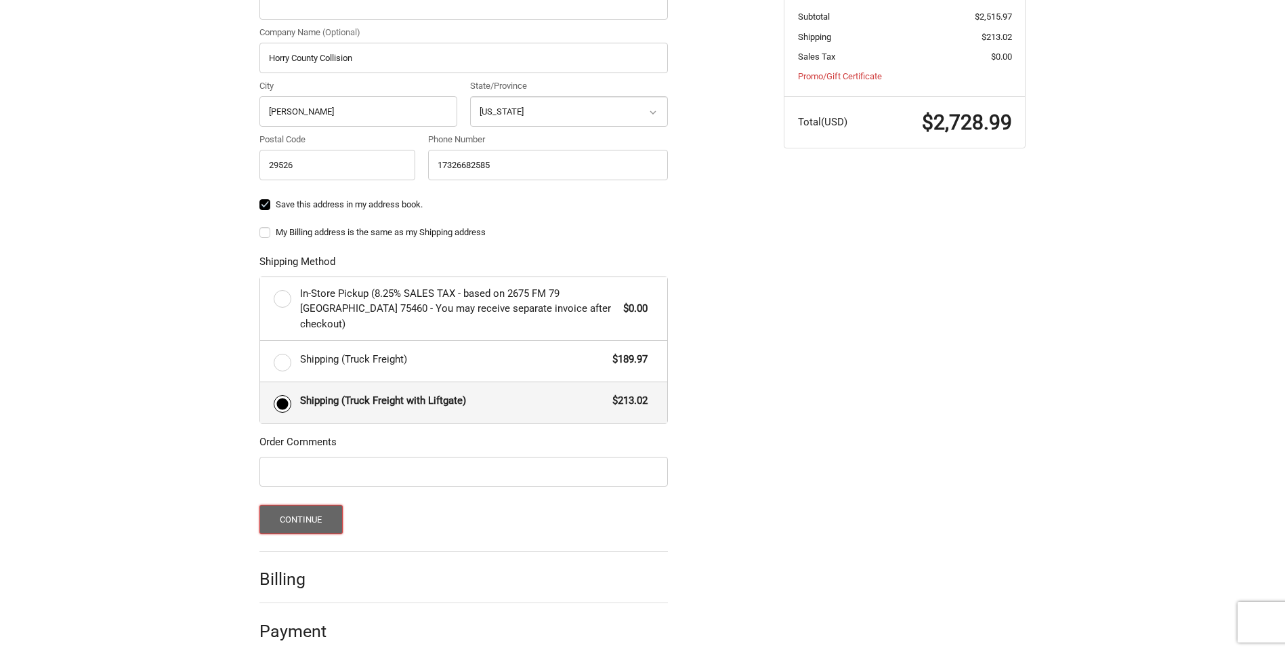
click at [310, 505] on button "Continue" at bounding box center [300, 519] width 83 height 29
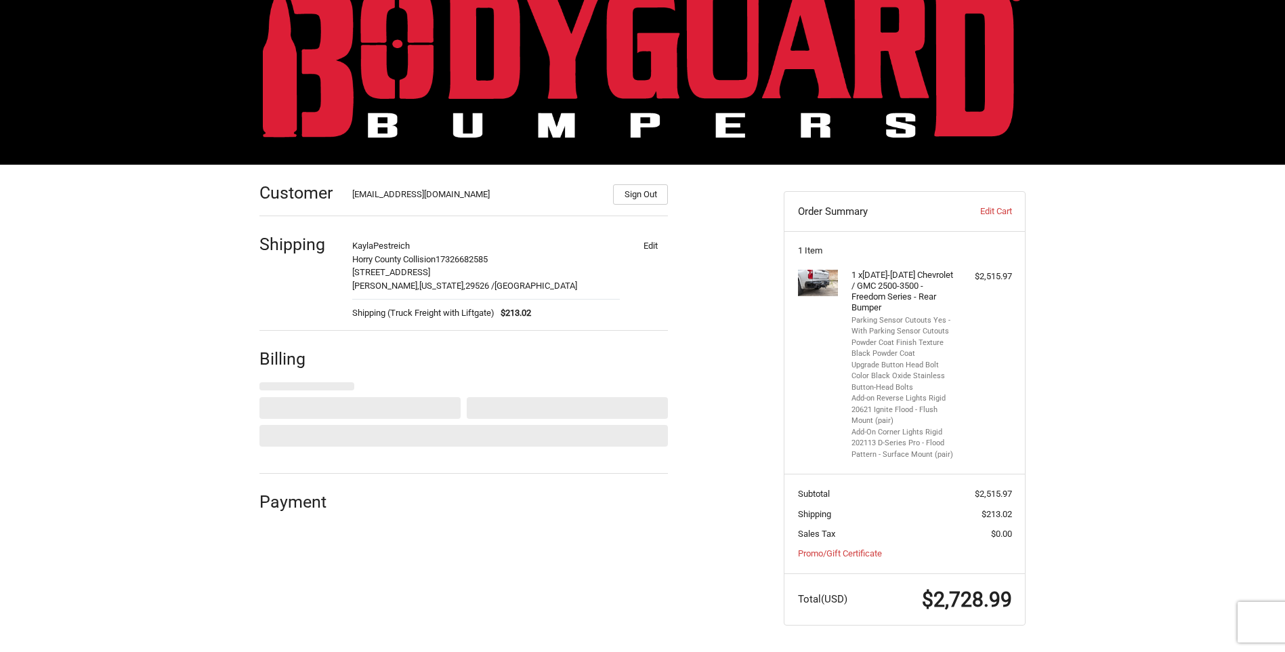
select select "US"
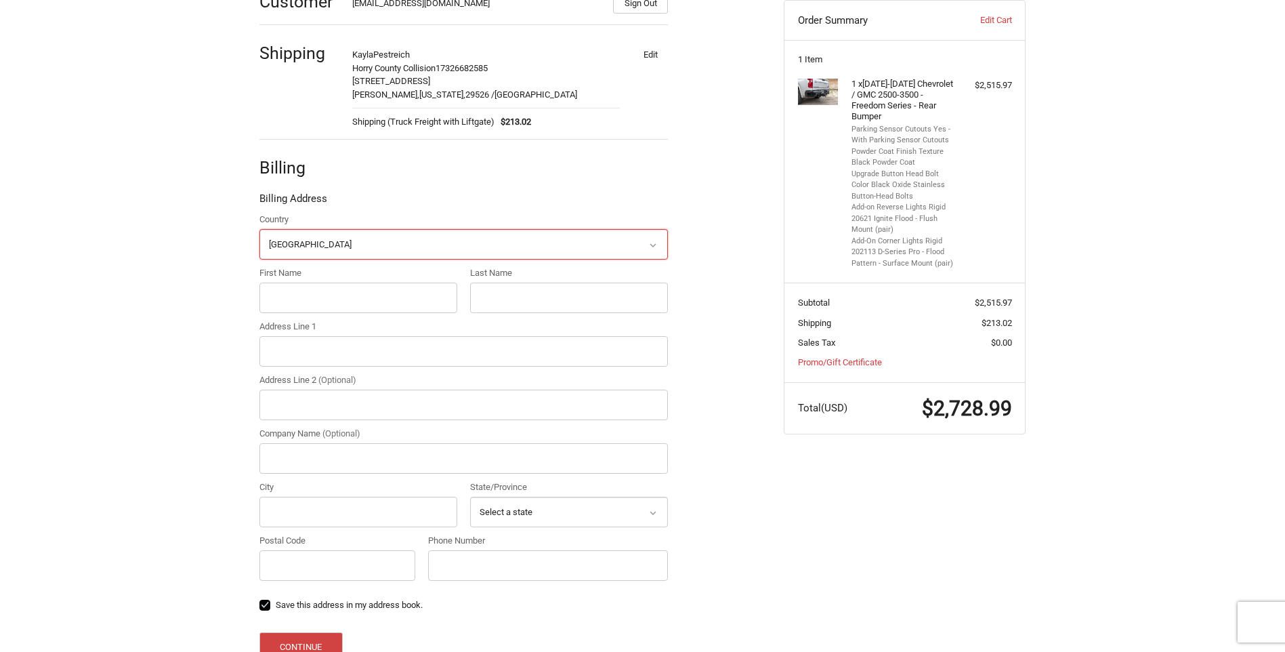
scroll to position [185, 0]
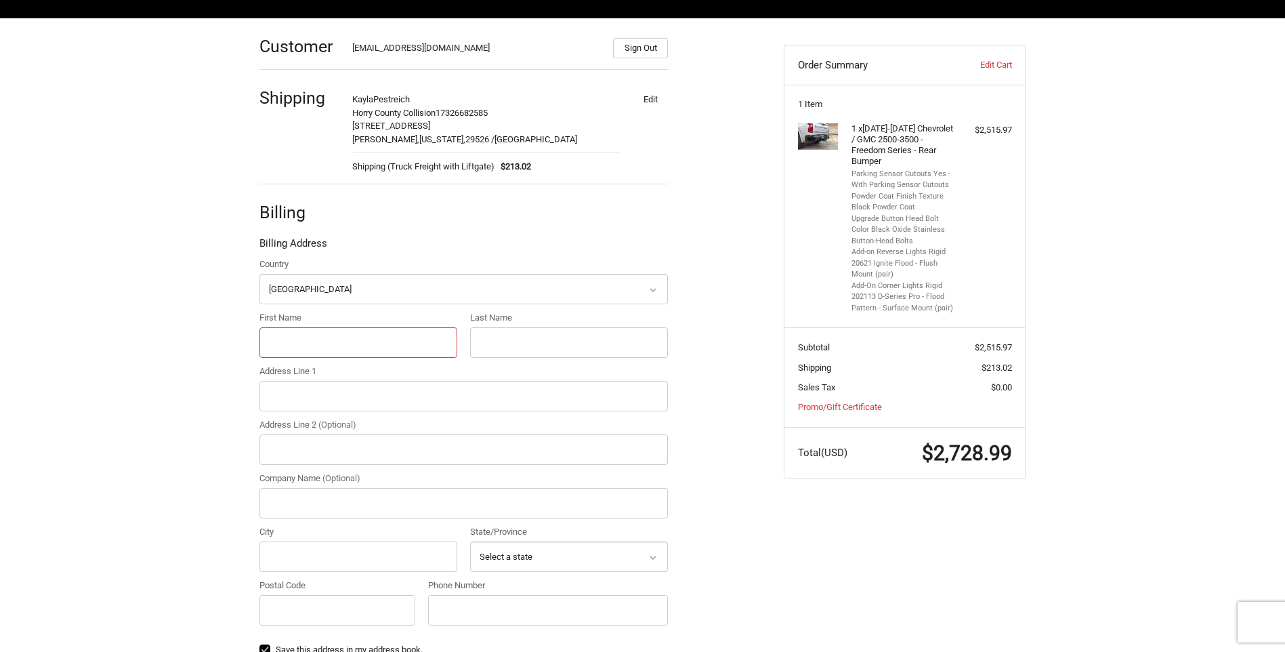
click at [355, 342] on input "First Name" at bounding box center [358, 342] width 198 height 30
type input "Kayla"
type input "Pestreich"
type input "2897 Church Street"
type input "Horry County Collision"
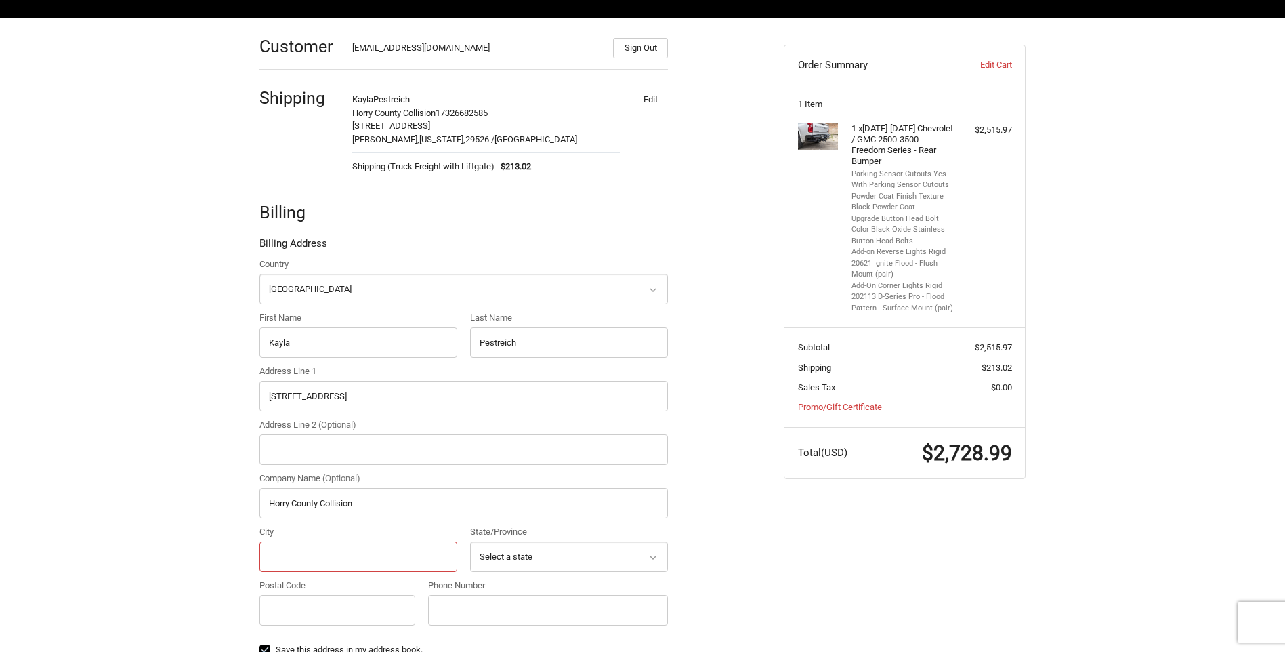
type input "Conway"
select select "SC"
type input "29526"
type input "17326682585"
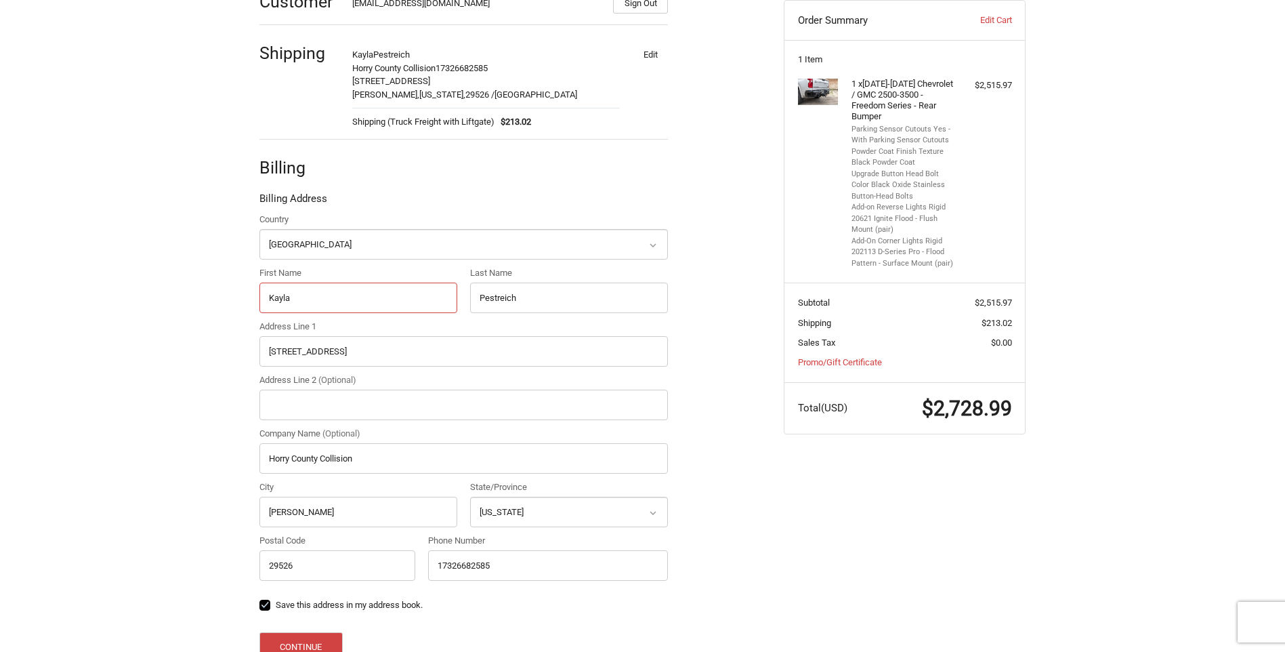
scroll to position [253, 0]
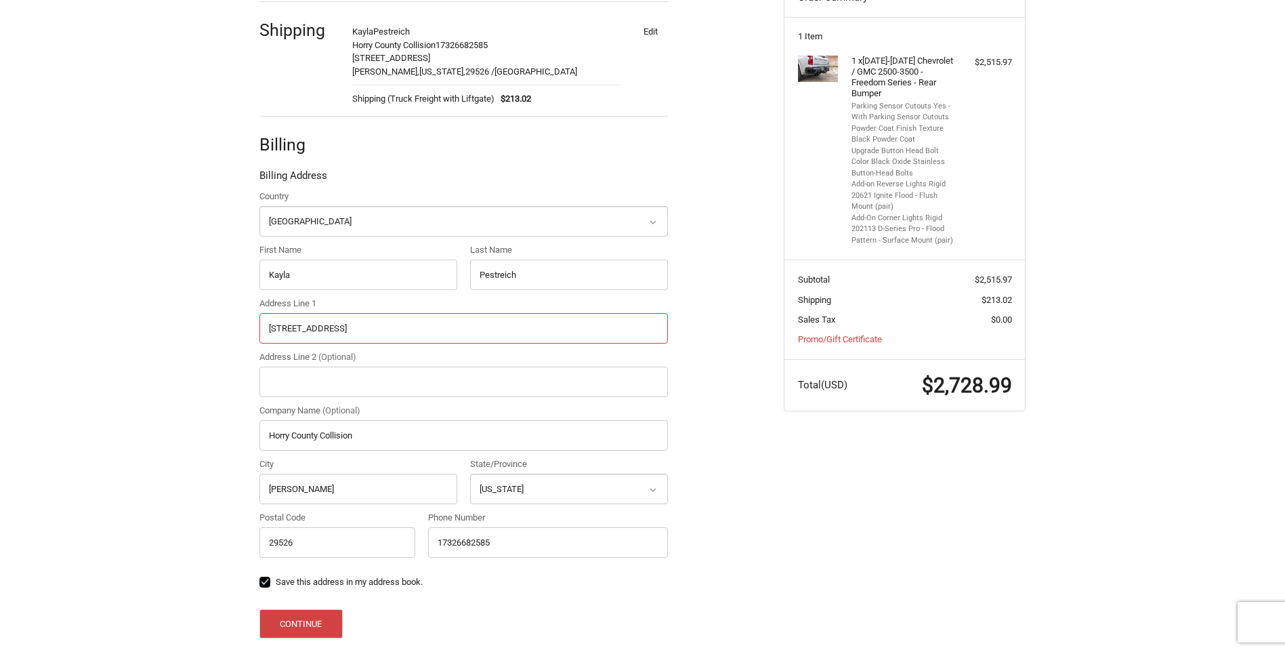
drag, startPoint x: 364, startPoint y: 324, endPoint x: 0, endPoint y: 318, distance: 364.4
click at [0, 320] on html "Checkout Customer Kpestreich@gmail.com Sign Out Shipping Kayla Pestreich Horry …" at bounding box center [642, 233] width 1285 height 972
type input "210 Fulbourn Place"
click at [412, 438] on input "Horry County Collision" at bounding box center [463, 435] width 408 height 30
drag, startPoint x: 180, startPoint y: 433, endPoint x: 108, endPoint y: 428, distance: 71.9
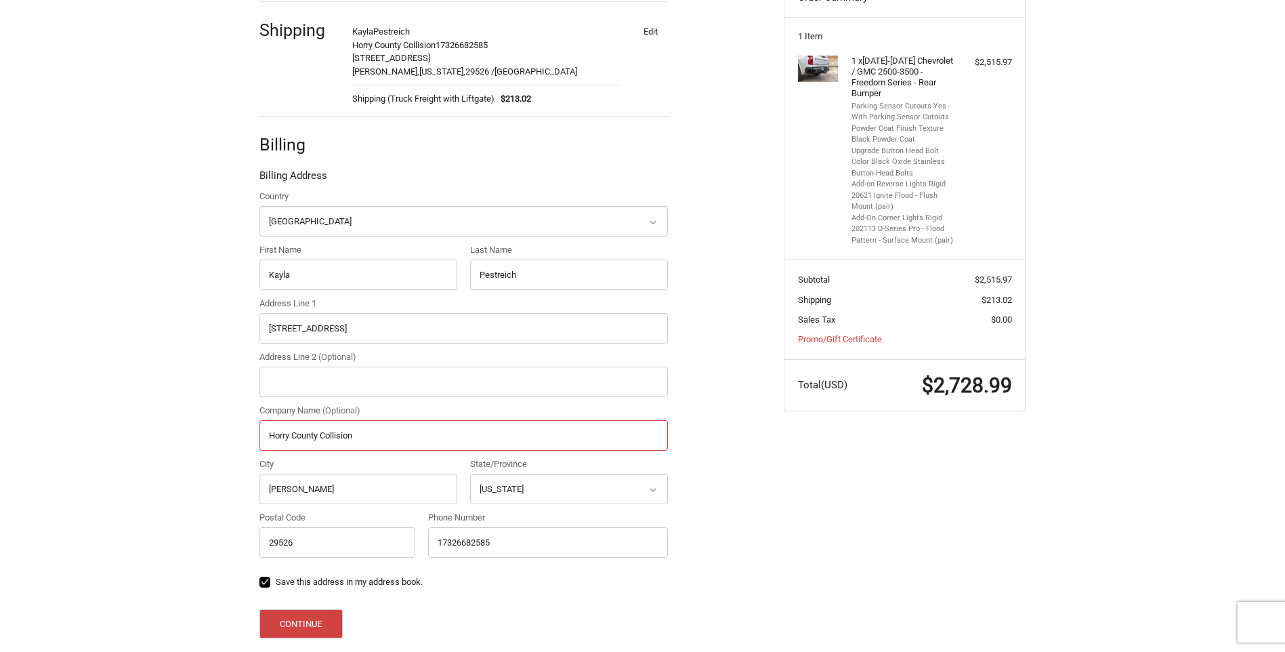
click at [109, 428] on div "Customer Kpestreich@gmail.com Sign Out Shipping Kayla Pestreich Horry County Co…" at bounding box center [642, 335] width 1285 height 769
drag, startPoint x: 320, startPoint y: 486, endPoint x: 140, endPoint y: 474, distance: 181.2
click at [140, 474] on div "Customer Kpestreich@gmail.com Sign Out Shipping Kayla Pestreich Horry County Co…" at bounding box center [642, 335] width 1285 height 769
type input "Myrtle Beach"
type input "29579"
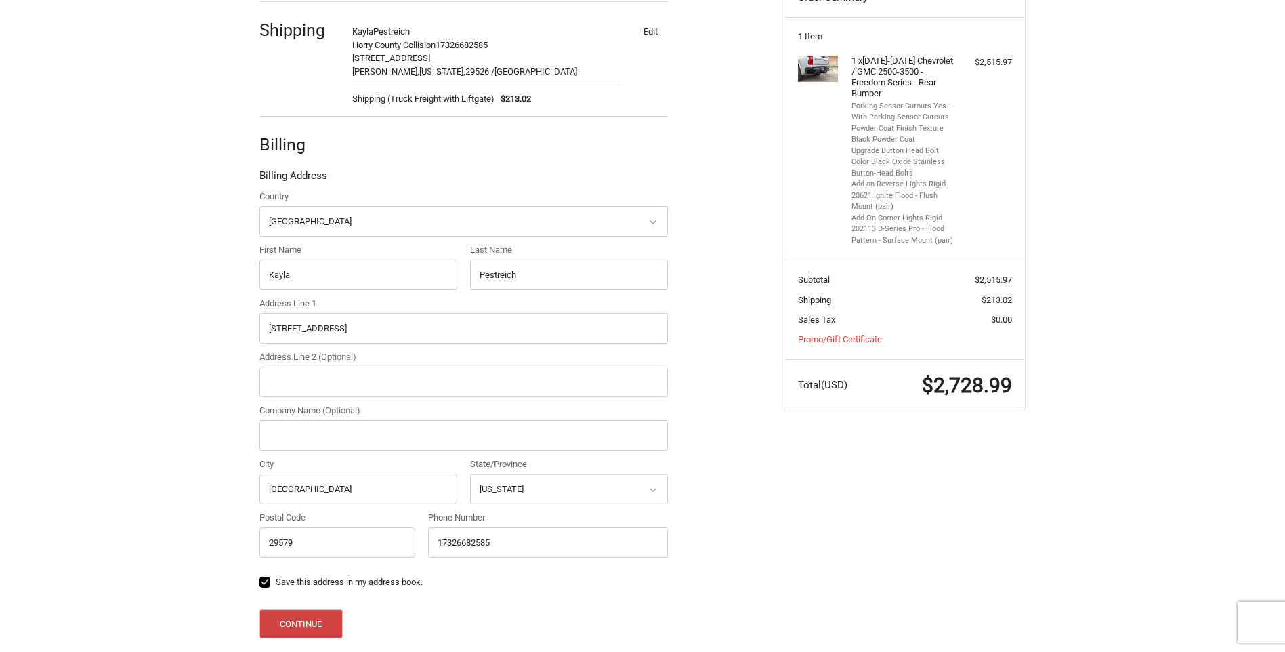
drag, startPoint x: 140, startPoint y: 474, endPoint x: 144, endPoint y: 486, distance: 13.1
click at [140, 474] on div "Customer Kpestreich@gmail.com Sign Out Shipping Kayla Pestreich Horry County Co…" at bounding box center [642, 335] width 1285 height 769
click at [301, 618] on button "Continue" at bounding box center [300, 623] width 83 height 29
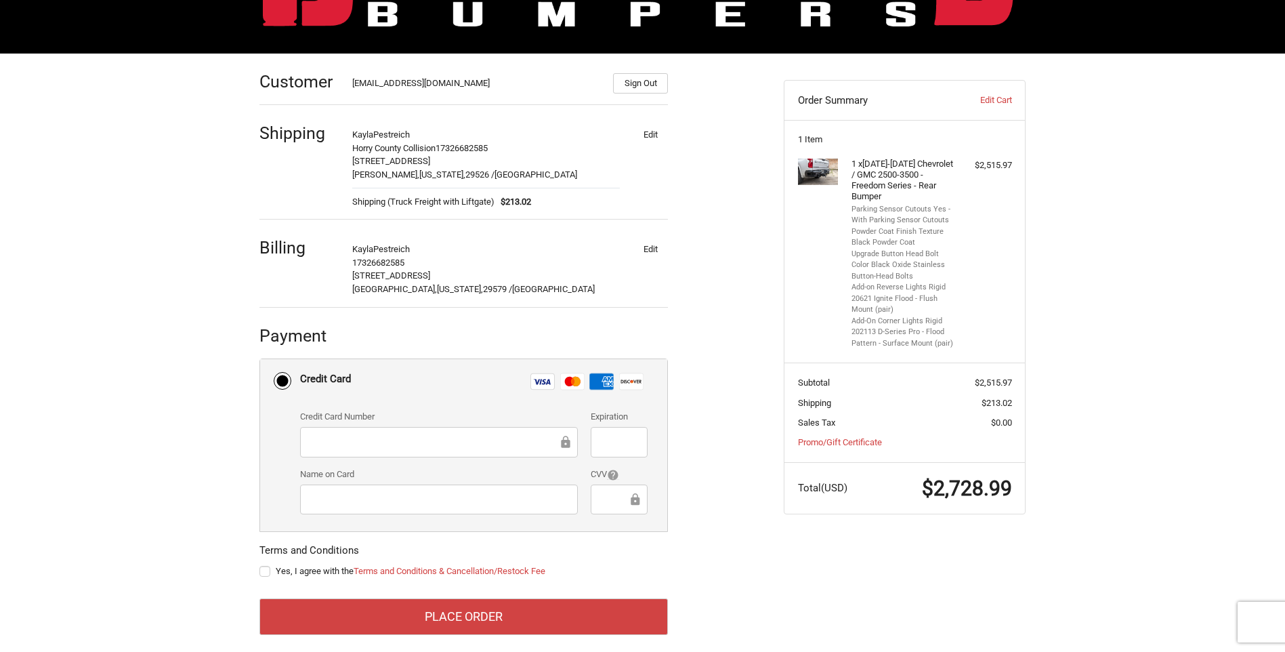
scroll to position [163, 0]
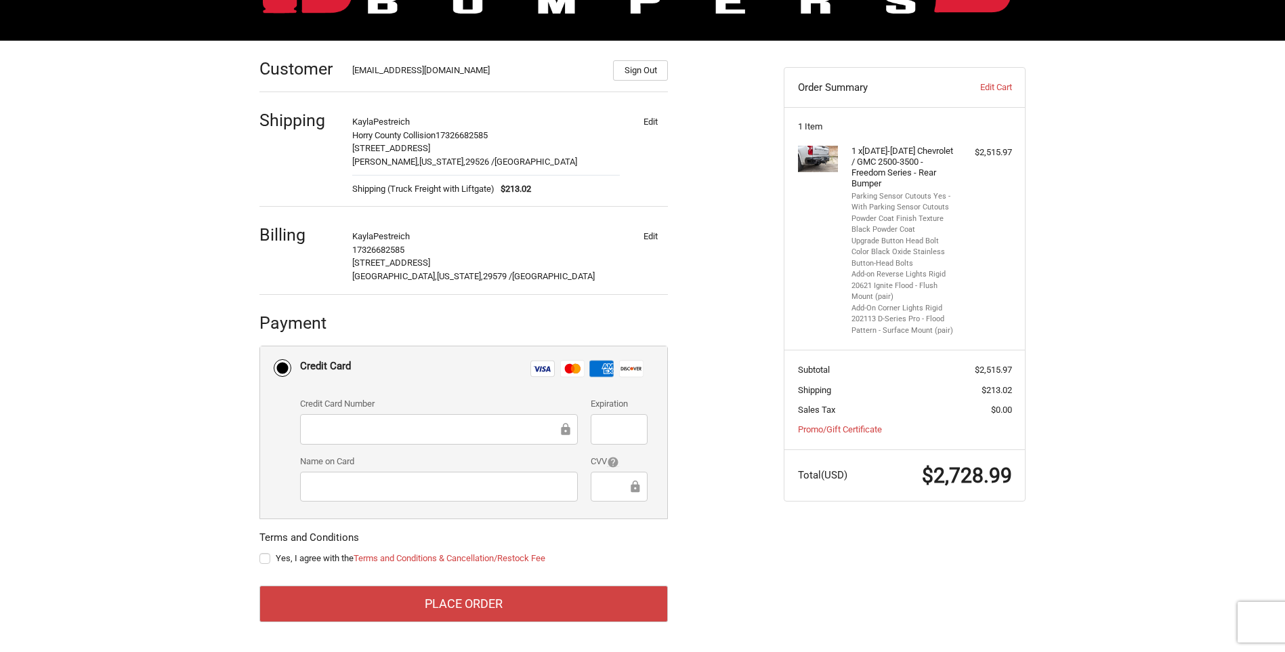
drag, startPoint x: 759, startPoint y: 268, endPoint x: 735, endPoint y: 225, distance: 49.1
click at [735, 225] on div "Customer Kpestreich@gmail.com Sign Out Shipping Kayla Pestreich Horry County Co…" at bounding box center [511, 339] width 524 height 597
drag, startPoint x: 744, startPoint y: 250, endPoint x: 726, endPoint y: 221, distance: 33.5
click at [726, 221] on div "Customer Kpestreich@gmail.com Sign Out Shipping Kayla Pestreich Horry County Co…" at bounding box center [511, 339] width 524 height 597
click at [754, 413] on div "Customer Kpestreich@gmail.com Sign Out Shipping Kayla Pestreich Horry County Co…" at bounding box center [511, 339] width 524 height 597
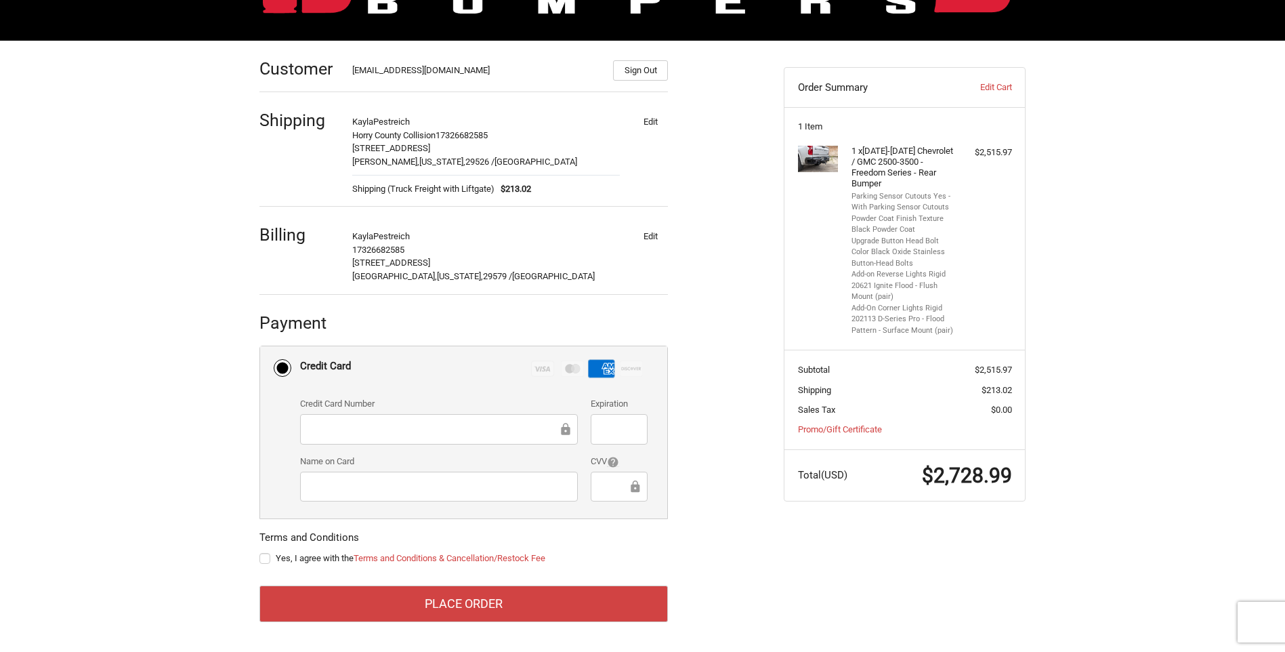
drag, startPoint x: 703, startPoint y: 307, endPoint x: 660, endPoint y: 402, distance: 104.3
click at [703, 309] on ol "Customer Kpestreich@gmail.com Sign Out Shipping Kayla Pestreich Horry County Co…" at bounding box center [489, 331] width 461 height 581
click at [710, 443] on ol "Customer Kpestreich@gmail.com Sign Out Shipping Kayla Pestreich Horry County Co…" at bounding box center [489, 331] width 461 height 581
click at [528, 496] on div at bounding box center [439, 486] width 278 height 30
click at [708, 426] on ol "Customer Kpestreich@gmail.com Sign Out Shipping Kayla Pestreich Horry County Co…" at bounding box center [489, 331] width 461 height 581
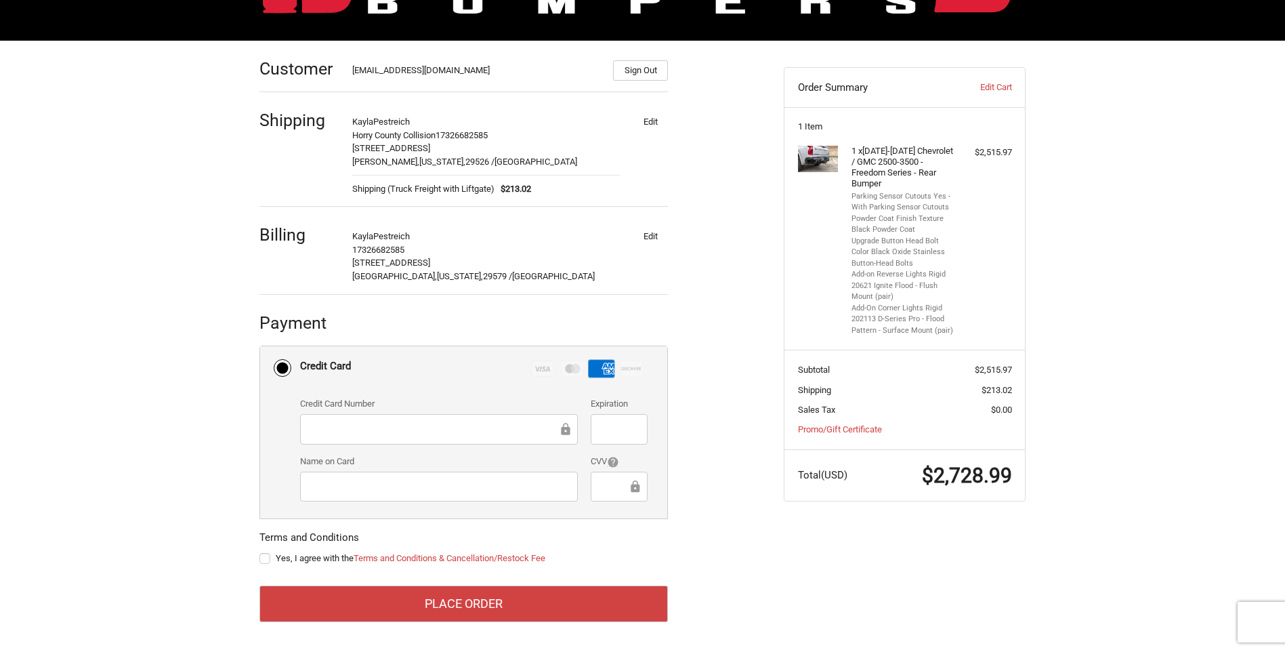
click at [262, 559] on label "Yes, I agree with the Terms and Conditions & Cancellation/Restock Fee" at bounding box center [463, 558] width 408 height 11
click at [260, 552] on input "Yes, I agree with the Terms and Conditions & Cancellation/Restock Fee" at bounding box center [259, 551] width 1 height 1
checkbox input "true"
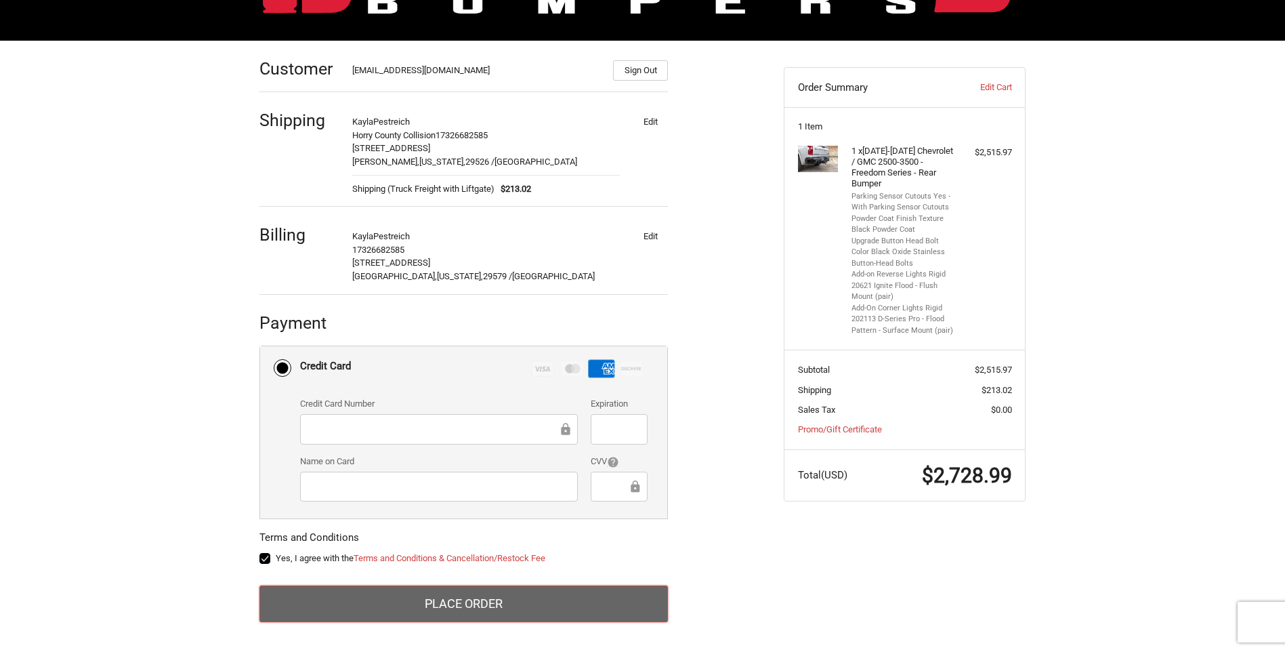
click at [586, 589] on button "Place Order" at bounding box center [463, 603] width 408 height 37
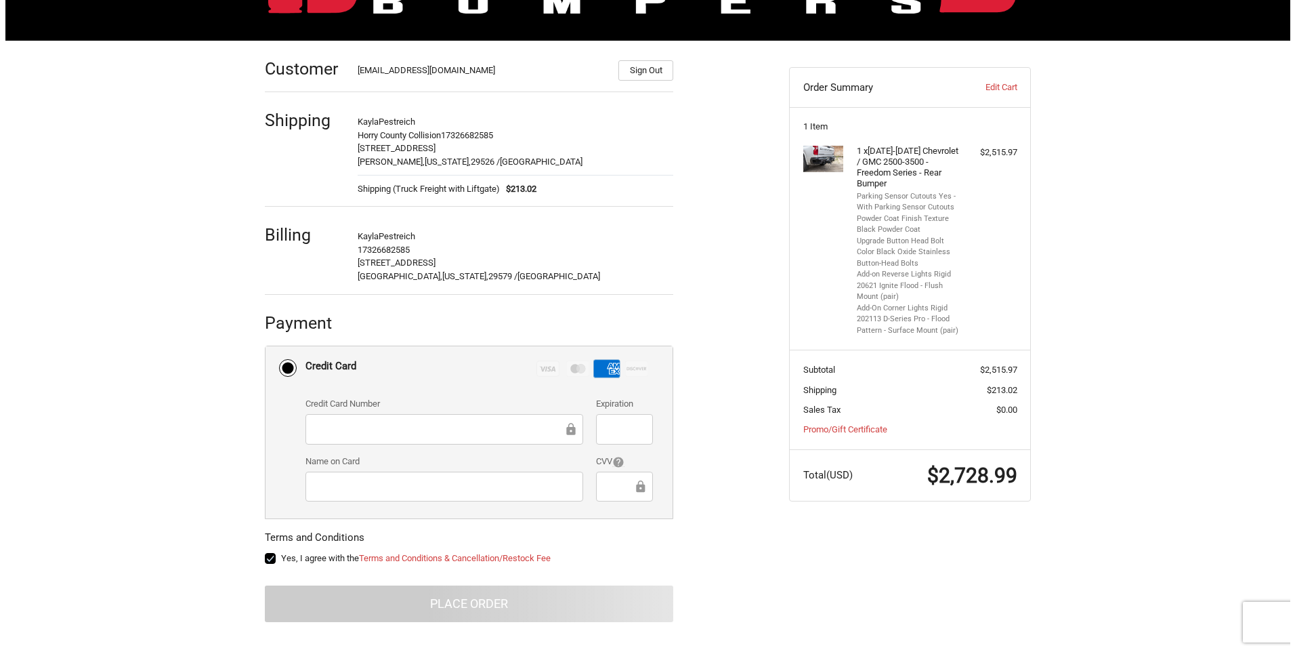
scroll to position [0, 0]
